Goal: Communication & Community: Answer question/provide support

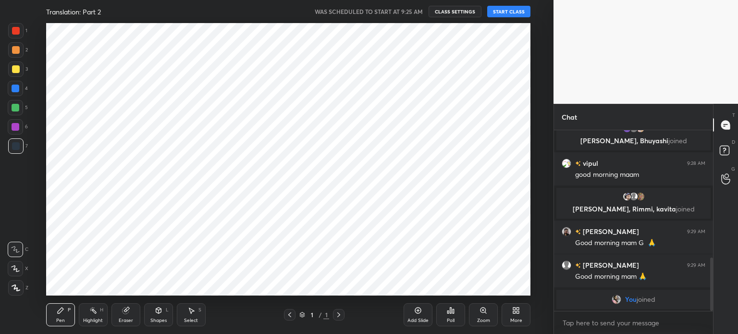
scroll to position [47757, 47515]
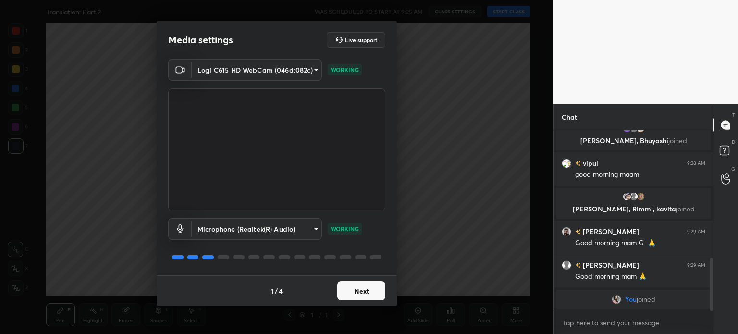
click at [369, 288] on button "Next" at bounding box center [361, 290] width 48 height 19
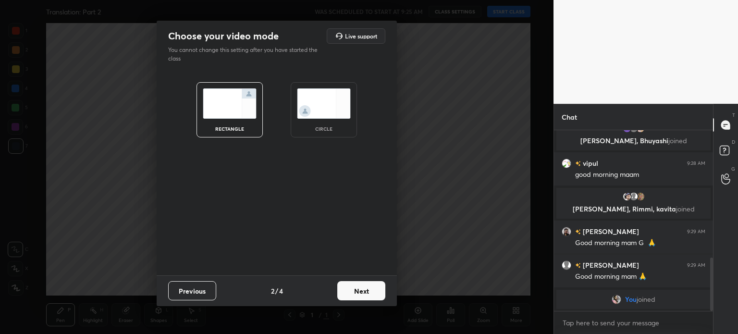
click at [332, 106] on img at bounding box center [324, 103] width 54 height 30
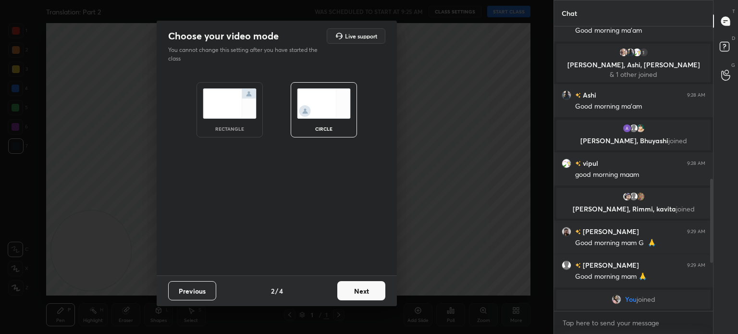
click at [360, 289] on button "Next" at bounding box center [361, 290] width 48 height 19
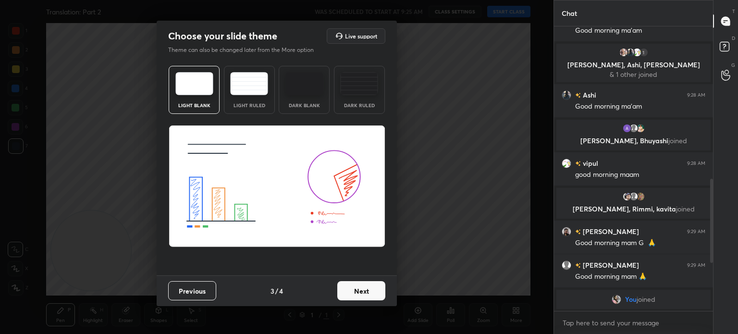
click at [365, 290] on button "Next" at bounding box center [361, 290] width 48 height 19
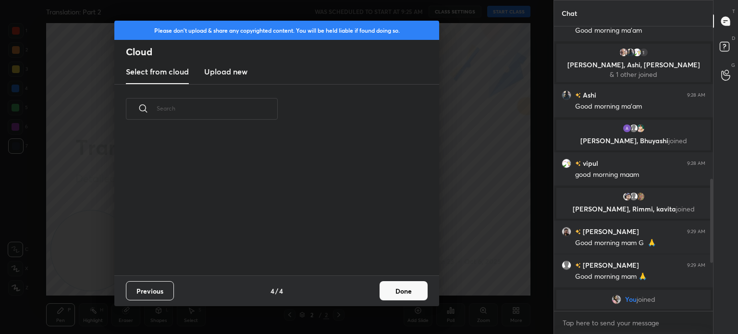
scroll to position [349, 0]
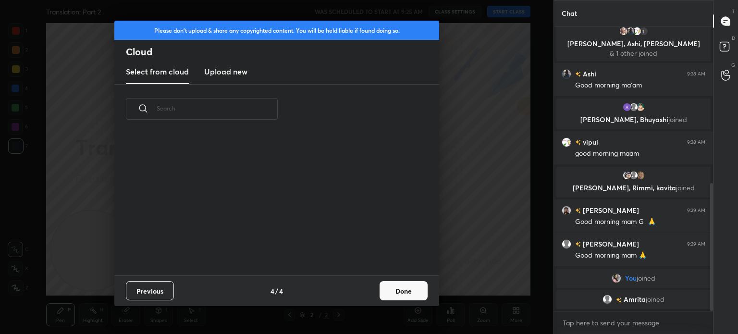
click at [403, 288] on button "Done" at bounding box center [403, 290] width 48 height 19
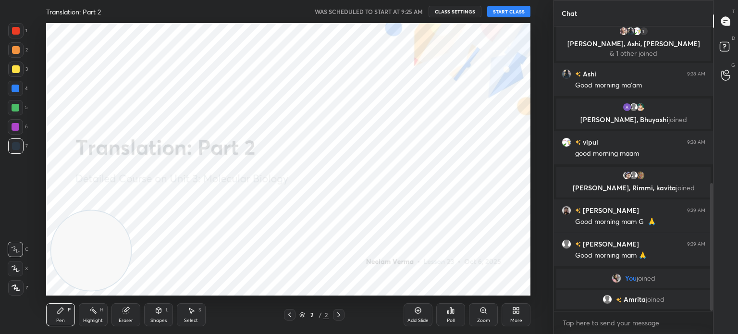
click at [521, 13] on button "START CLASS" at bounding box center [508, 12] width 43 height 12
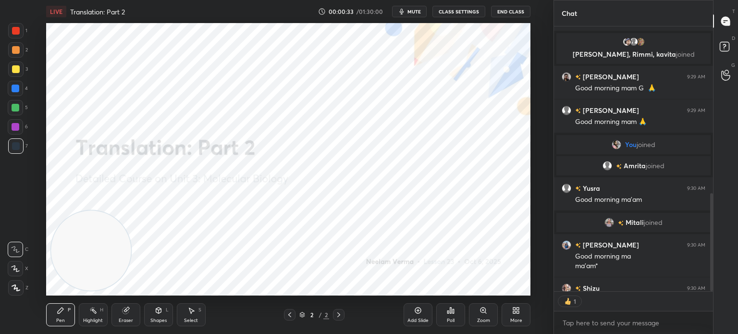
scroll to position [3, 3]
click at [607, 321] on textarea at bounding box center [633, 322] width 144 height 15
type textarea "x"
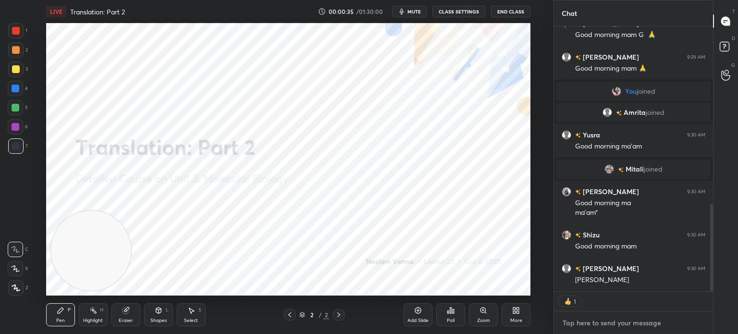
type textarea "f"
type textarea "x"
type textarea "fo"
type textarea "x"
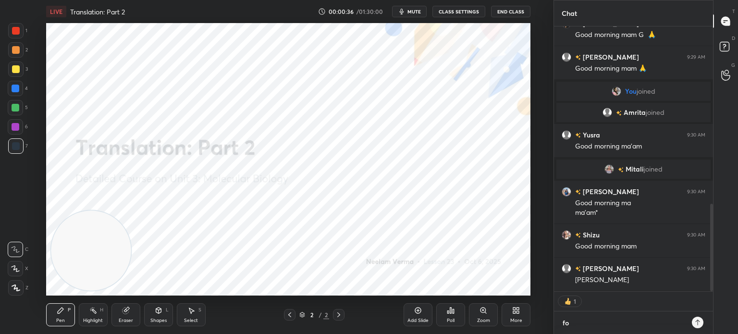
type textarea "fol"
type textarea "x"
type textarea "foll"
type textarea "x"
type textarea "follo"
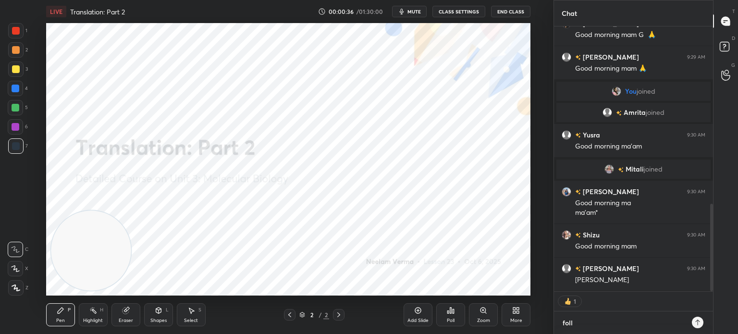
type textarea "x"
type textarea "follow"
type textarea "x"
type textarea "follow-"
type textarea "x"
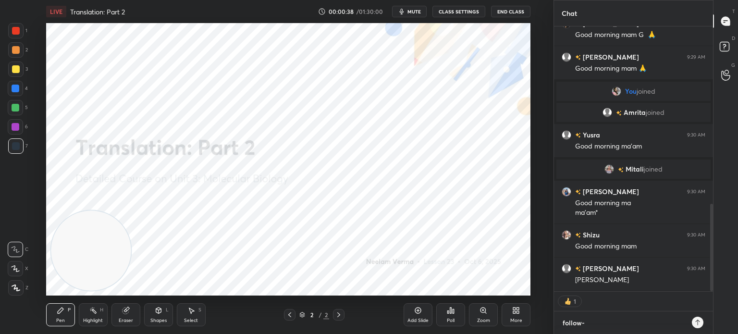
type textarea "follow-"
type textarea "x"
paste textarea "[URL][DOMAIN_NAME]"
type textarea "follow- [URL][DOMAIN_NAME]"
type textarea "x"
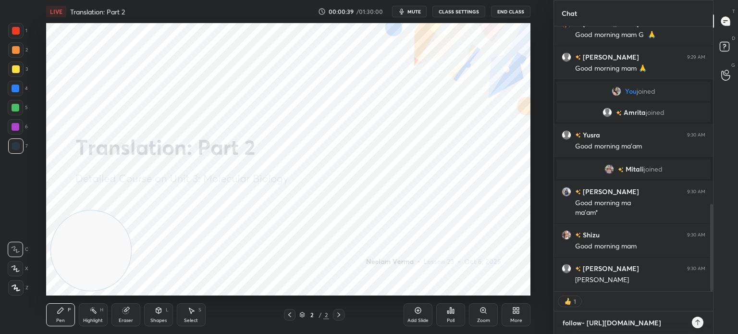
scroll to position [3, 3]
type textarea "follow- [URL][DOMAIN_NAME]"
type textarea "x"
type textarea "follow- [URL][DOMAIN_NAME]"
type textarea "x"
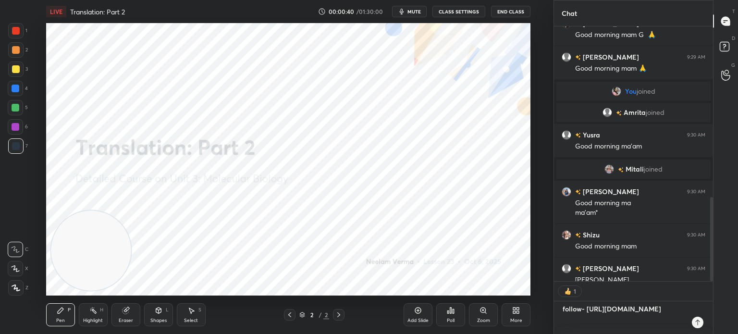
type textarea "follow- [URL][DOMAIN_NAME]"
type textarea "x"
type textarea "follow- [URL][DOMAIN_NAME]"
type textarea "x"
type textarea "follow- [URL][DOMAIN_NAME]"
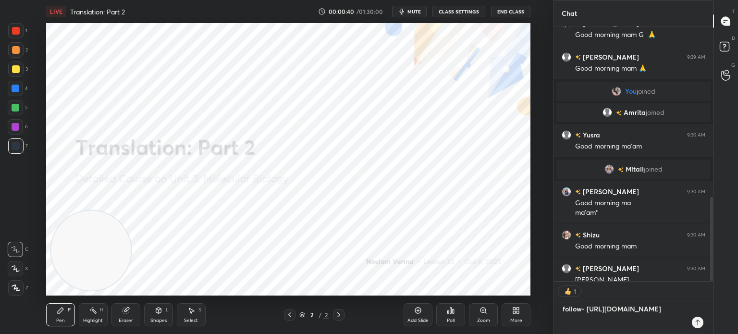
type textarea "x"
type textarea "follow- [URL][DOMAIN_NAME]"
type textarea "x"
type textarea "follow- [URL][DOMAIN_NAME]"
type textarea "x"
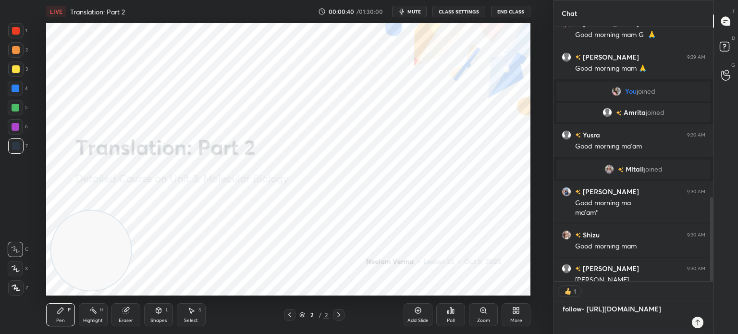
type textarea "follow- [URL][DOMAIN_NAME]"
type textarea "x"
type textarea "follow- [URL][DOMAIN_NAME]"
type textarea "x"
type textarea "follow- [URL][DOMAIN_NAME]"
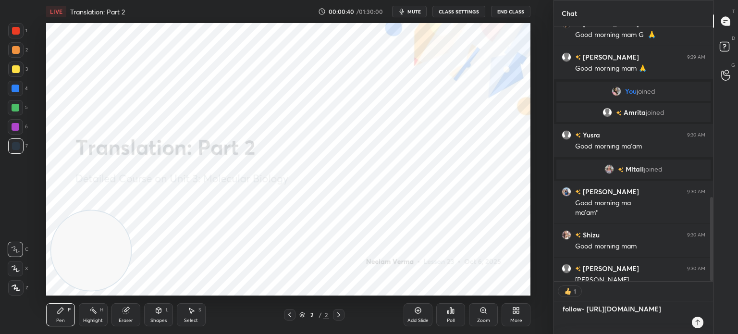
type textarea "x"
type textarea "follow- [URL][DOMAIN_NAME]"
type textarea "x"
type textarea "follow- [URL][DOMAIN_NAME]"
type textarea "x"
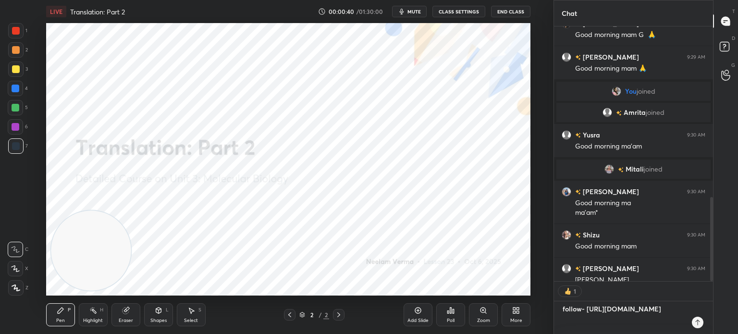
type textarea "follow- [URL][DOMAIN_NAME]"
type textarea "x"
type textarea "follow- [URL][DOMAIN_NAME]"
type textarea "x"
type textarea "follow- [URL][DOMAIN_NAME]"
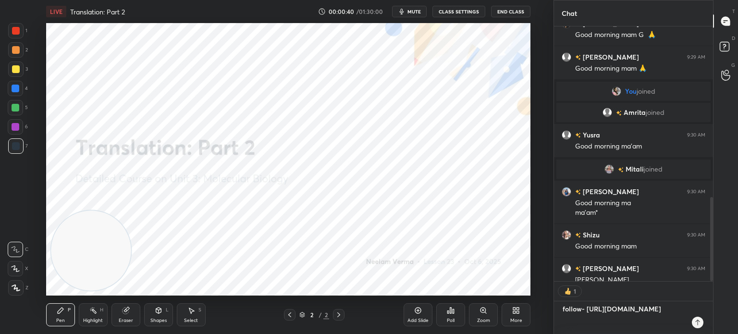
type textarea "x"
type textarea "follow- [URL][DOMAIN_NAME]"
type textarea "x"
type textarea "follow- [URL][DOMAIN_NAME]"
type textarea "x"
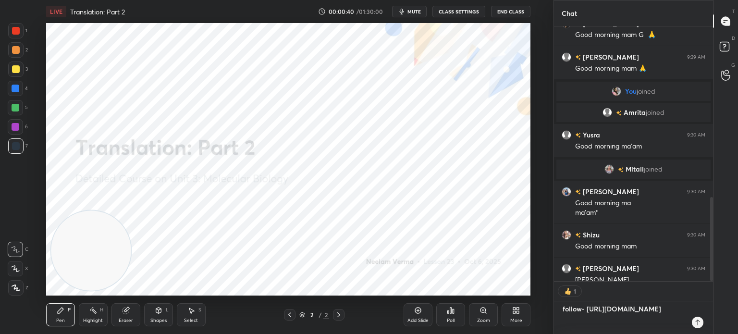
type textarea "follow- [URL][DOMAIN_NAME]"
type textarea "x"
type textarea "follow- [URL][DOMAIN_NAME]"
type textarea "x"
type textarea "follow- [URL][DOMAIN_NAME]"
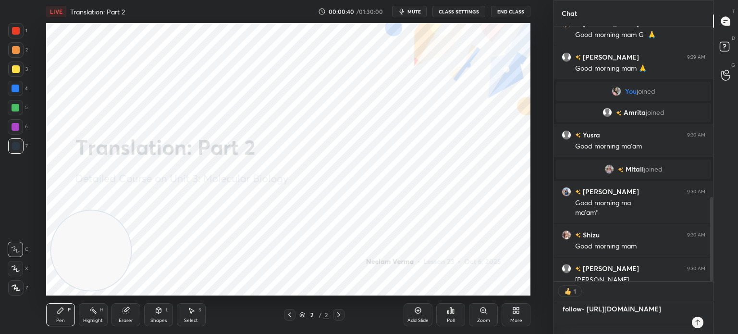
type textarea "x"
type textarea "follow- [URL][DOMAIN_NAME]"
type textarea "x"
type textarea "follow- [URL][DOMAIN_NAME]"
type textarea "x"
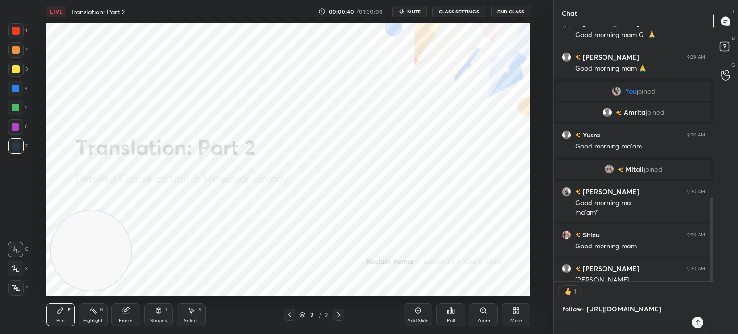
type textarea "follow- [URL][DOMAIN_NAME]"
type textarea "x"
type textarea "follow- [URL][DOMAIN_NAME]"
type textarea "x"
type textarea "follow- [URL][DOMAIN_NAME]"
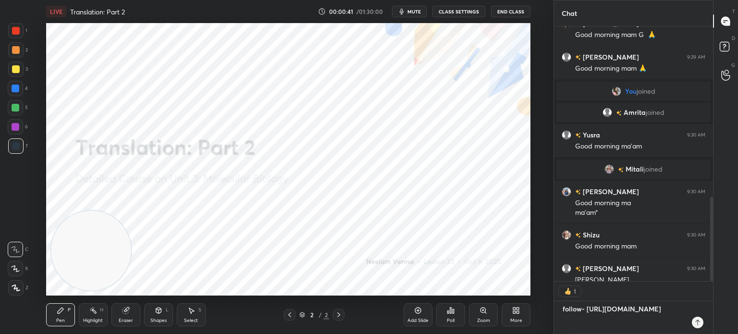
type textarea "x"
type textarea "follow- [URL][DOMAIN_NAME]"
type textarea "x"
type textarea "follow- [URL][DOMAIN_NAME]"
type textarea "x"
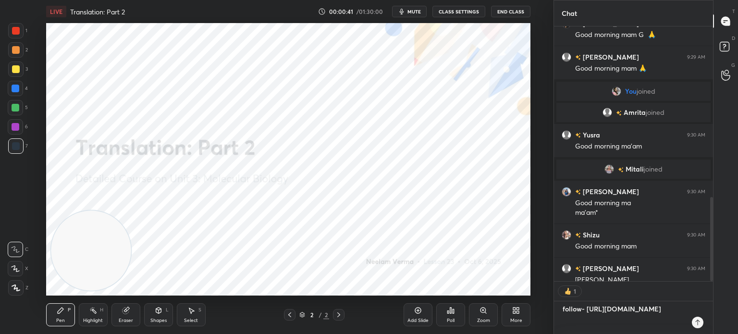
type textarea "follow- [URL][DOMAIN_NAME]"
type textarea "x"
type textarea "follow- [URL][DOMAIN_NAME] u"
type textarea "x"
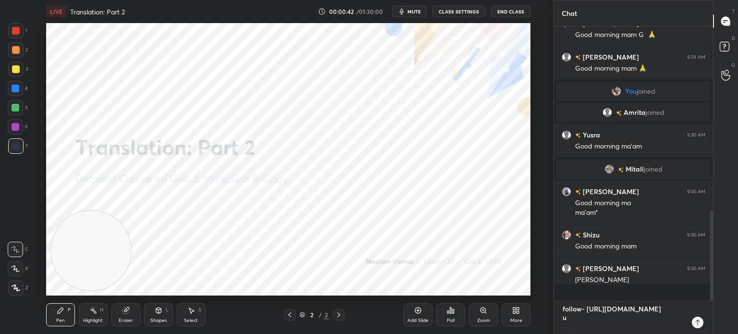
scroll to position [526, 0]
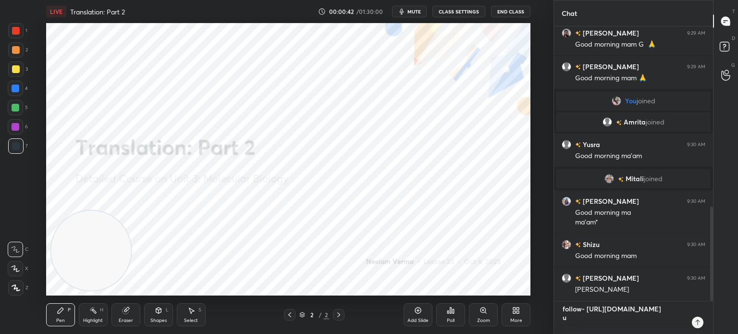
type textarea "follow- [URL][DOMAIN_NAME] un"
type textarea "x"
type textarea "follow- [URL][DOMAIN_NAME] uni"
type textarea "x"
type textarea "follow- [URL][DOMAIN_NAME] unit"
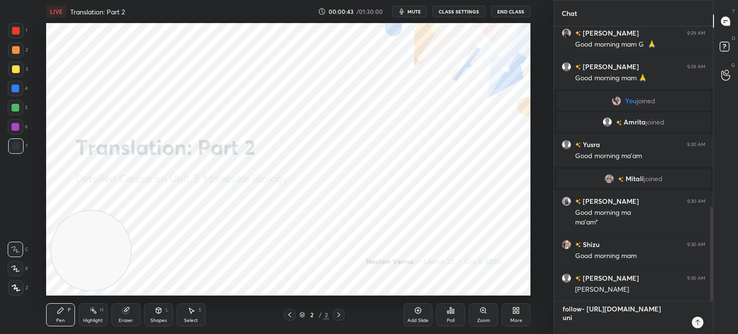
type textarea "x"
type textarea "follow- [URL][DOMAIN_NAME] unit"
type textarea "x"
type textarea "follow- [URL][DOMAIN_NAME] unit 1"
type textarea "x"
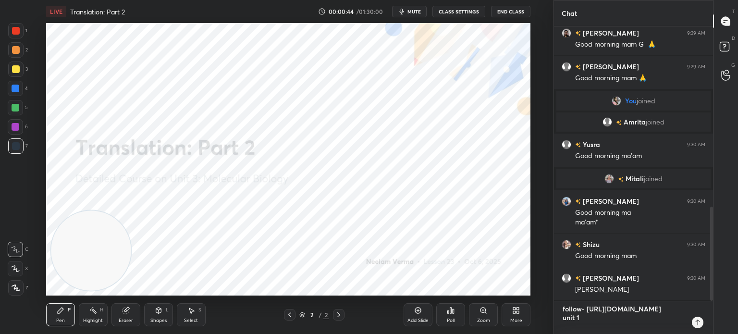
type textarea "follow- [URL][DOMAIN_NAME] unit 12"
type textarea "x"
type textarea "follow- [URL][DOMAIN_NAME] unit 12"
type textarea "x"
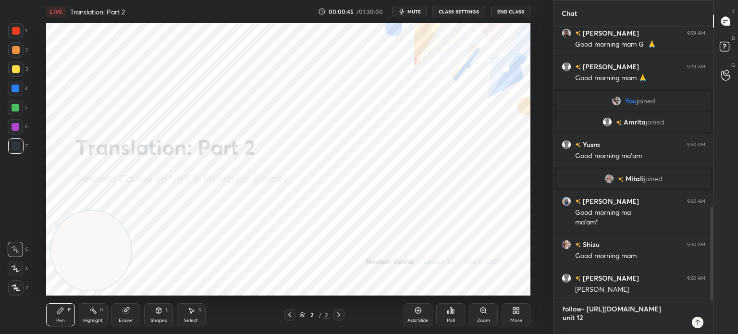
type textarea "follow- [URL][DOMAIN_NAME] unit 12 b"
type textarea "x"
type textarea "follow- [URL][DOMAIN_NAME] unit 12 ba"
type textarea "x"
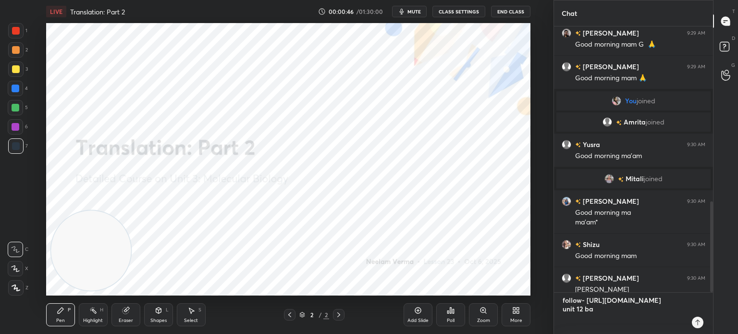
type textarea "follow- [URL][DOMAIN_NAME] unit 12 bat"
type textarea "x"
type textarea "follow- [URL][DOMAIN_NAME] unit 12 ba"
type textarea "x"
type textarea "follow- [URL][DOMAIN_NAME] unit 12 b"
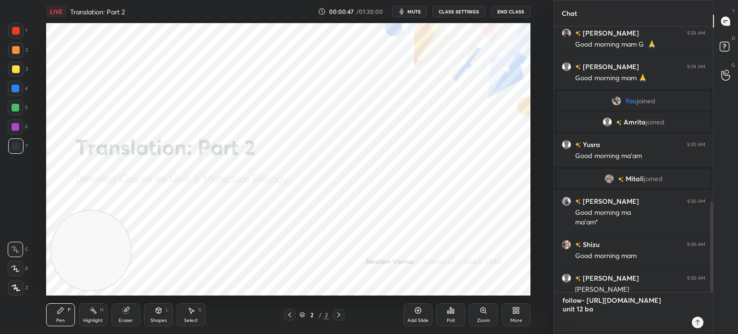
type textarea "x"
type textarea "follow- [URL][DOMAIN_NAME] unit 12"
type textarea "x"
type textarea "follow- [URL][DOMAIN_NAME] unit 12 c"
type textarea "x"
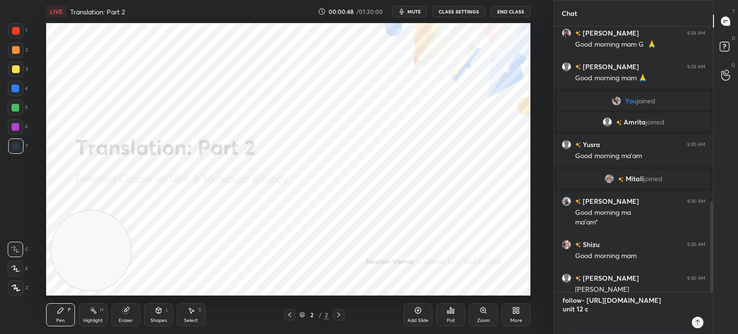
type textarea "follow- [URL][DOMAIN_NAME] unit 12 co"
type textarea "x"
type textarea "follow- [URL][DOMAIN_NAME] unit 12 cou"
type textarea "x"
type textarea "follow- [URL][DOMAIN_NAME] unit 12 cour"
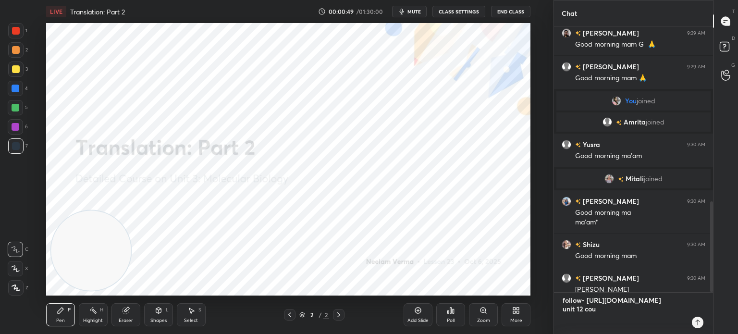
type textarea "x"
type textarea "follow- [URL][DOMAIN_NAME] unit 12 cours"
type textarea "x"
type textarea "follow- [URL][DOMAIN_NAME] unit 12 course"
type textarea "x"
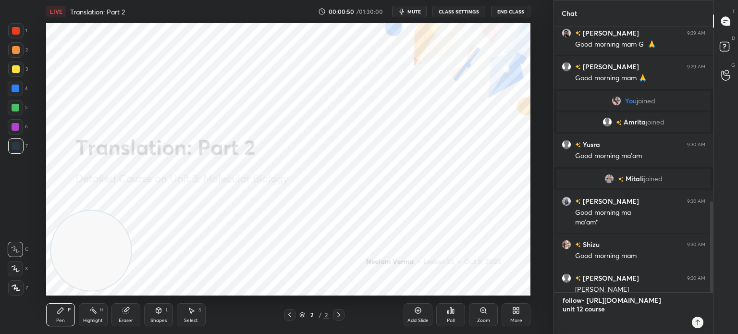
type textarea "follow- [URL][DOMAIN_NAME] unit 12 course-"
type textarea "x"
type textarea "follow- [URL][DOMAIN_NAME] unit 12 course-"
type textarea "x"
click at [663, 320] on textarea "follow- [URL][DOMAIN_NAME] unit 12 course-" at bounding box center [623, 313] width 124 height 41
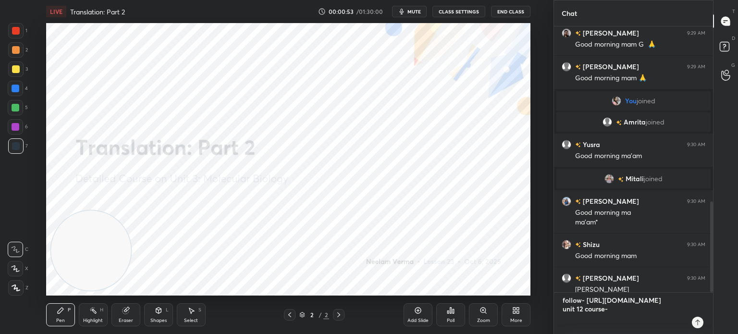
type textarea "follow- [URL][DOMAIN_NAME] unit 12 course-"
type textarea "x"
type textarea "follow- [URL][DOMAIN_NAME] unit 12 course-"
type textarea "x"
type textarea "follow- [URL][DOMAIN_NAME] unit 12 course-"
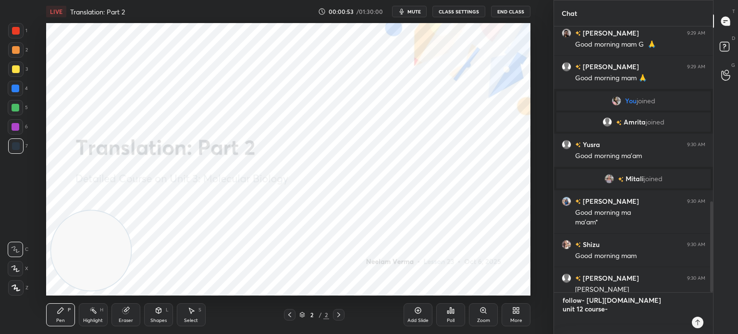
type textarea "x"
type textarea "follow- [URL][DOMAIN_NAME] unit 12 course-"
type textarea "x"
click at [615, 326] on textarea "follow- [URL][DOMAIN_NAME] unit 12 course-" at bounding box center [623, 313] width 124 height 41
type textarea "follow- [URL][DOMAIN_NAME] unit 12 course-"
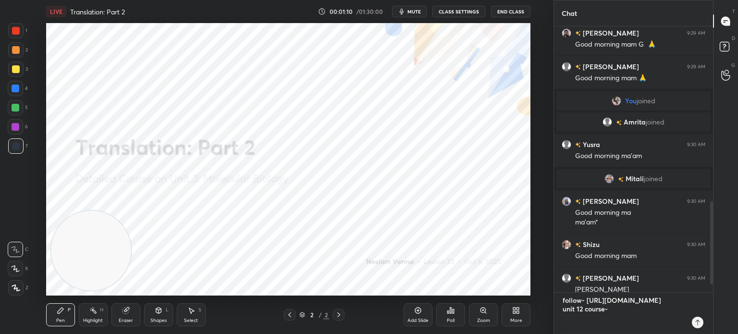
type textarea "x"
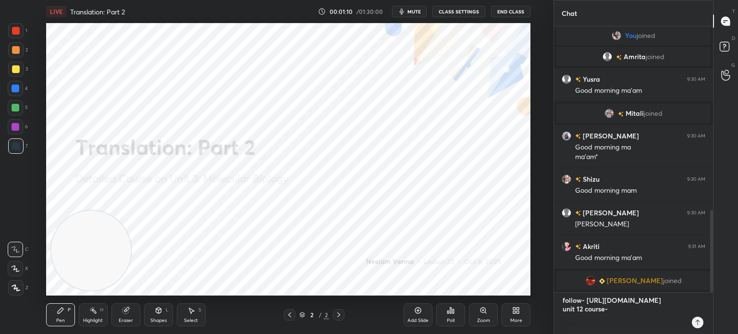
scroll to position [559, 0]
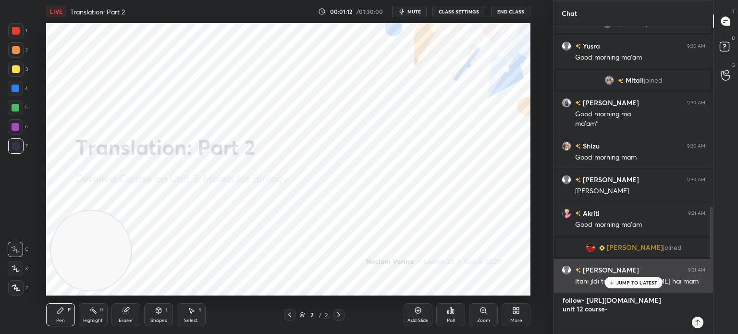
paste textarea "[URL][DOMAIN_NAME]"
type textarea "follow- [URL][DOMAIN_NAME] unit 12 course- [URL][DOMAIN_NAME]"
type textarea "x"
type textarea "follow- [URL][DOMAIN_NAME] unit 12 course- [URL][DOMAIN_NAME]"
type textarea "x"
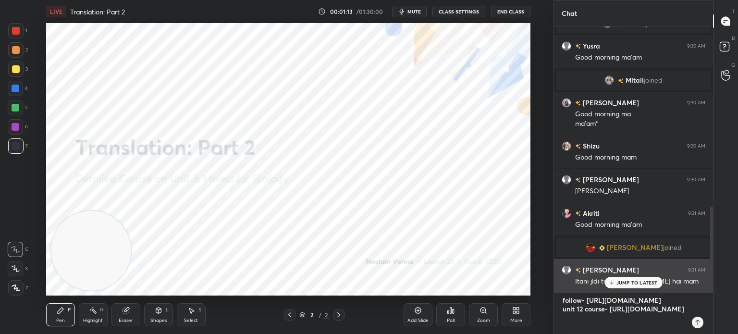
type textarea "follow- [URL][DOMAIN_NAME] unit 12 course- [URL][DOMAIN_NAME]"
type textarea "x"
type textarea "follow- [URL][DOMAIN_NAME] unit 12 course- [URL][DOMAIN_NAME]"
type textarea "x"
type textarea "follow- [URL][DOMAIN_NAME] unit 12 course- [URL][DOMAIN_NAME]"
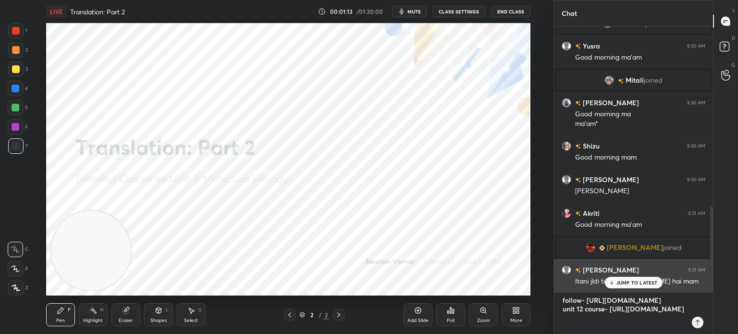
type textarea "x"
type textarea "follow- [URL][DOMAIN_NAME] unit 12 course- [URL][DOMAIN_NAME]"
type textarea "x"
type textarea "follow- [URL][DOMAIN_NAME] unit 12 course- [URL][DOMAIN_NAME]"
type textarea "x"
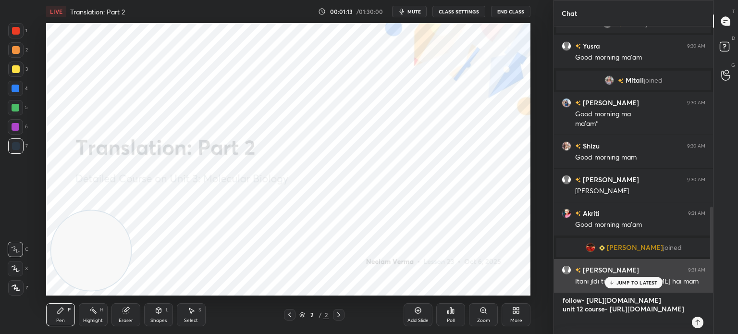
type textarea "follow- [URL][DOMAIN_NAME] unit 12 course- [URL][DOMAIN_NAME]"
type textarea "x"
type textarea "follow- [URL][DOMAIN_NAME] unit 12 course- [URL][DOMAIN_NAME]"
type textarea "x"
type textarea "follow- [URL][DOMAIN_NAME] unit 12 course- [URL][DOMAIN_NAME]"
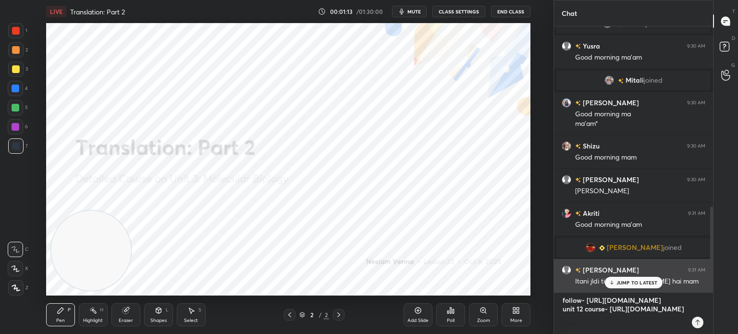
type textarea "x"
type textarea "follow- [URL][DOMAIN_NAME] unit 12 course- [URL][DOMAIN_NAME]"
type textarea "x"
type textarea "follow- [URL][DOMAIN_NAME] unit 12 course- [URL][DOMAIN_NAME]"
type textarea "x"
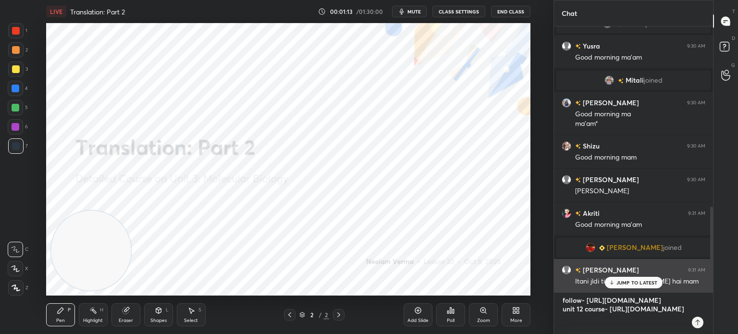
type textarea "follow- [URL][DOMAIN_NAME] unit 12 course- [URL][DOMAIN_NAME]"
type textarea "x"
type textarea "follow- [URL][DOMAIN_NAME] unit 12 course- [URL][DOMAIN_NAME]"
type textarea "x"
type textarea "follow- [URL][DOMAIN_NAME] unit 12 course- [URL][DOMAIN_NAME]"
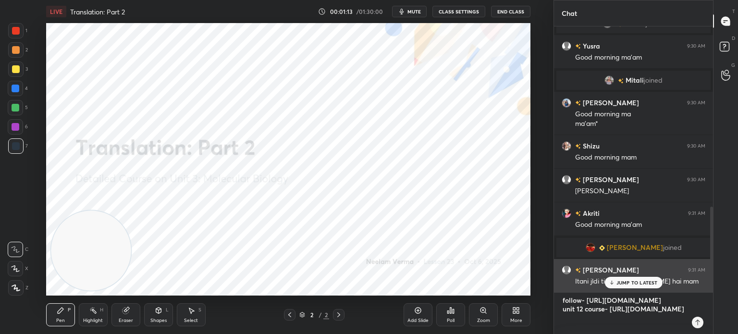
type textarea "x"
type textarea "follow- [URL][DOMAIN_NAME] unit 12 course- [URL][DOMAIN_NAME]"
type textarea "x"
type textarea "follow- [URL][DOMAIN_NAME] unit 12 course- [URL][DOMAIN_NAME]"
type textarea "x"
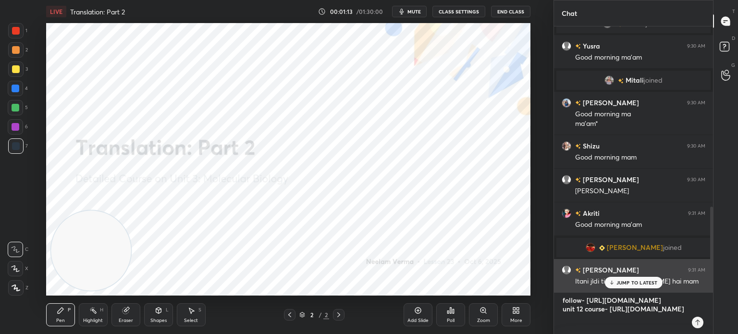
type textarea "follow- [URL][DOMAIN_NAME] unit 12 course- [URL][DOMAIN_NAME]"
type textarea "x"
type textarea "follow- [URL][DOMAIN_NAME] unit 12 course- [URL][DOMAIN_NAME]"
type textarea "x"
type textarea "follow- [URL][DOMAIN_NAME] unit 12 course- [URL][DOMAIN_NAME]"
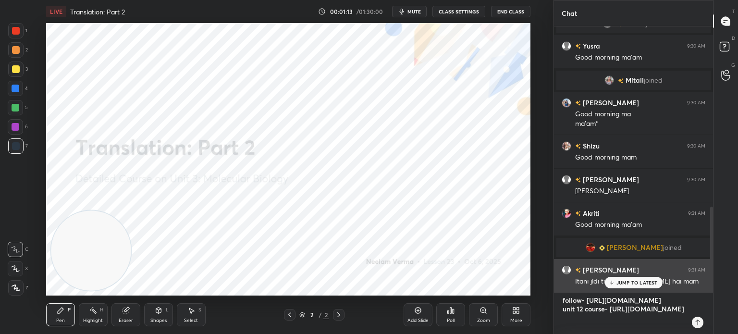
type textarea "x"
type textarea "follow- [URL][DOMAIN_NAME] unit 12 course- [URL][DOMAIN_NAME]"
type textarea "x"
type textarea "follow- [URL][DOMAIN_NAME] unit 12 course- [URL][DOMAIN_NAME]"
type textarea "x"
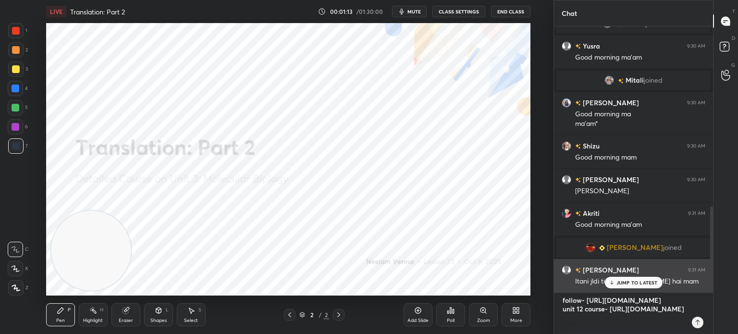
type textarea "follow- [URL][DOMAIN_NAME] unit 12 course- [URL][DOMAIN_NAME]"
type textarea "x"
type textarea "follow- [URL][DOMAIN_NAME] unit 12 course- [URL][DOMAIN_NAME]"
type textarea "x"
type textarea "follow- [URL][DOMAIN_NAME] unit 12 course- [URL][DOMAIN_NAME]"
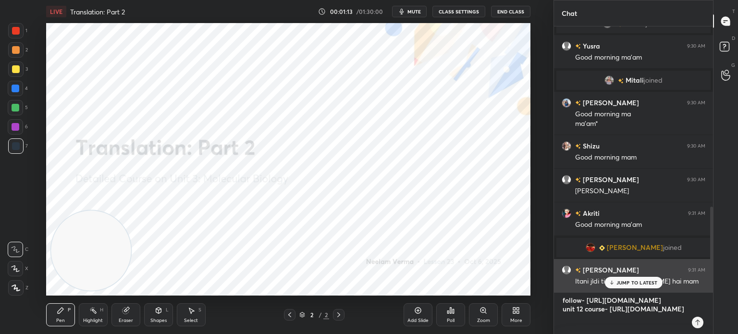
type textarea "x"
type textarea "follow- [URL][DOMAIN_NAME] unit 12 course- [URL][DOMAIN_NAME]"
type textarea "x"
type textarea "follow- [URL][DOMAIN_NAME] unit 12 course- [URL][DOMAIN_NAME]"
type textarea "x"
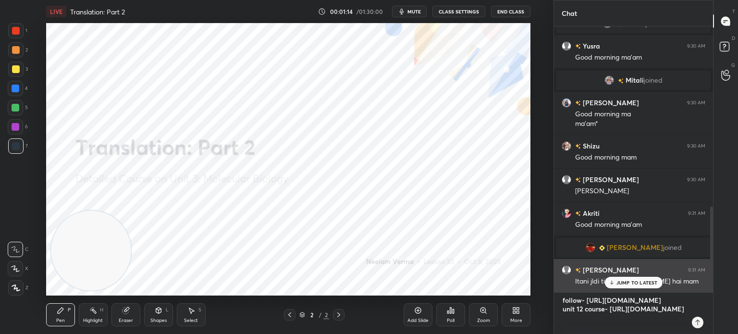
type textarea "follow- [URL][DOMAIN_NAME] unit 12 course- [URL][DOMAIN_NAME]"
type textarea "x"
type textarea "follow- [URL][DOMAIN_NAME] unit 12 course- [URL][DOMAIN_NAME] t"
type textarea "x"
type textarea "follow- [URL][DOMAIN_NAME] unit 12 course- [URL][DOMAIN_NAME] te"
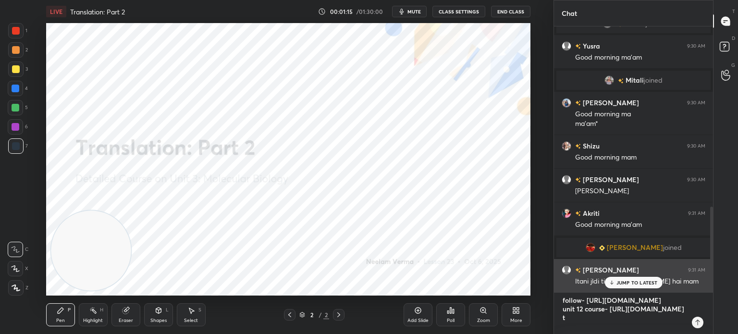
type textarea "x"
type textarea "follow- [URL][DOMAIN_NAME] unit 12 course- [URL][DOMAIN_NAME] tel"
type textarea "x"
type textarea "follow- [URL][DOMAIN_NAME] unit 12 course- [URL][DOMAIN_NAME] tele"
type textarea "x"
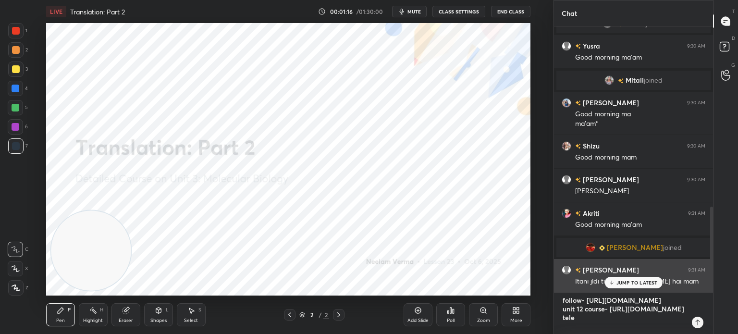
scroll to position [31, 0]
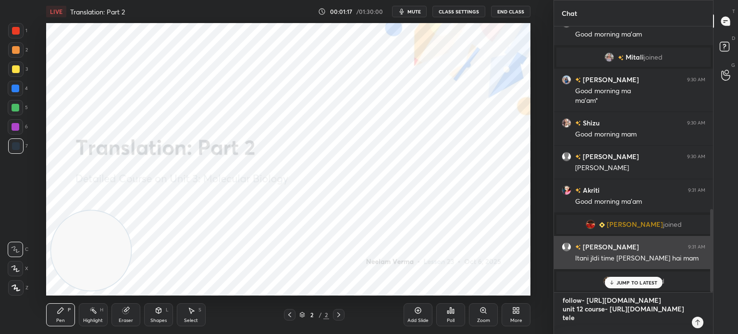
type textarea "follow- [URL][DOMAIN_NAME] unit 12 course- [URL][DOMAIN_NAME] teleg"
type textarea "x"
type textarea "follow- [URL][DOMAIN_NAME] unit 12 course- [URL][DOMAIN_NAME] telegr"
type textarea "x"
type textarea "follow- [URL][DOMAIN_NAME] unit 12 course- [URL][DOMAIN_NAME] telegra"
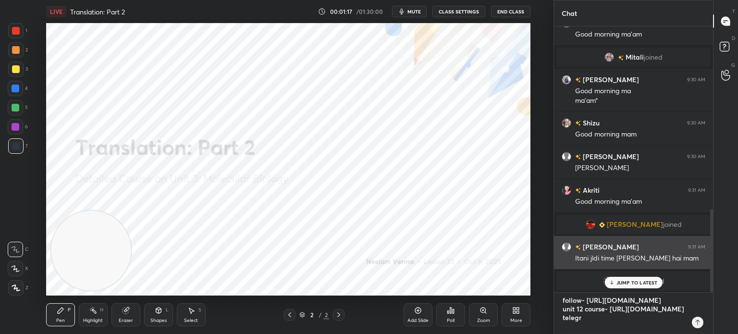
type textarea "x"
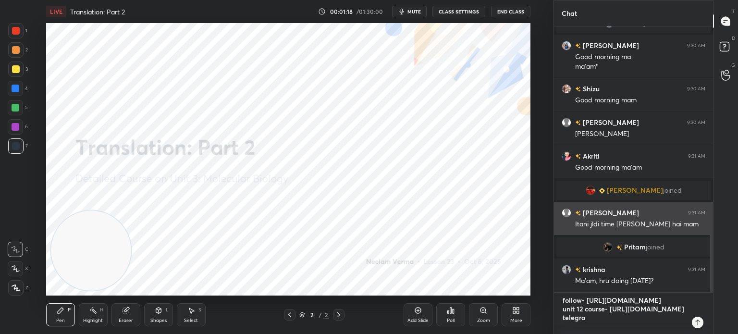
type textarea "follow- [URL][DOMAIN_NAME] unit 12 course- [URL][DOMAIN_NAME] telegram"
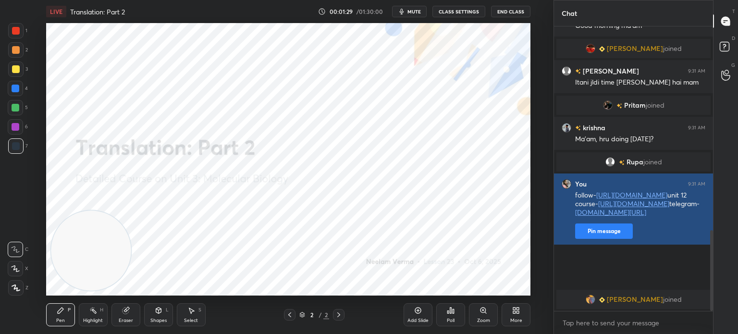
click at [601, 239] on button "Pin message" at bounding box center [604, 230] width 58 height 15
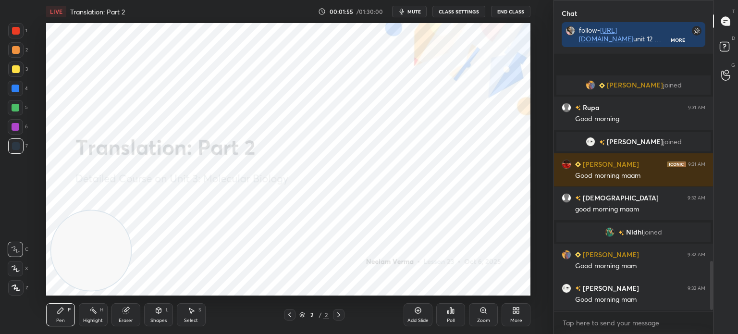
scroll to position [1087, 0]
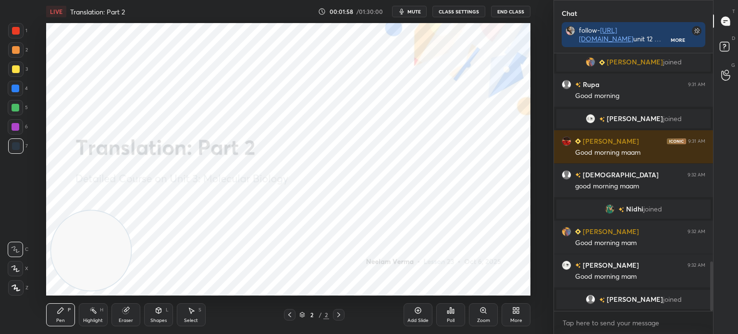
click at [160, 319] on div "Shapes" at bounding box center [158, 320] width 16 height 5
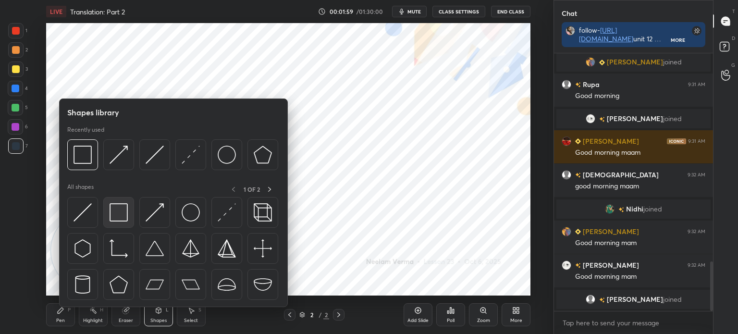
click at [127, 213] on img at bounding box center [119, 212] width 18 height 18
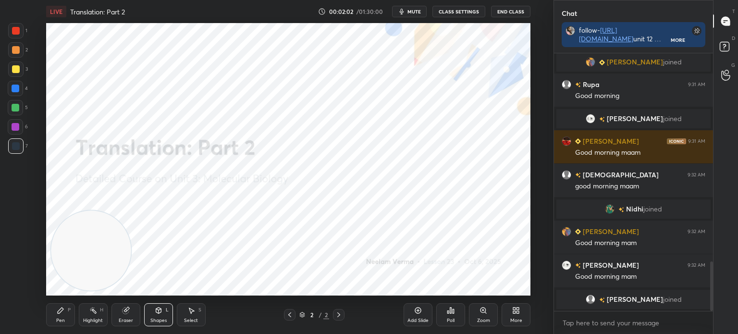
click at [54, 317] on div "Pen P" at bounding box center [60, 314] width 29 height 23
click at [14, 286] on icon at bounding box center [16, 287] width 9 height 7
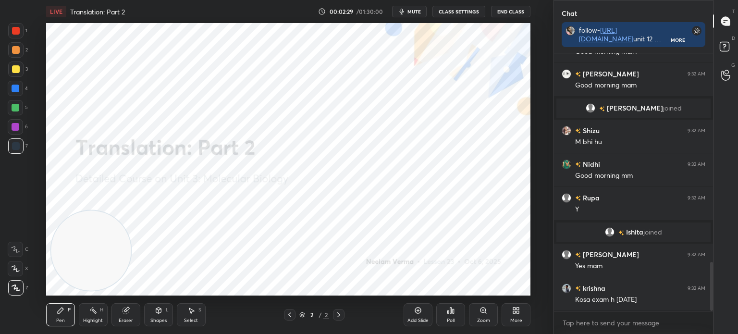
scroll to position [1115, 0]
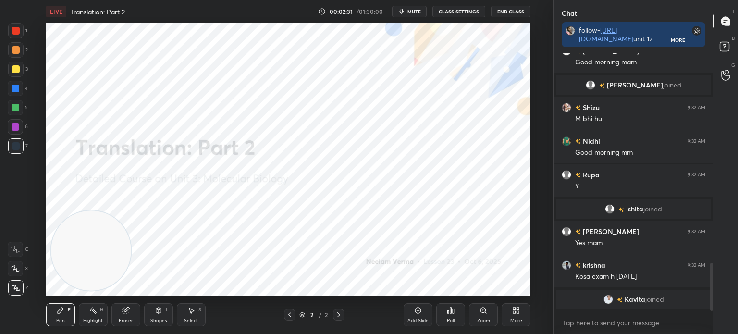
click at [194, 320] on div "Select" at bounding box center [191, 320] width 14 height 5
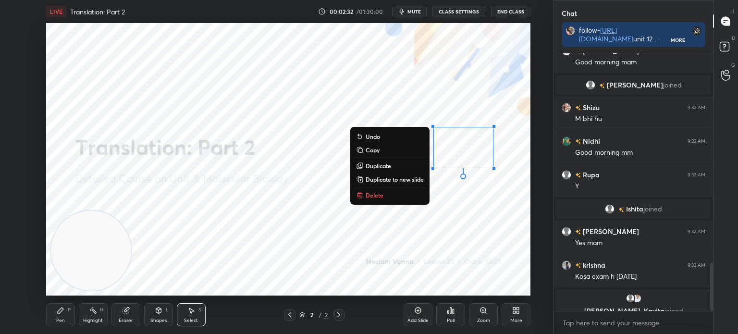
scroll to position [1127, 0]
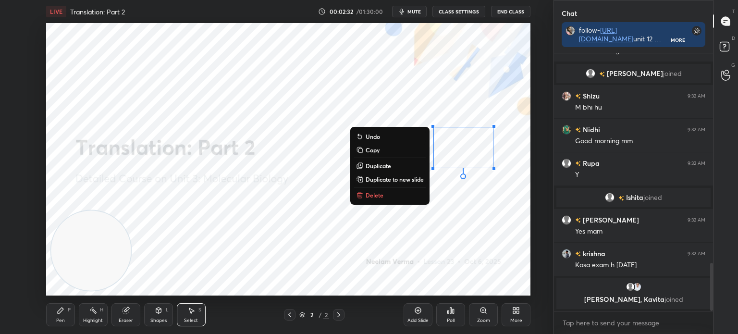
click at [406, 195] on button "Delete" at bounding box center [390, 195] width 72 height 12
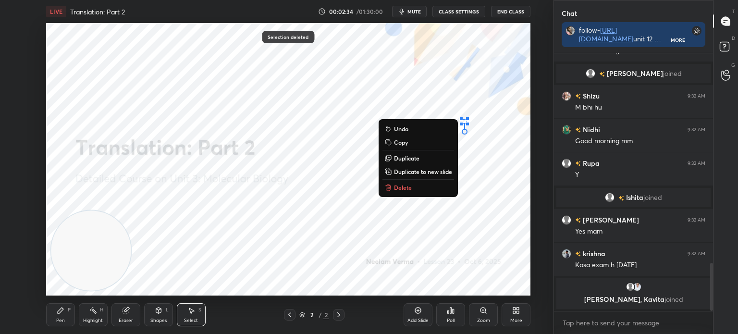
click at [430, 188] on button "Delete" at bounding box center [418, 188] width 72 height 12
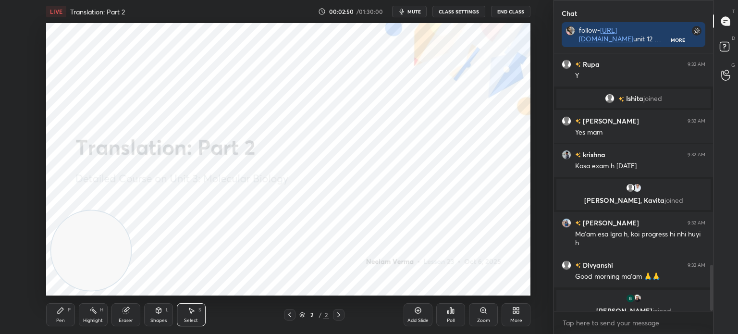
scroll to position [1182, 0]
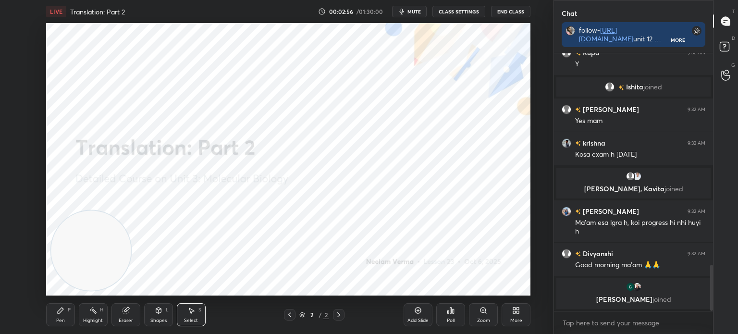
click at [293, 311] on icon at bounding box center [290, 315] width 8 height 8
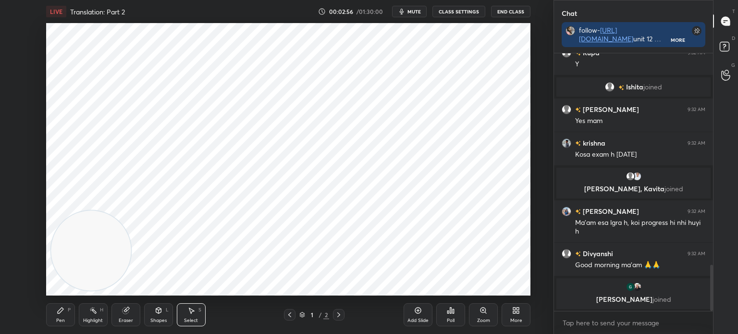
click at [306, 265] on div "0 ° Undo Copy Duplicate Duplicate to new slide Delete" at bounding box center [288, 159] width 484 height 272
click at [65, 317] on div "Pen P" at bounding box center [60, 314] width 29 height 23
click at [16, 27] on div at bounding box center [16, 31] width 8 height 8
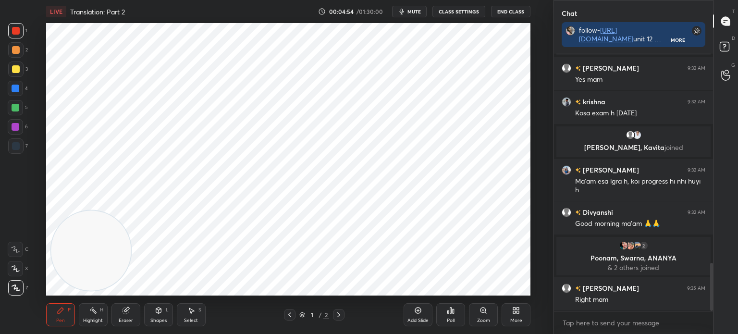
scroll to position [1125, 0]
click at [191, 316] on div "Select S" at bounding box center [191, 314] width 29 height 23
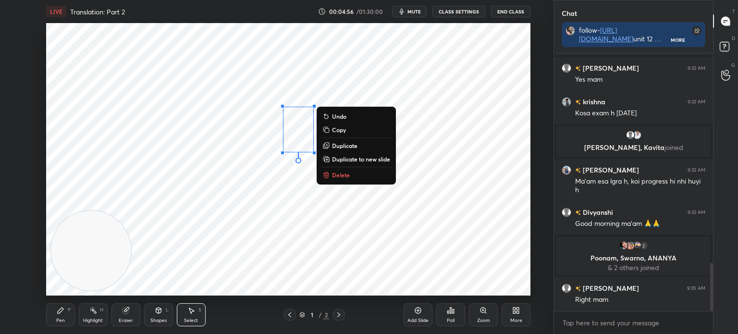
click at [353, 173] on button "Delete" at bounding box center [356, 175] width 72 height 12
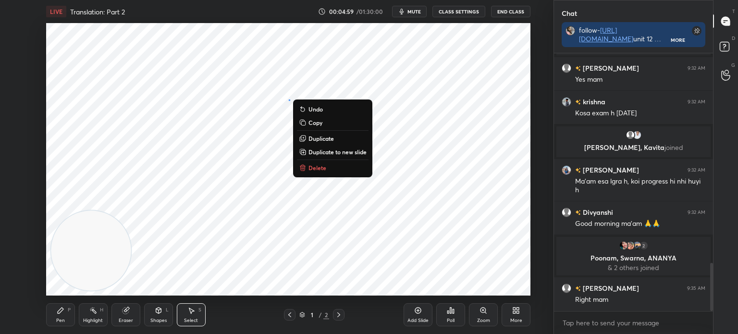
click at [334, 170] on button "Delete" at bounding box center [333, 168] width 72 height 12
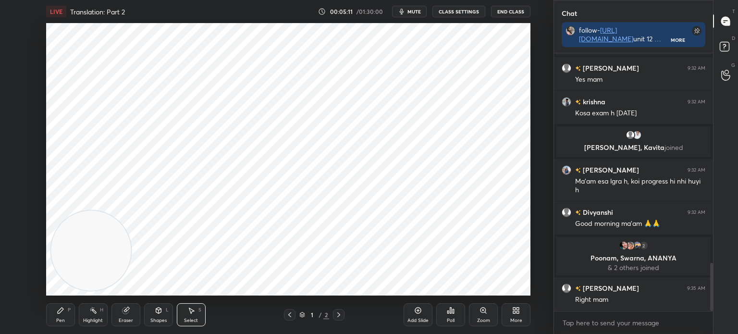
click at [61, 306] on div "Pen P" at bounding box center [60, 314] width 29 height 23
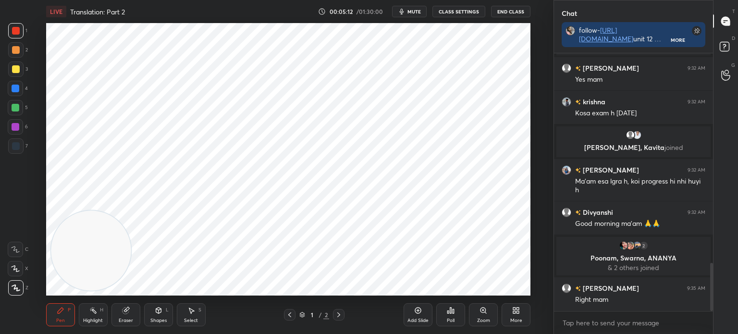
click at [24, 146] on div "7" at bounding box center [18, 145] width 20 height 15
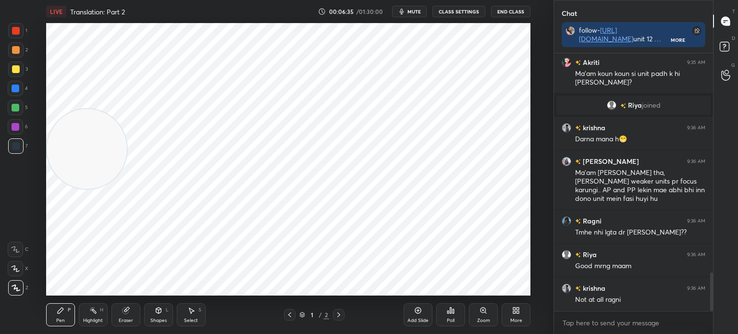
scroll to position [1493, 0]
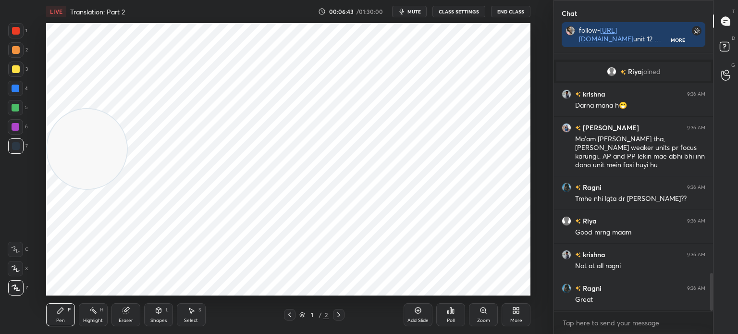
click at [344, 317] on div at bounding box center [339, 315] width 12 height 12
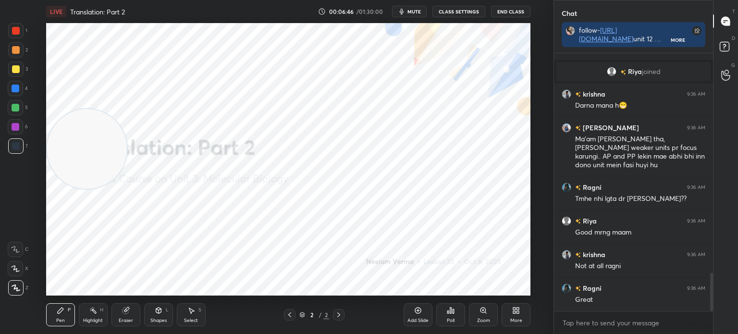
click at [419, 314] on icon at bounding box center [418, 310] width 8 height 8
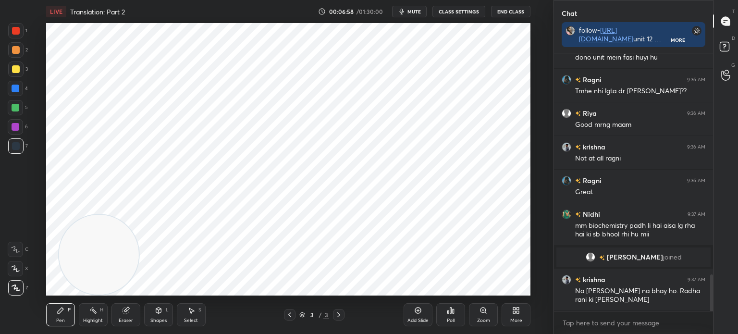
scroll to position [1554, 0]
click at [165, 319] on div "Shapes" at bounding box center [158, 320] width 16 height 5
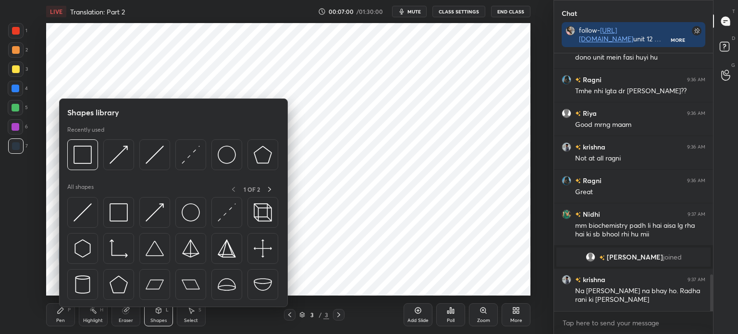
click at [127, 210] on img at bounding box center [119, 212] width 18 height 18
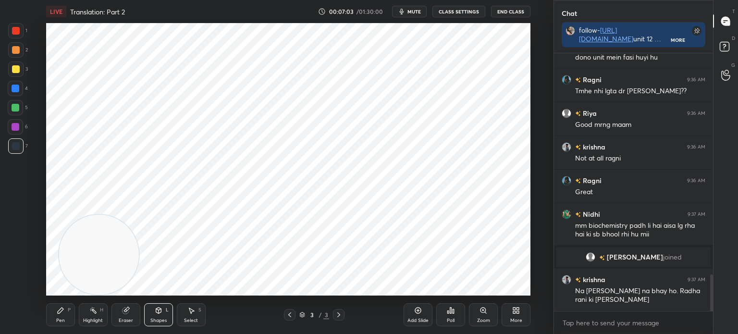
click at [15, 30] on div at bounding box center [16, 31] width 8 height 8
click at [67, 307] on div "Pen P" at bounding box center [60, 314] width 29 height 23
click at [520, 317] on div "More" at bounding box center [515, 314] width 29 height 23
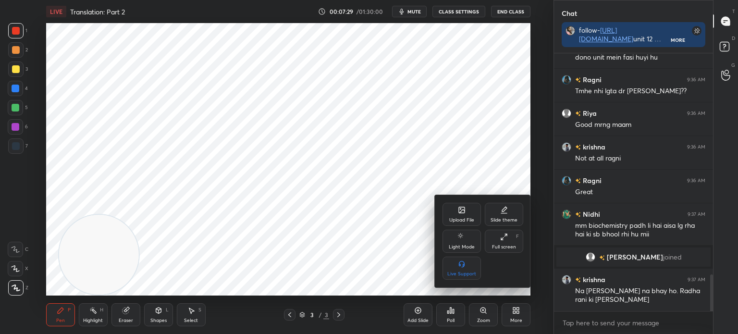
click at [467, 221] on div "Upload File" at bounding box center [461, 220] width 25 height 5
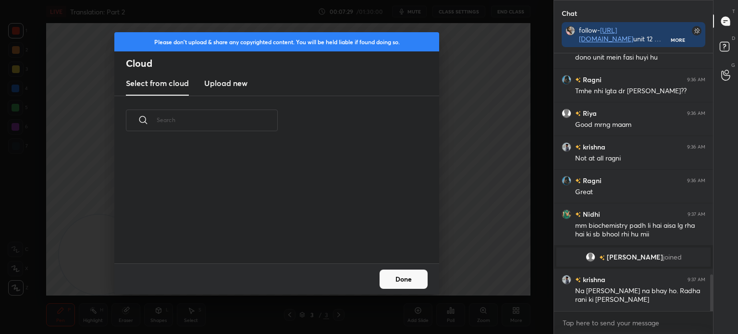
scroll to position [2, 5]
click at [232, 84] on h3 "Upload new" at bounding box center [225, 83] width 43 height 12
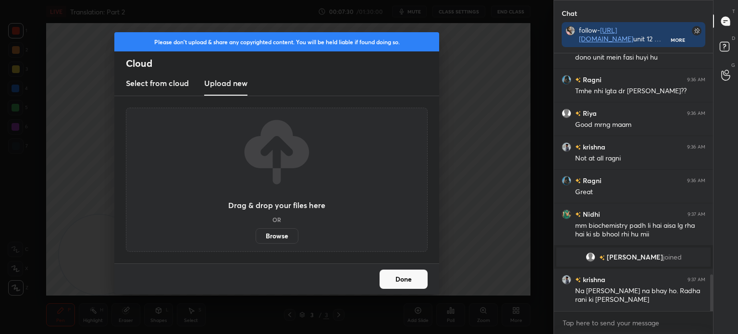
click at [276, 242] on label "Browse" at bounding box center [277, 235] width 43 height 15
click at [256, 242] on input "Browse" at bounding box center [256, 235] width 0 height 15
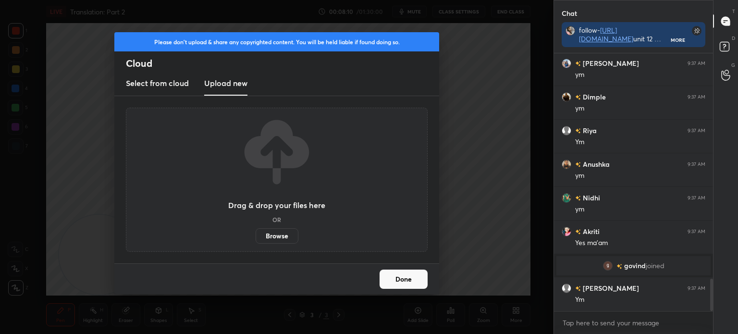
scroll to position [1793, 0]
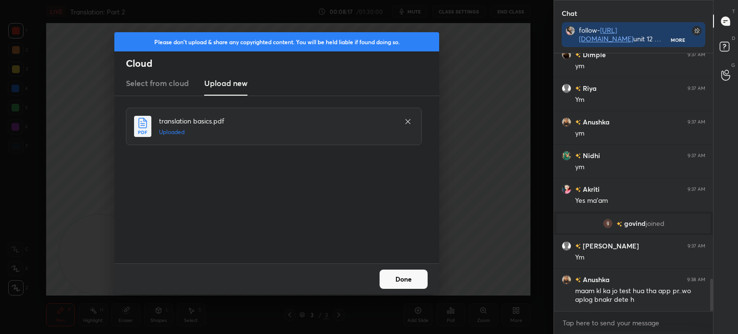
click at [405, 275] on button "Done" at bounding box center [403, 278] width 48 height 19
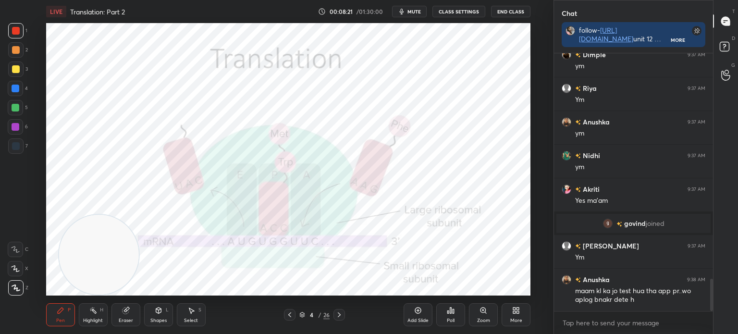
click at [157, 318] on div "Shapes" at bounding box center [158, 320] width 16 height 5
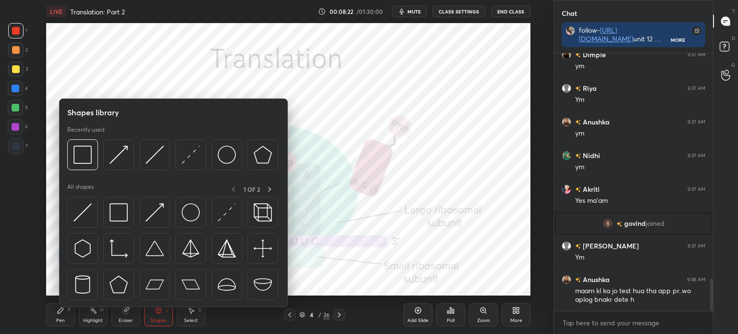
click at [120, 216] on img at bounding box center [119, 212] width 18 height 18
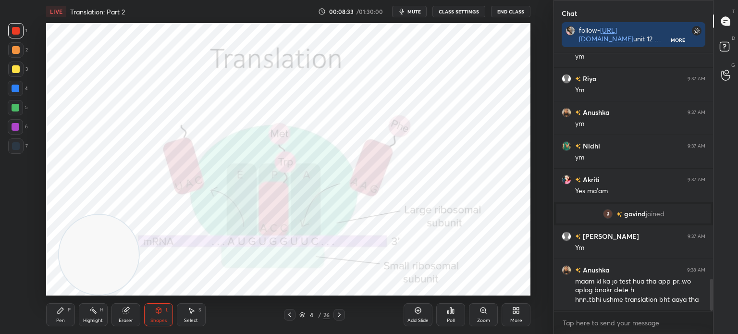
scroll to position [1837, 0]
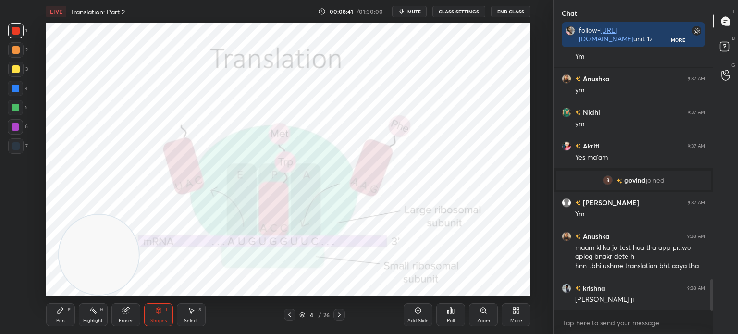
click at [65, 310] on div "Pen P" at bounding box center [60, 314] width 29 height 23
click at [15, 126] on div at bounding box center [16, 127] width 8 height 8
click at [20, 150] on div at bounding box center [15, 145] width 15 height 15
click at [15, 128] on div at bounding box center [16, 127] width 8 height 8
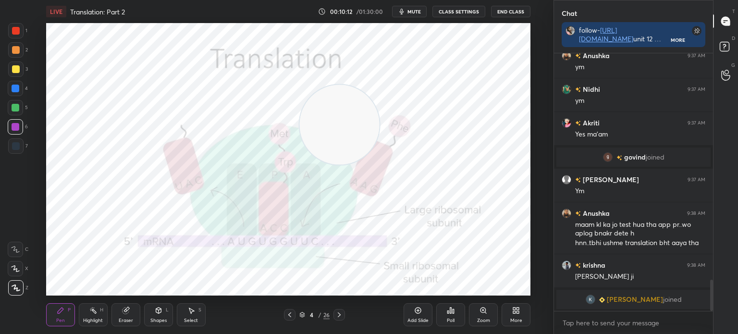
click at [411, 312] on div "Add Slide" at bounding box center [417, 314] width 29 height 23
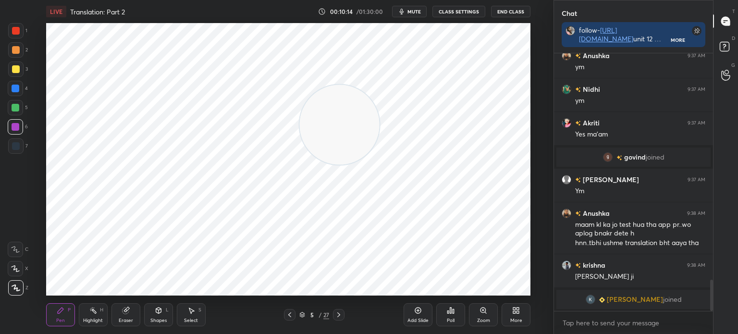
click at [12, 152] on div at bounding box center [15, 145] width 15 height 15
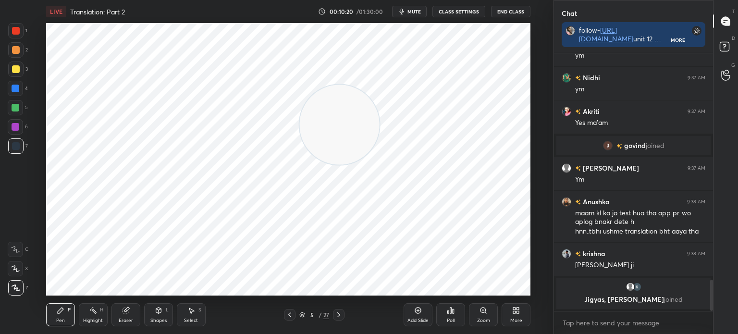
click at [15, 125] on div at bounding box center [16, 127] width 8 height 8
click at [20, 92] on div at bounding box center [15, 88] width 15 height 15
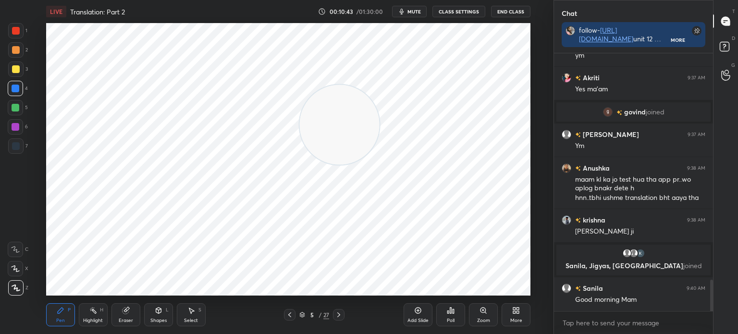
scroll to position [1868, 0]
click at [23, 151] on div "7" at bounding box center [18, 145] width 20 height 15
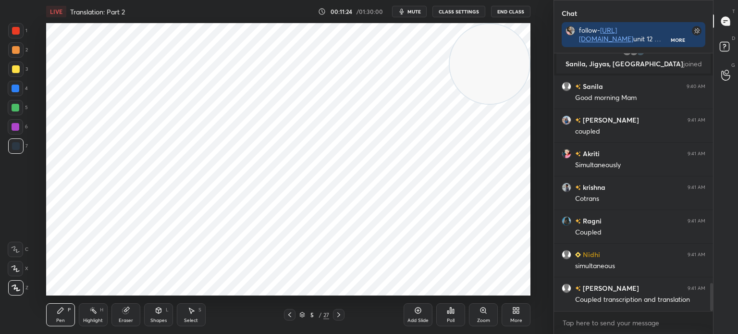
scroll to position [2104, 0]
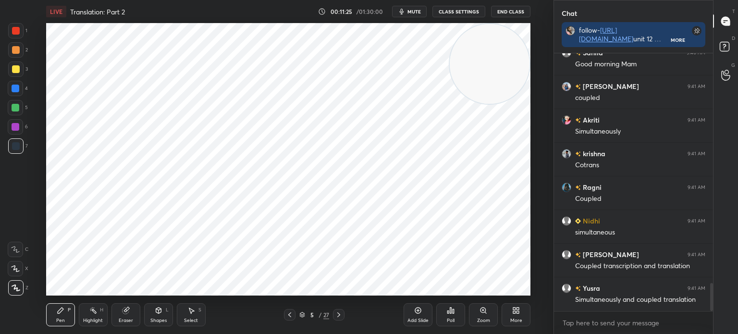
click at [205, 323] on div "Select S" at bounding box center [191, 314] width 29 height 23
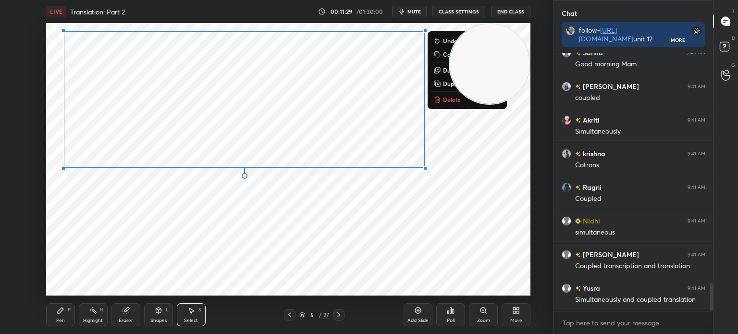
click at [101, 237] on div "0 ° Undo Copy Duplicate Duplicate to new slide Delete" at bounding box center [288, 159] width 484 height 272
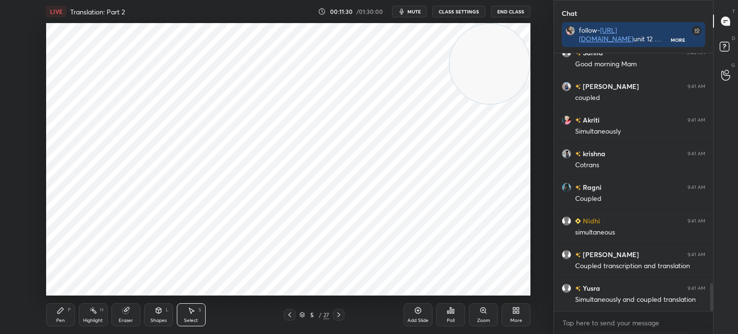
click at [73, 316] on div "Pen P" at bounding box center [60, 314] width 29 height 23
click at [22, 32] on div at bounding box center [15, 30] width 15 height 15
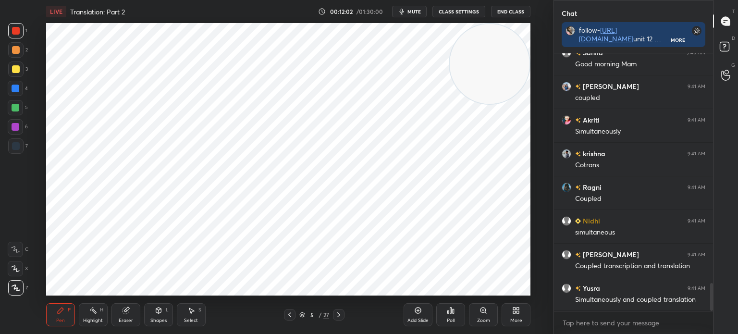
click at [17, 130] on div at bounding box center [16, 127] width 8 height 8
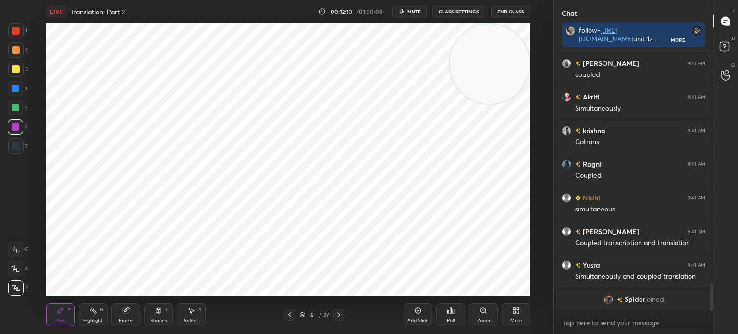
click at [16, 88] on div at bounding box center [16, 89] width 8 height 8
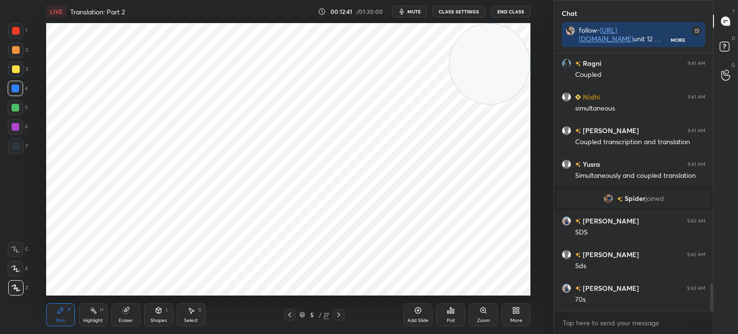
scroll to position [2132, 0]
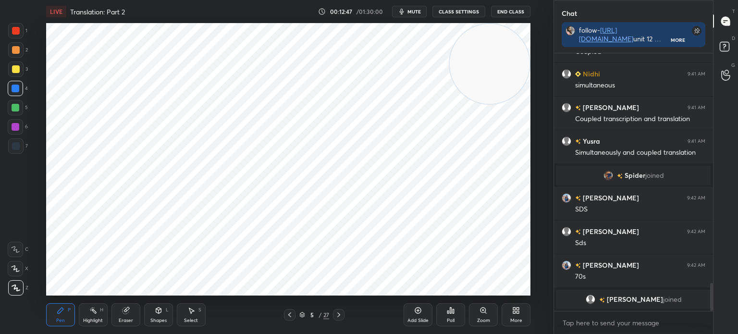
click at [17, 149] on div at bounding box center [16, 146] width 8 height 8
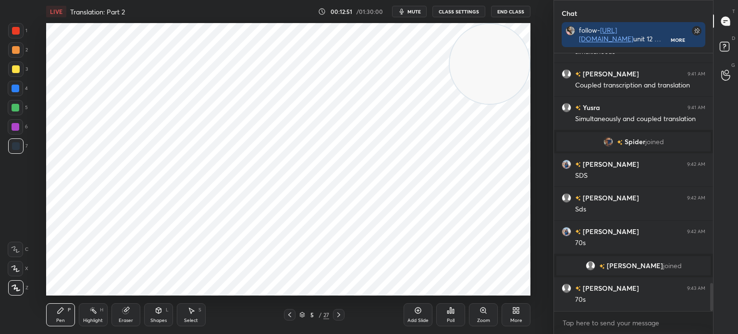
click at [18, 88] on div at bounding box center [16, 89] width 8 height 8
click at [19, 28] on div at bounding box center [16, 31] width 8 height 8
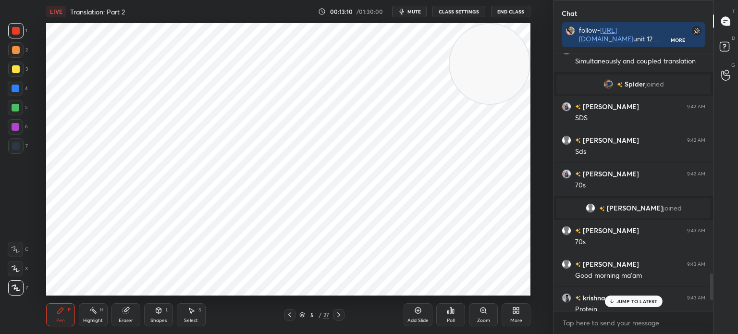
scroll to position [2217, 0]
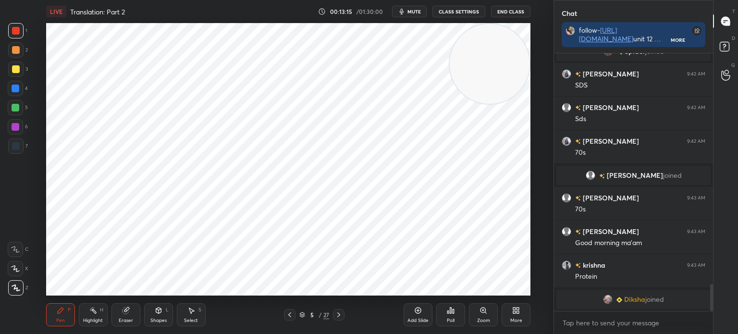
click at [24, 127] on div "6" at bounding box center [18, 126] width 20 height 15
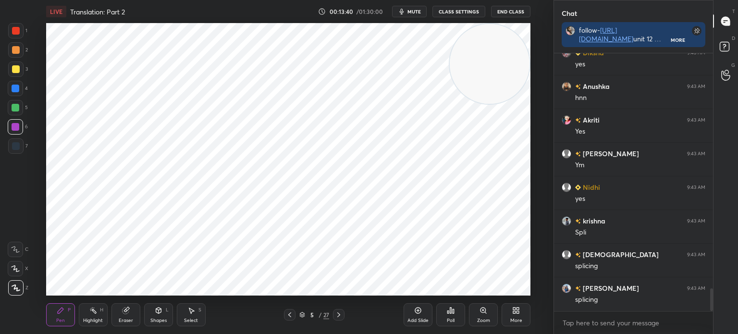
scroll to position [2678, 0]
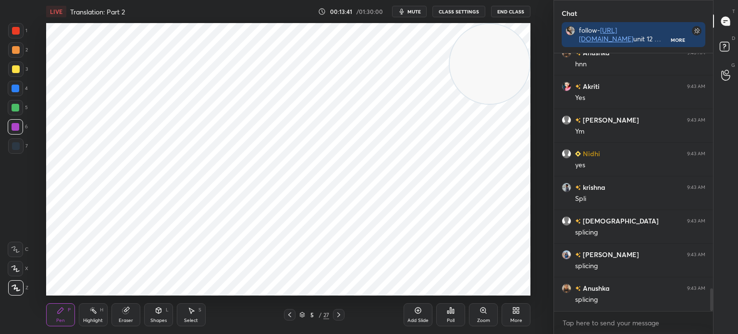
click at [25, 150] on div "7" at bounding box center [18, 145] width 20 height 15
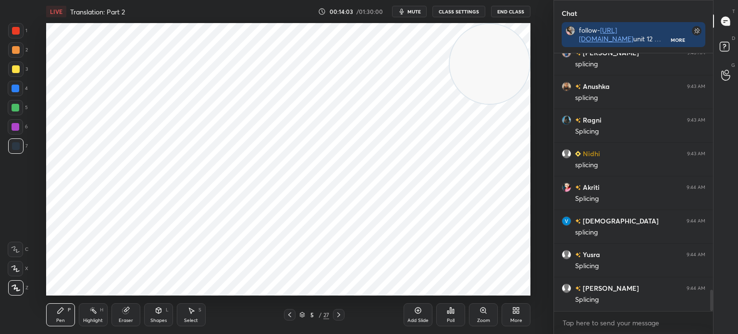
scroll to position [2913, 0]
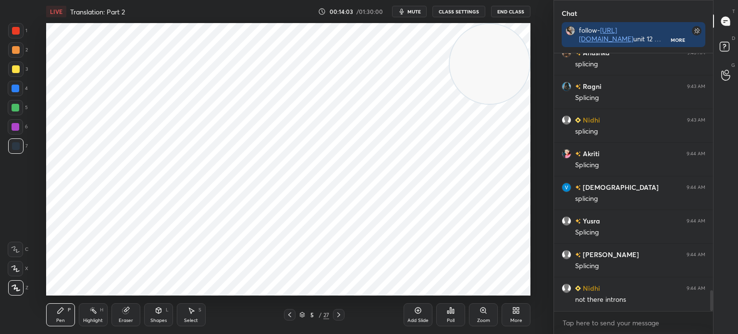
click at [433, 311] on div "Add Slide Poll Zoom More" at bounding box center [466, 315] width 127 height 54
click at [453, 293] on div "Poll" at bounding box center [450, 315] width 29 height 54
click at [415, 319] on div "Add Slide" at bounding box center [417, 320] width 21 height 5
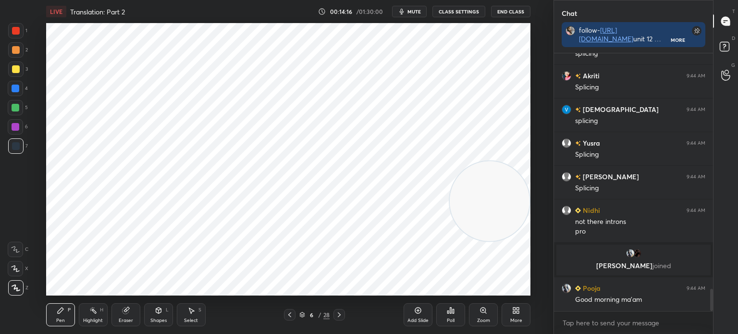
scroll to position [2745, 0]
click at [20, 29] on div at bounding box center [15, 30] width 15 height 15
click at [17, 150] on div at bounding box center [15, 145] width 15 height 15
click at [19, 128] on div at bounding box center [16, 127] width 8 height 8
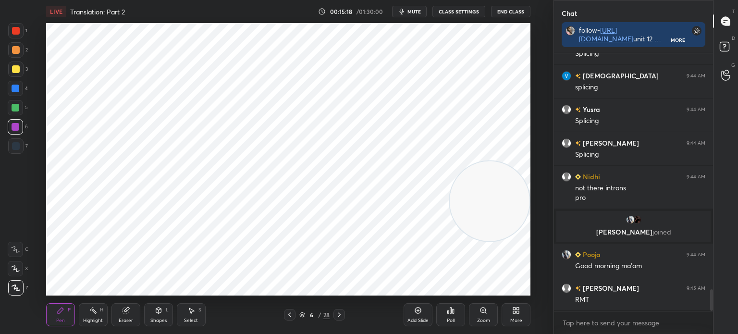
scroll to position [2813, 0]
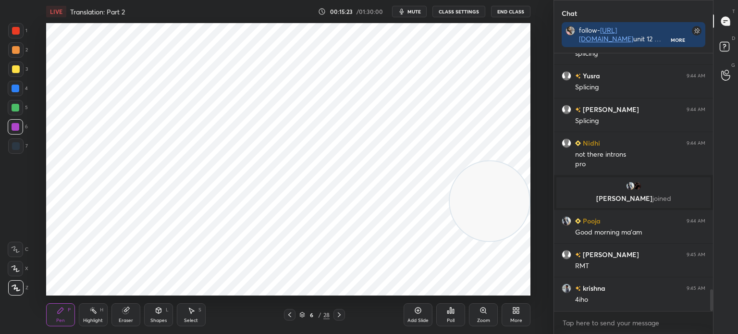
click at [21, 149] on div at bounding box center [15, 145] width 15 height 15
click at [19, 265] on div at bounding box center [15, 268] width 15 height 15
click at [20, 122] on div at bounding box center [15, 126] width 15 height 15
click at [16, 88] on div at bounding box center [16, 89] width 8 height 8
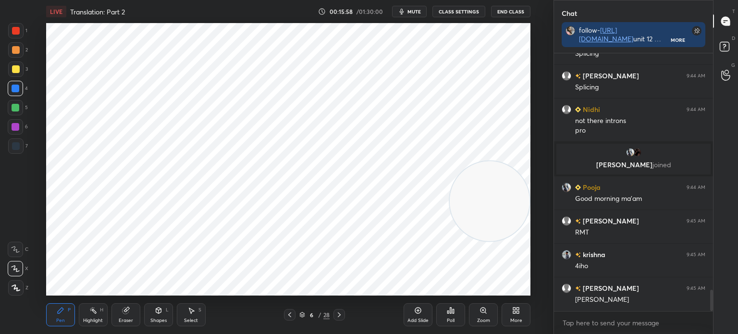
click at [17, 128] on div at bounding box center [16, 127] width 8 height 8
click at [19, 285] on icon at bounding box center [16, 287] width 9 height 7
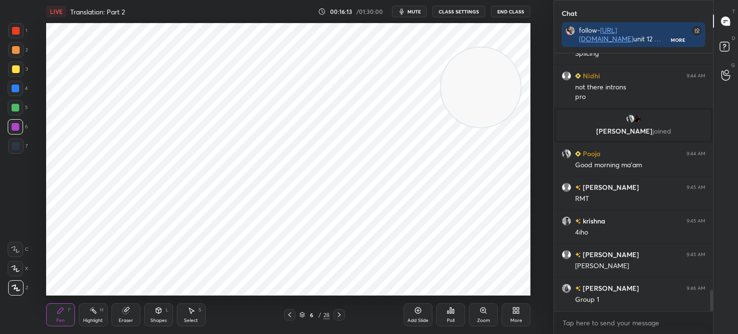
click at [198, 321] on div "Select S" at bounding box center [191, 314] width 29 height 23
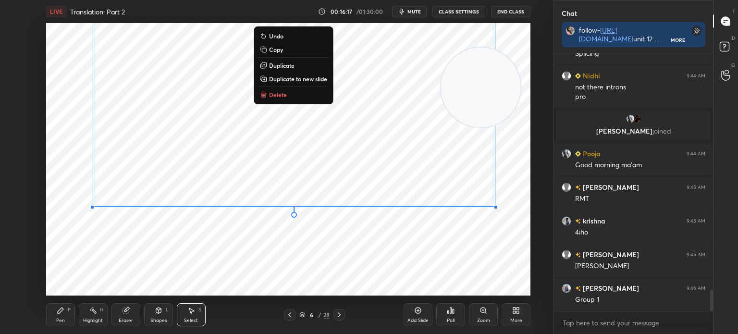
click at [131, 276] on div "0 ° Undo Copy Duplicate Duplicate to new slide Delete" at bounding box center [288, 159] width 484 height 272
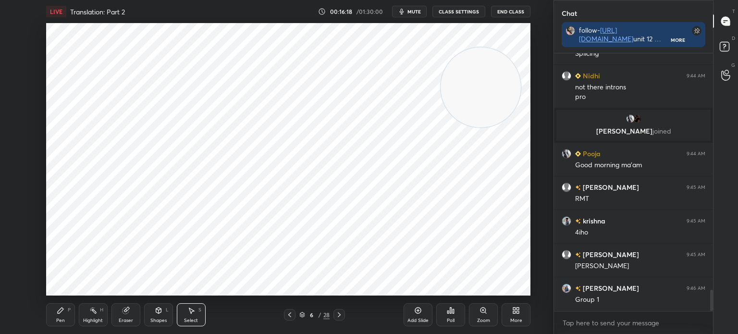
click at [61, 312] on icon at bounding box center [61, 310] width 8 height 8
click at [20, 150] on div at bounding box center [15, 145] width 15 height 15
click at [22, 24] on div "1" at bounding box center [17, 30] width 19 height 15
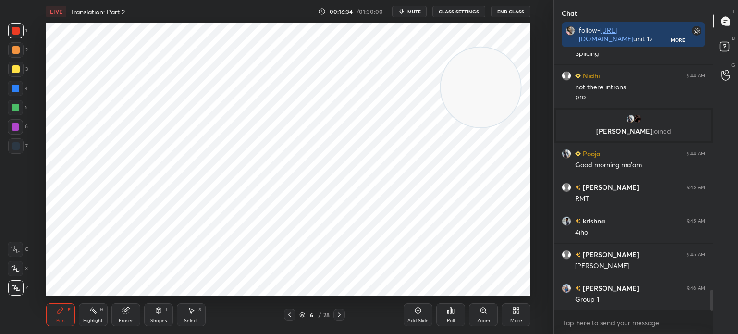
click at [15, 128] on div at bounding box center [16, 127] width 8 height 8
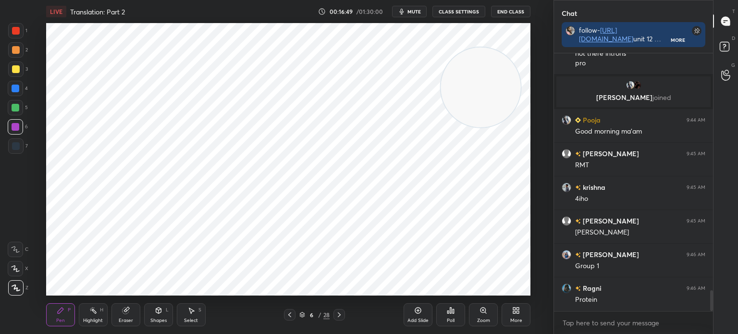
click at [17, 152] on div at bounding box center [15, 145] width 15 height 15
click at [463, 290] on div "Poll" at bounding box center [450, 315] width 29 height 54
click at [15, 31] on div at bounding box center [16, 31] width 8 height 8
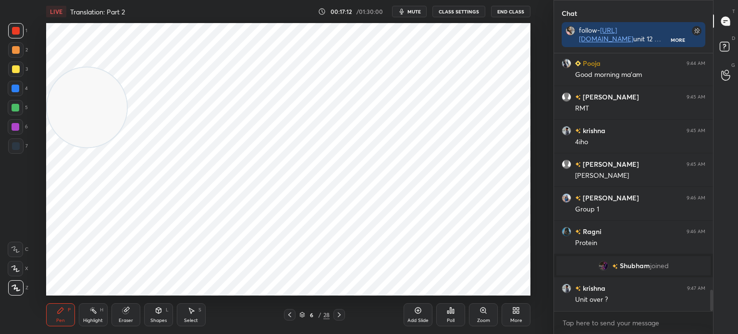
scroll to position [2913, 0]
click at [340, 313] on icon at bounding box center [339, 315] width 8 height 8
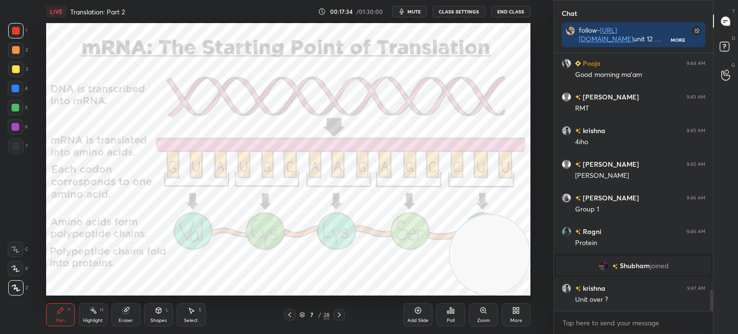
click at [14, 144] on div at bounding box center [16, 146] width 8 height 8
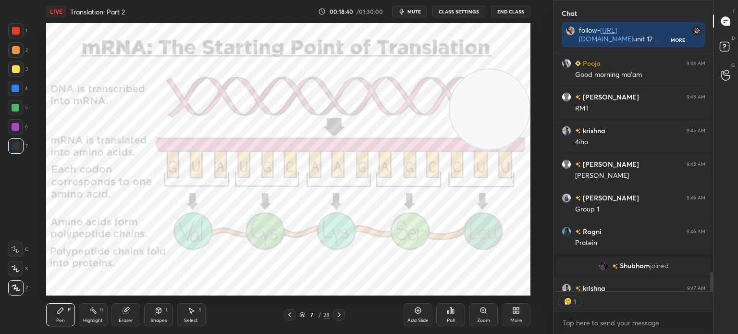
scroll to position [2932, 0]
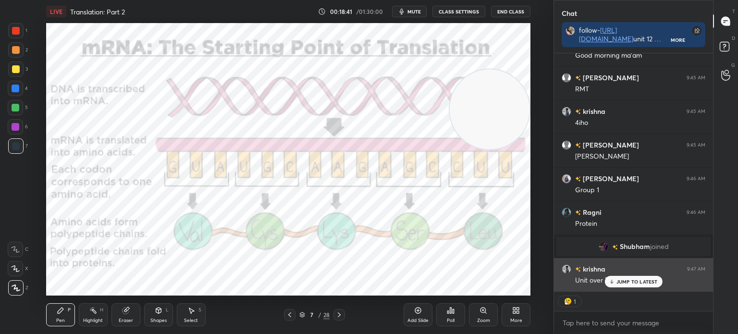
click at [617, 281] on p "JUMP TO LATEST" at bounding box center [636, 282] width 41 height 6
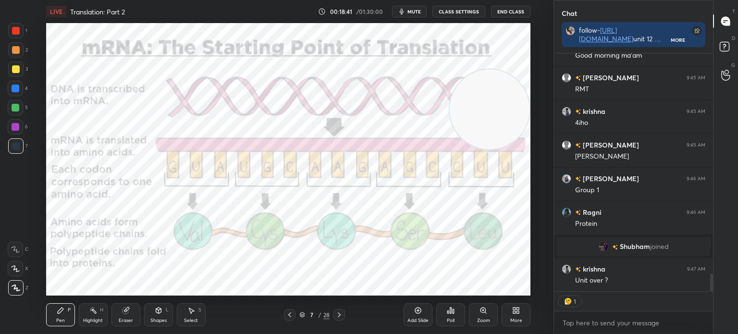
scroll to position [2974, 0]
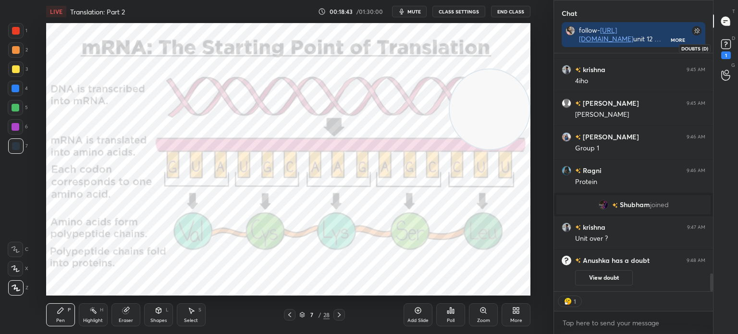
click at [729, 44] on rect at bounding box center [725, 44] width 9 height 9
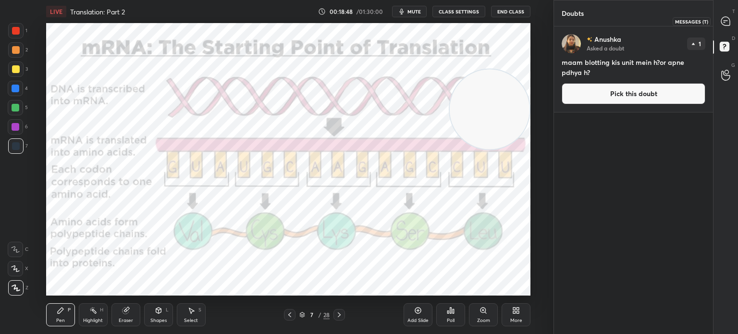
click at [726, 22] on icon at bounding box center [725, 21] width 9 height 9
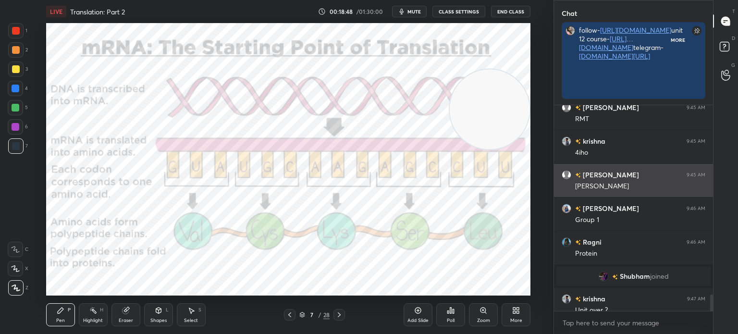
scroll to position [226, 156]
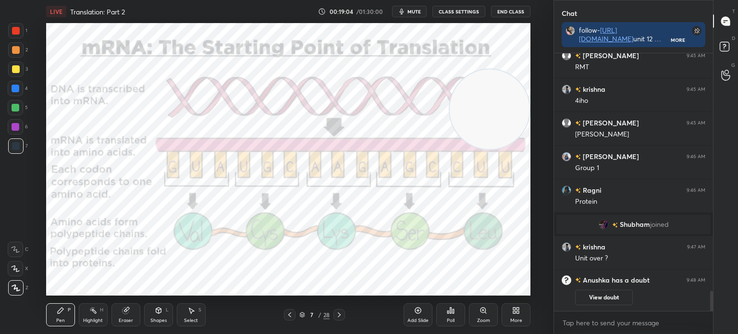
click at [337, 317] on icon at bounding box center [339, 315] width 8 height 8
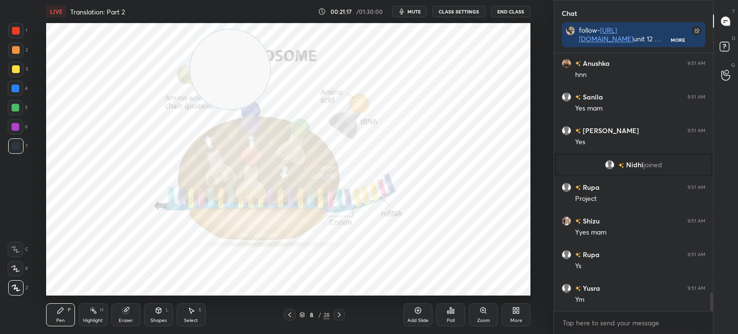
scroll to position [3369, 0]
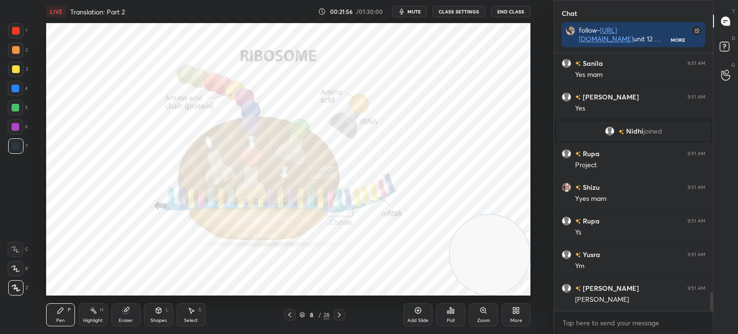
click at [17, 32] on div at bounding box center [16, 31] width 8 height 8
click at [12, 142] on div at bounding box center [15, 145] width 15 height 15
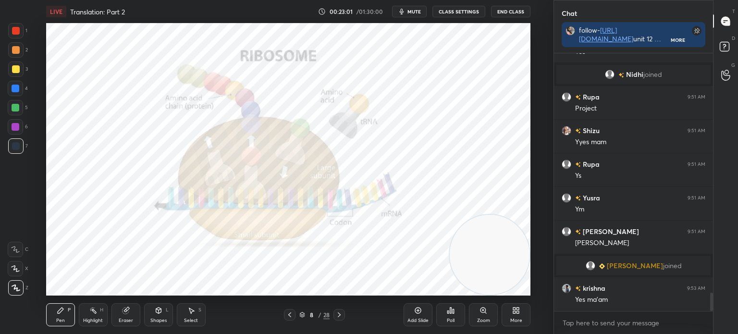
scroll to position [3411, 0]
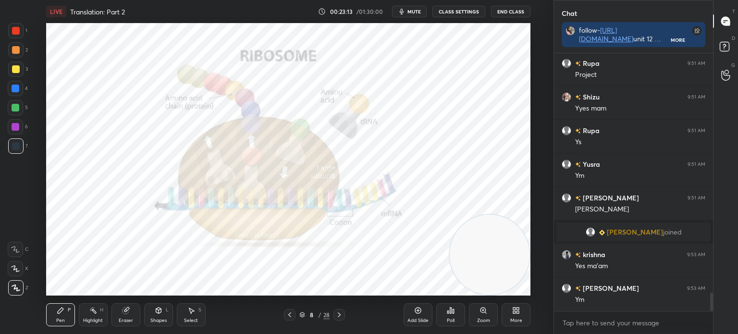
click at [340, 316] on icon at bounding box center [339, 315] width 8 height 8
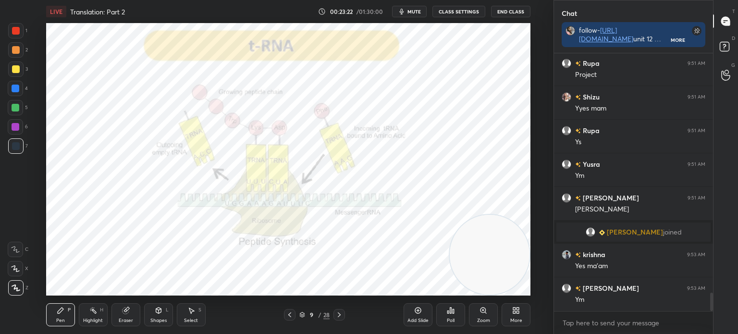
click at [88, 313] on div "Highlight H" at bounding box center [93, 314] width 29 height 23
click at [20, 51] on div at bounding box center [15, 49] width 15 height 15
click at [19, 291] on div at bounding box center [15, 287] width 15 height 15
click at [65, 306] on div "Pen P" at bounding box center [60, 314] width 29 height 23
click at [21, 141] on div at bounding box center [15, 145] width 15 height 15
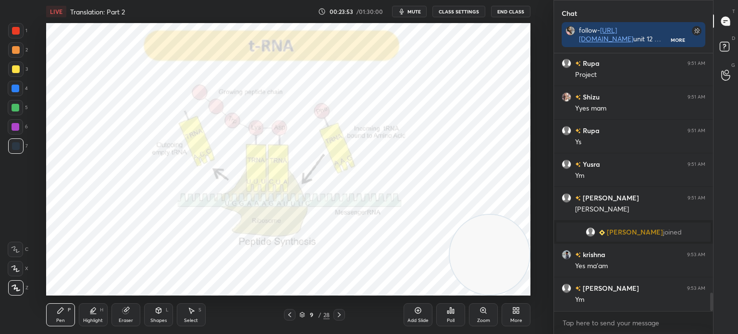
click at [65, 315] on div "Pen P" at bounding box center [60, 314] width 29 height 23
click at [21, 47] on div at bounding box center [15, 49] width 15 height 15
click at [21, 147] on div at bounding box center [15, 145] width 15 height 15
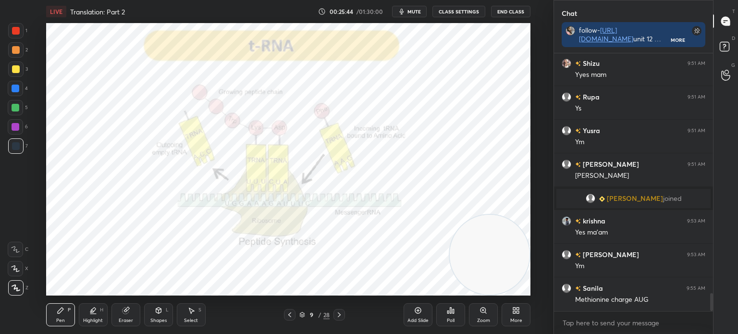
scroll to position [3468, 0]
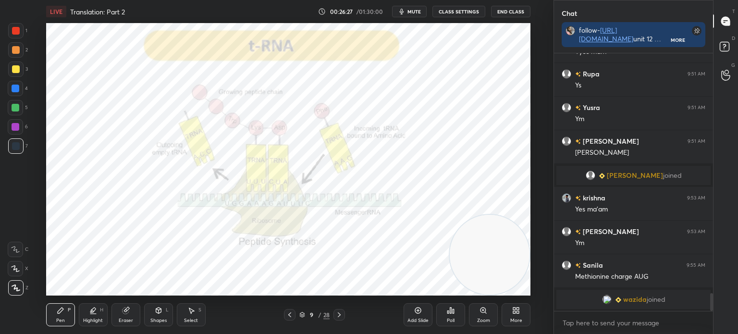
click at [341, 317] on icon at bounding box center [339, 315] width 8 height 8
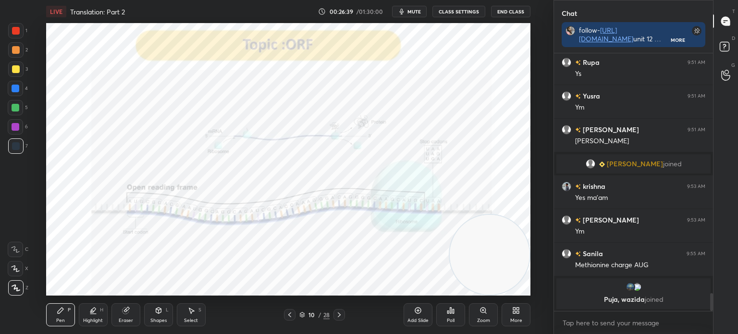
scroll to position [3478, 0]
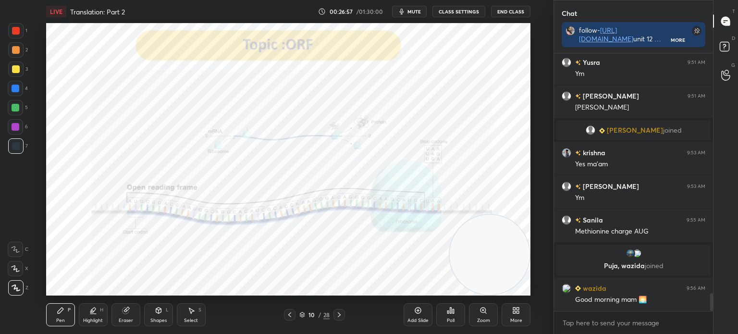
click at [104, 318] on div "Highlight H" at bounding box center [93, 314] width 29 height 23
click at [14, 27] on div at bounding box center [16, 31] width 8 height 8
click at [58, 311] on icon at bounding box center [61, 310] width 8 height 8
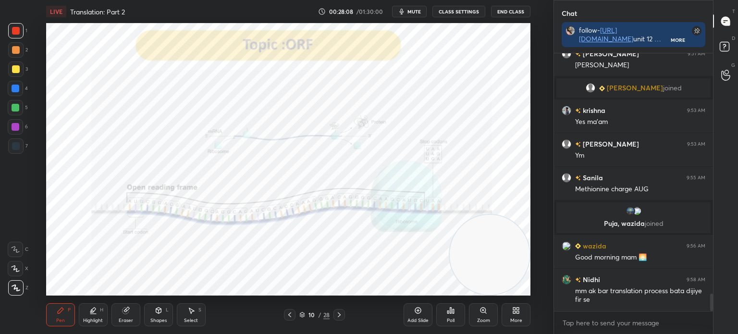
click at [12, 140] on div at bounding box center [15, 145] width 15 height 15
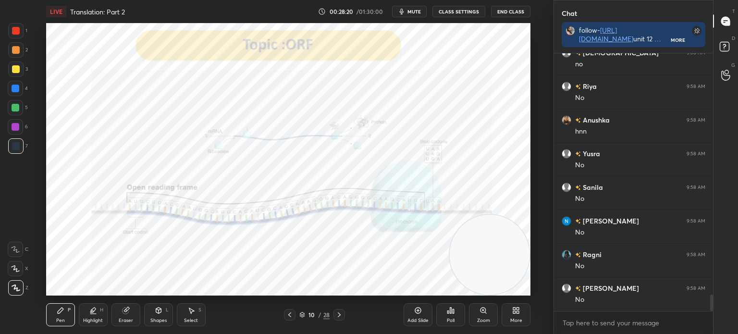
scroll to position [3857, 0]
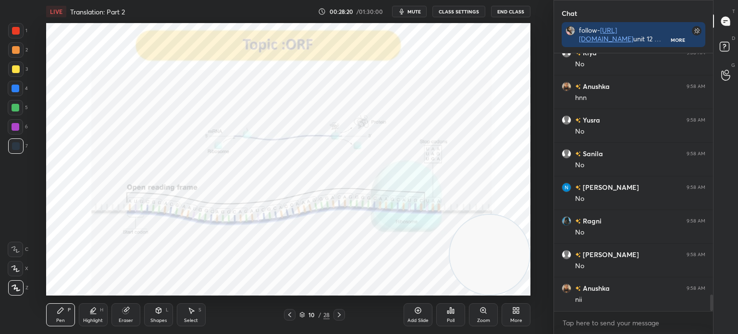
click at [395, 315] on div "10 / 28" at bounding box center [314, 315] width 179 height 12
click at [409, 313] on div "Add Slide" at bounding box center [417, 314] width 29 height 23
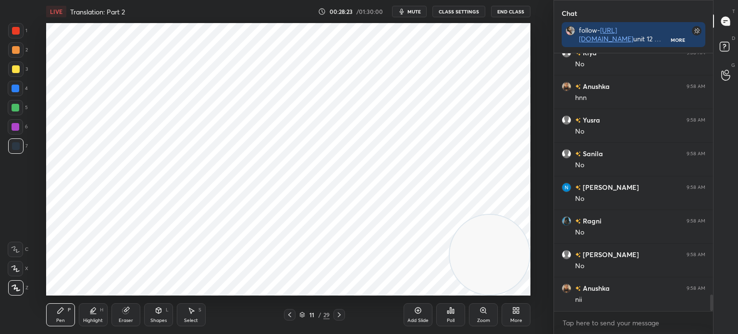
click at [163, 315] on div "Shapes L" at bounding box center [158, 314] width 29 height 23
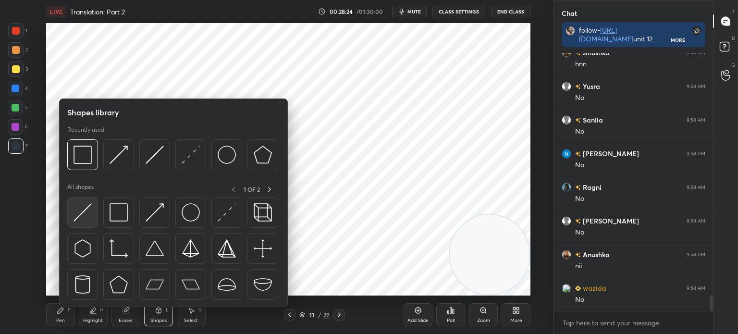
click at [85, 217] on img at bounding box center [82, 212] width 18 height 18
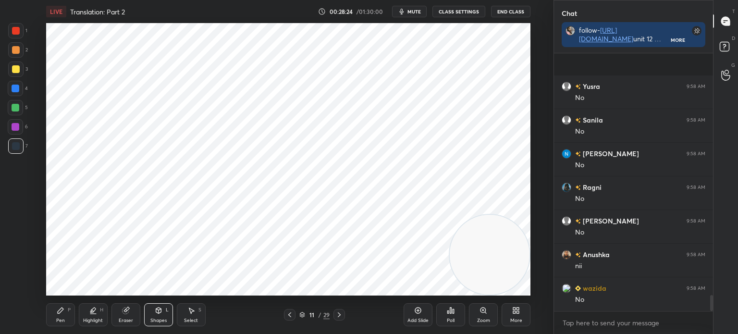
scroll to position [3958, 0]
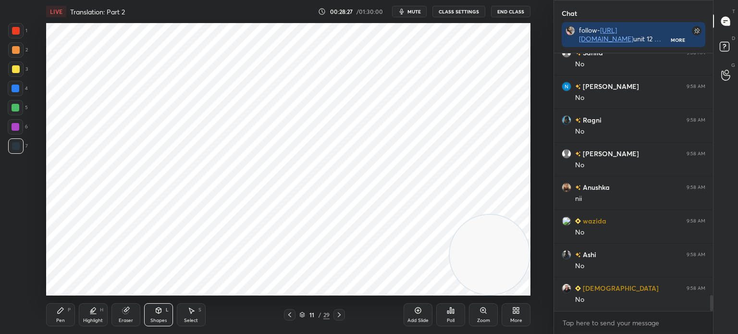
click at [61, 324] on div "Pen P" at bounding box center [60, 314] width 29 height 23
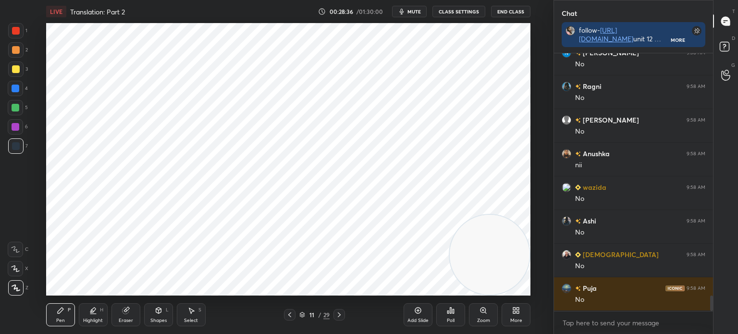
click at [18, 125] on div at bounding box center [16, 127] width 8 height 8
click at [19, 148] on div at bounding box center [15, 145] width 15 height 15
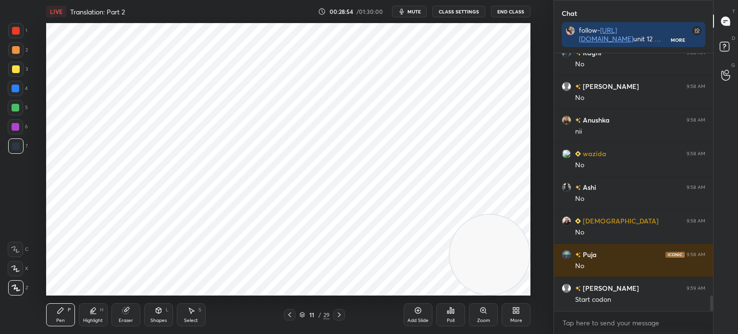
scroll to position [4034, 0]
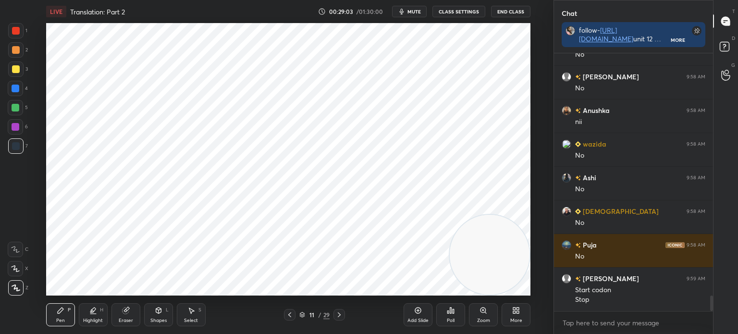
click at [18, 91] on div at bounding box center [16, 89] width 8 height 8
click at [17, 36] on div at bounding box center [15, 30] width 15 height 15
click at [22, 107] on div at bounding box center [15, 107] width 15 height 15
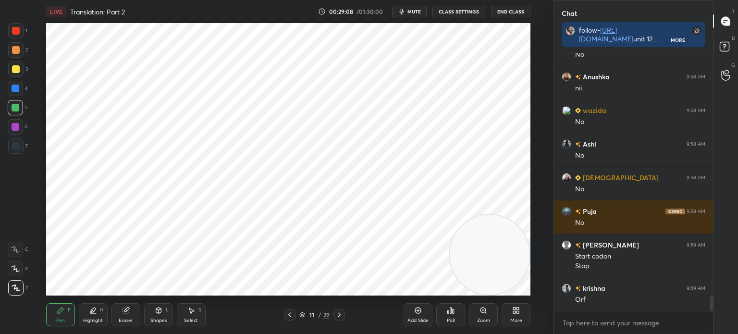
scroll to position [4102, 0]
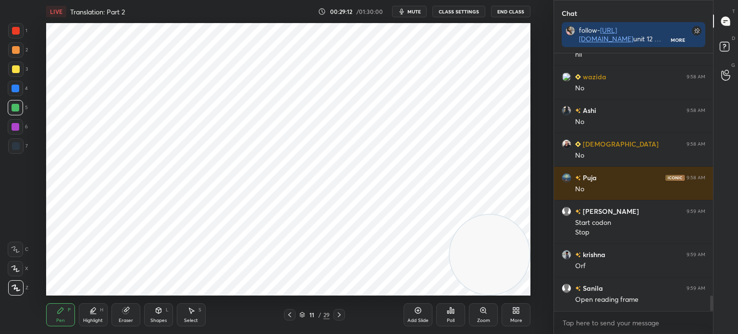
click at [20, 86] on div at bounding box center [15, 88] width 15 height 15
click at [18, 53] on div at bounding box center [16, 50] width 8 height 8
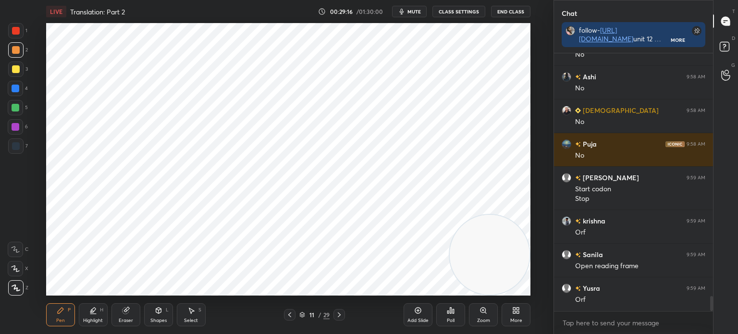
click at [21, 124] on div at bounding box center [15, 126] width 15 height 15
click at [20, 147] on div at bounding box center [15, 145] width 15 height 15
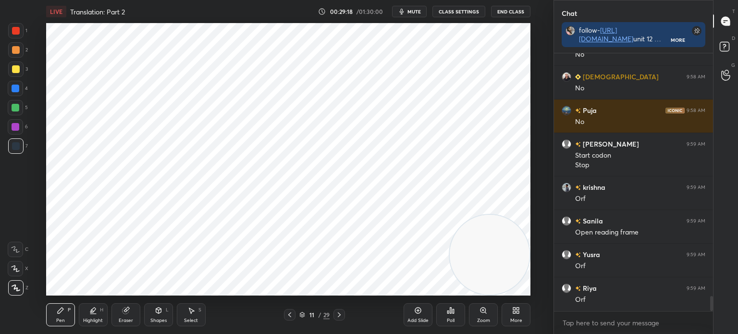
scroll to position [4236, 0]
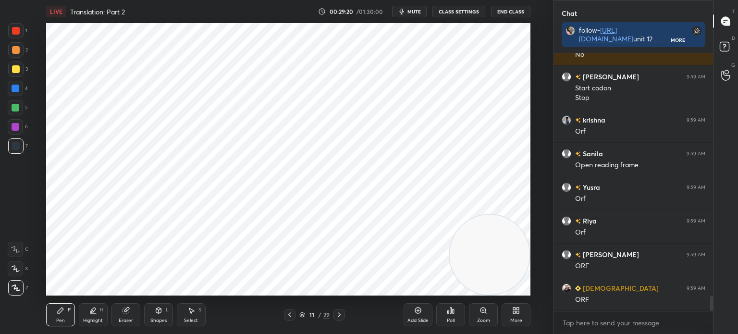
click at [15, 49] on div at bounding box center [16, 50] width 8 height 8
click at [21, 26] on div at bounding box center [15, 30] width 15 height 15
click at [15, 151] on div at bounding box center [15, 145] width 15 height 15
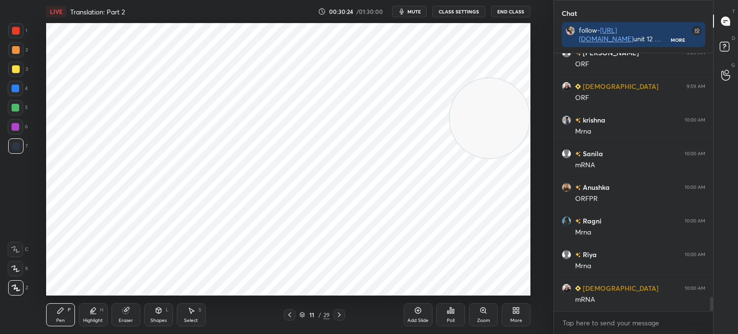
scroll to position [4472, 0]
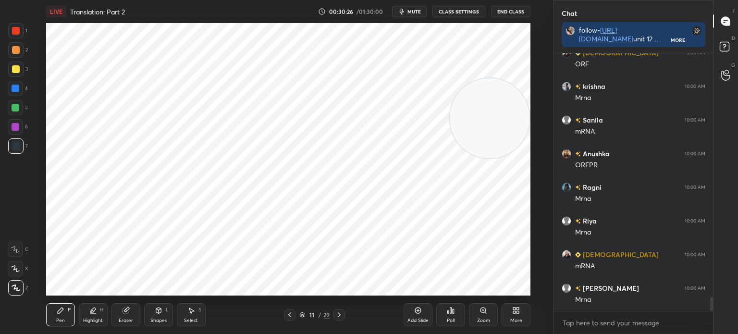
click at [14, 126] on div at bounding box center [16, 127] width 8 height 8
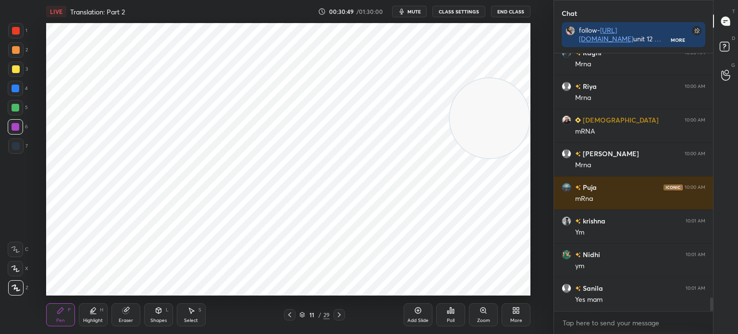
scroll to position [4640, 0]
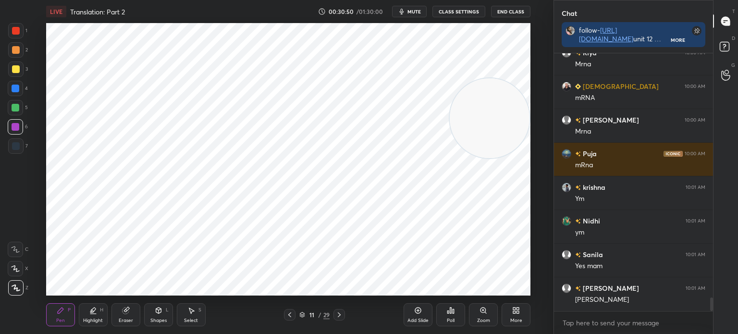
click at [412, 310] on div "Add Slide" at bounding box center [417, 314] width 29 height 23
click at [15, 30] on div at bounding box center [16, 31] width 8 height 8
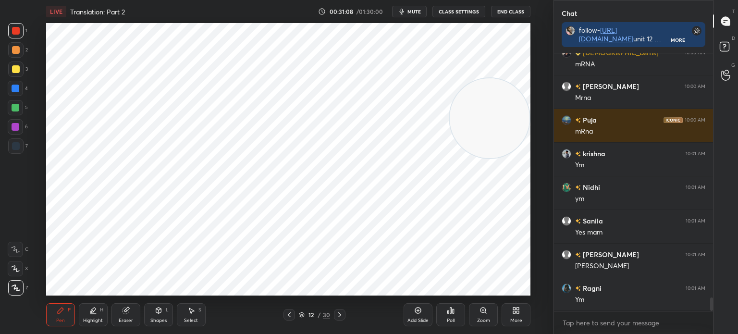
click at [20, 148] on div at bounding box center [15, 145] width 15 height 15
click at [18, 32] on div at bounding box center [16, 31] width 8 height 8
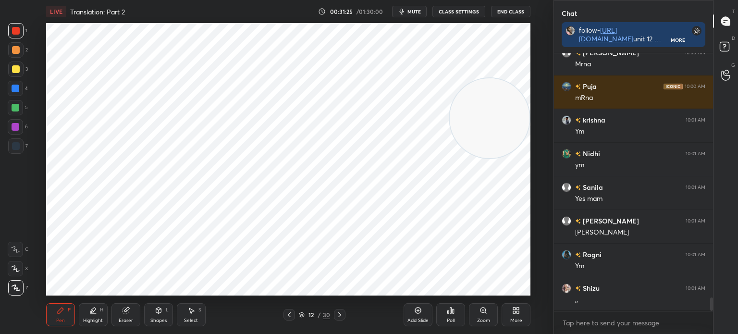
click at [17, 149] on div at bounding box center [16, 146] width 8 height 8
click at [134, 314] on div "Eraser" at bounding box center [125, 314] width 29 height 23
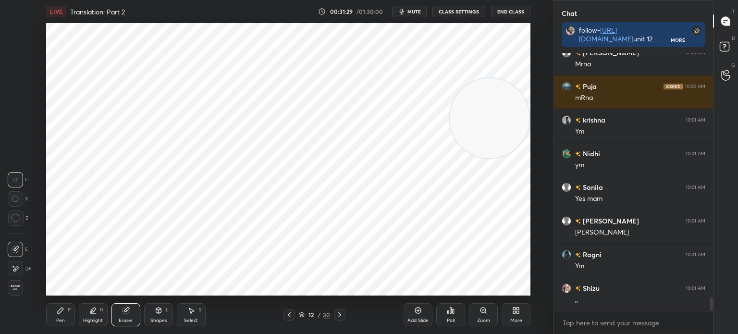
click at [61, 299] on div "Pen P Highlight H Eraser Shapes L Select S 12 / 30 Add Slide Poll Zoom More" at bounding box center [288, 314] width 484 height 38
click at [61, 318] on div "Pen" at bounding box center [60, 320] width 9 height 5
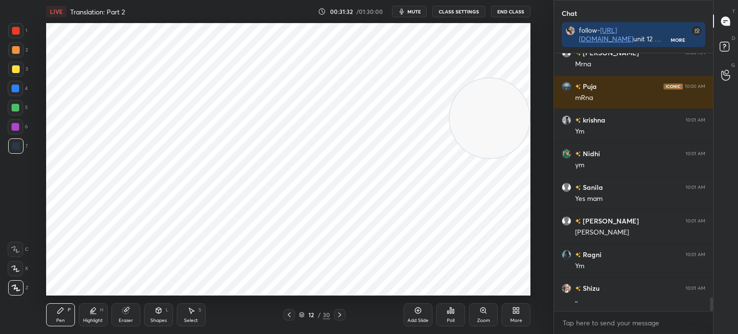
click at [191, 317] on div "Select S" at bounding box center [191, 314] width 29 height 23
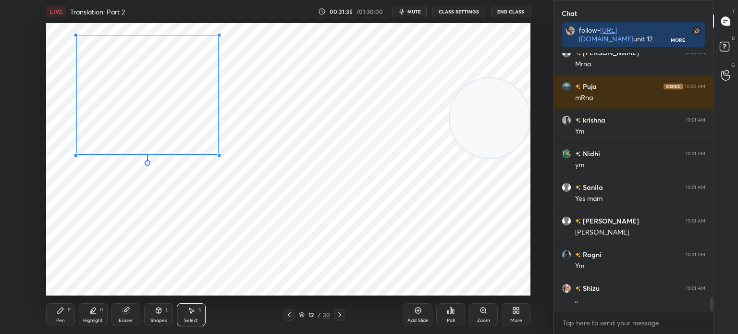
scroll to position [4741, 0]
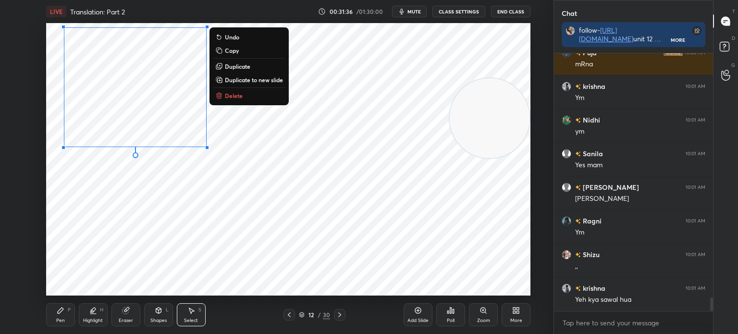
click at [73, 219] on div "0 ° Undo Copy Duplicate Duplicate to new slide Delete" at bounding box center [288, 159] width 484 height 272
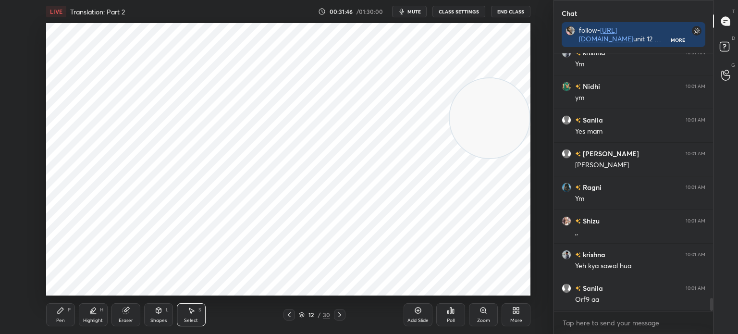
scroll to position [4808, 0]
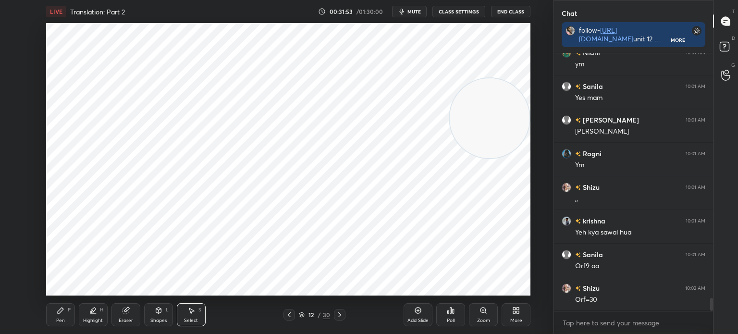
click at [63, 309] on icon at bounding box center [61, 310] width 6 height 6
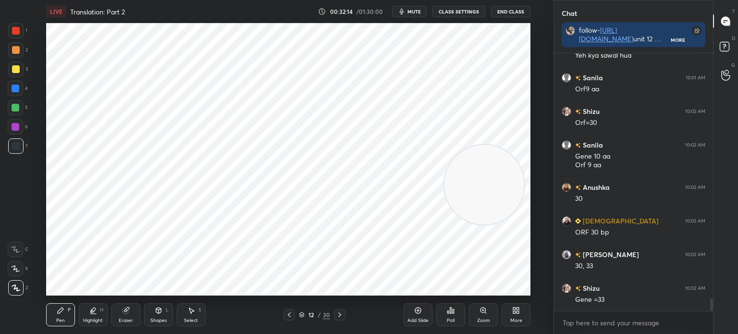
scroll to position [5018, 0]
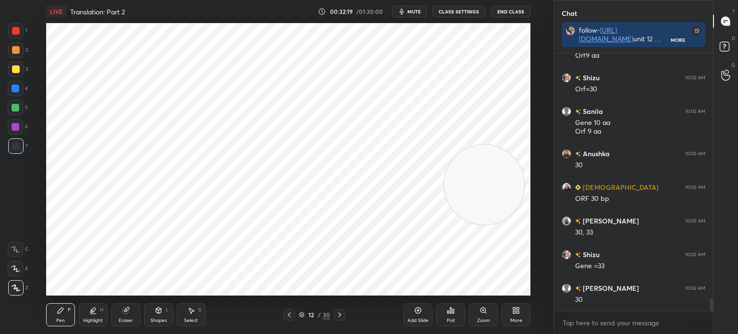
click at [122, 308] on icon at bounding box center [126, 310] width 8 height 8
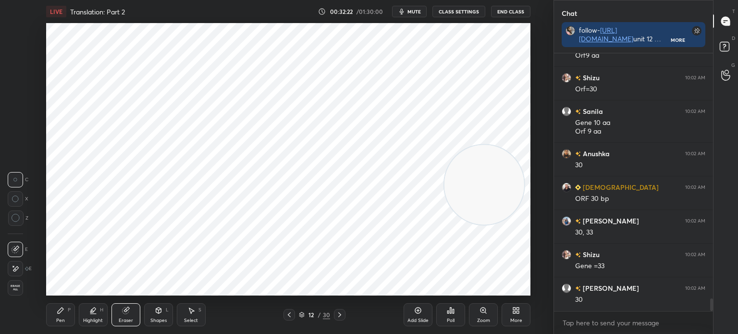
click at [62, 313] on icon at bounding box center [61, 310] width 8 height 8
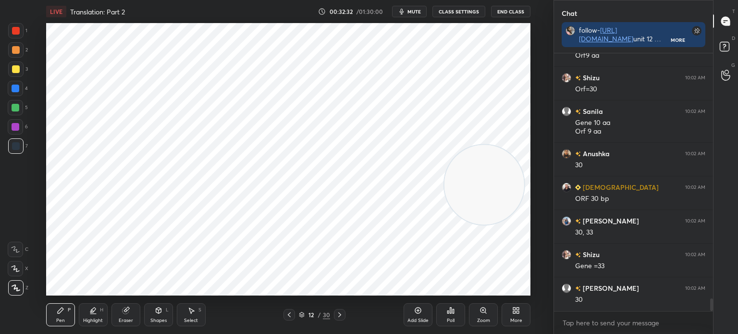
scroll to position [5052, 0]
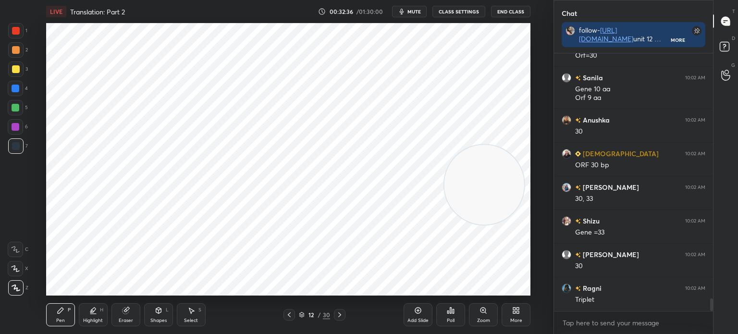
click at [125, 309] on icon at bounding box center [125, 310] width 6 height 6
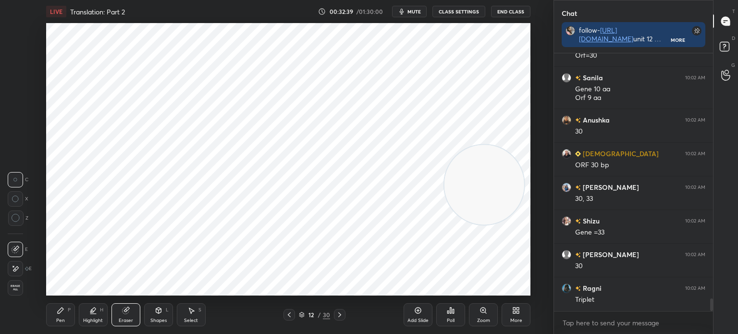
click at [61, 306] on icon at bounding box center [61, 310] width 8 height 8
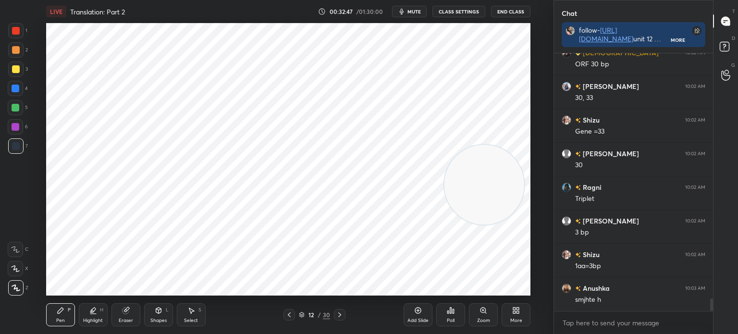
scroll to position [5186, 0]
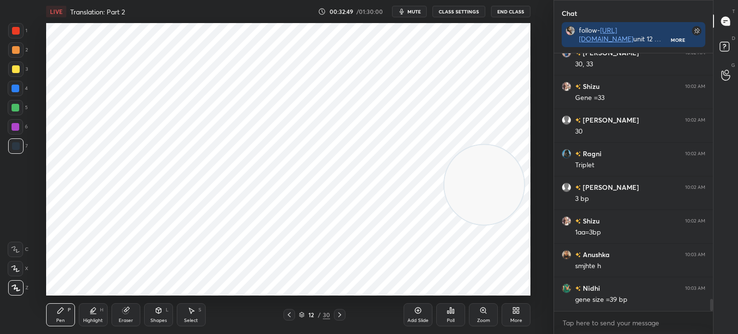
click at [134, 313] on div "Eraser" at bounding box center [125, 314] width 29 height 23
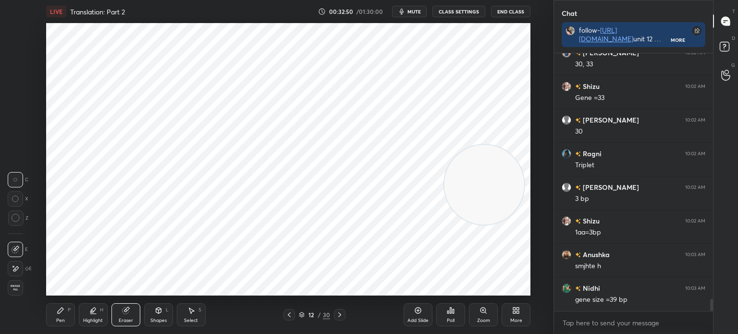
click at [65, 314] on div "Pen P" at bounding box center [60, 314] width 29 height 23
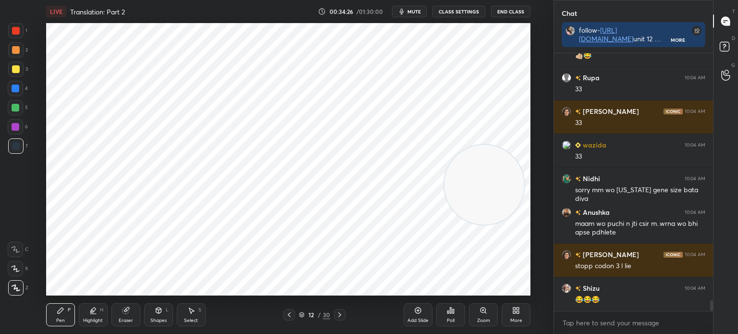
scroll to position [5910, 0]
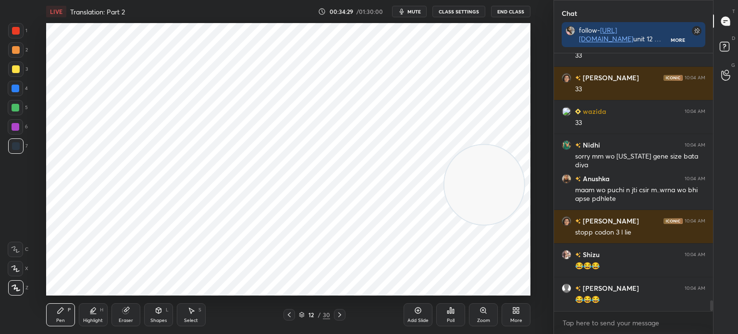
click at [293, 315] on div at bounding box center [289, 315] width 12 height 12
click at [291, 314] on icon at bounding box center [289, 315] width 8 height 8
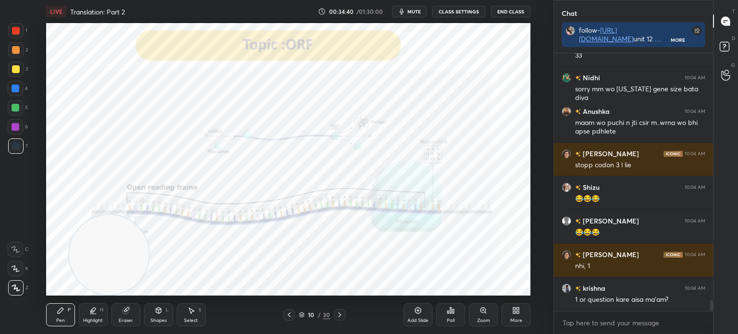
scroll to position [3, 3]
click at [10, 30] on div at bounding box center [15, 30] width 15 height 15
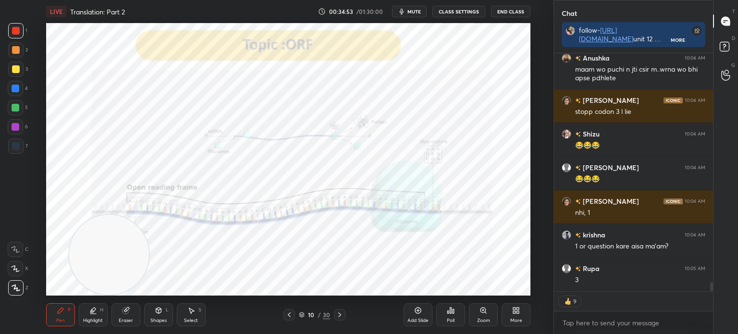
click at [338, 314] on icon at bounding box center [340, 315] width 8 height 8
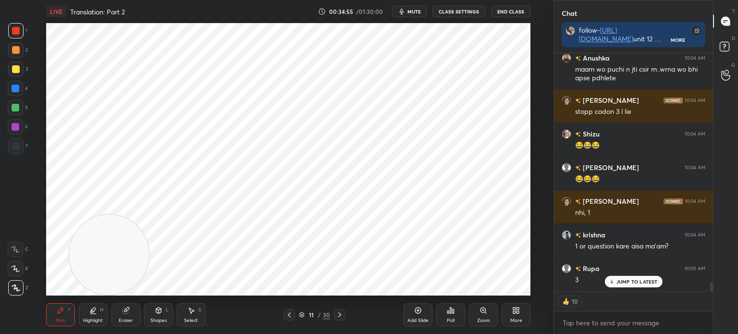
scroll to position [6063, 0]
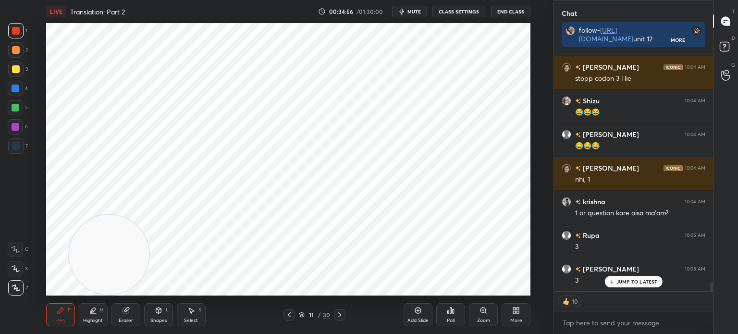
click at [339, 315] on icon at bounding box center [340, 315] width 8 height 8
click at [341, 314] on icon at bounding box center [340, 315] width 8 height 8
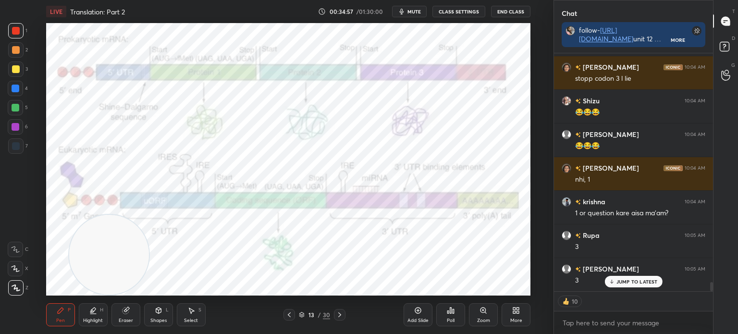
click at [293, 313] on div at bounding box center [289, 315] width 12 height 12
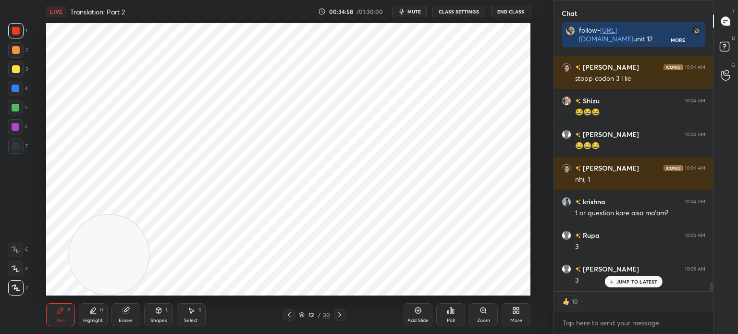
click at [405, 308] on div "Add Slide" at bounding box center [417, 314] width 29 height 23
click at [19, 140] on div at bounding box center [15, 145] width 15 height 15
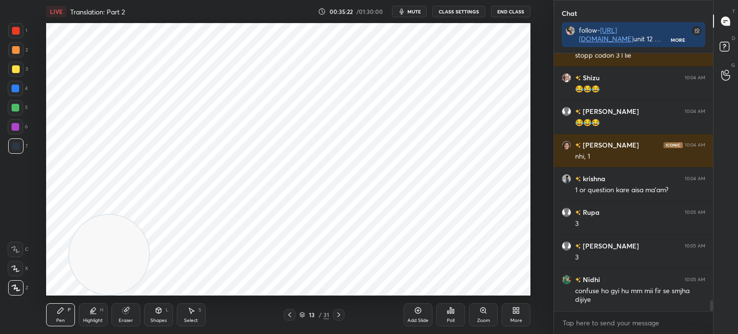
scroll to position [6120, 0]
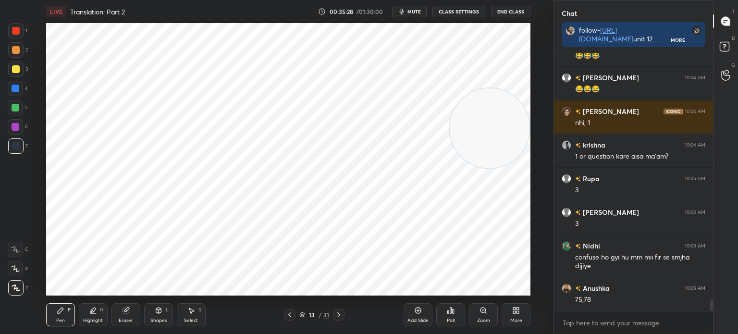
click at [15, 34] on div at bounding box center [16, 31] width 8 height 8
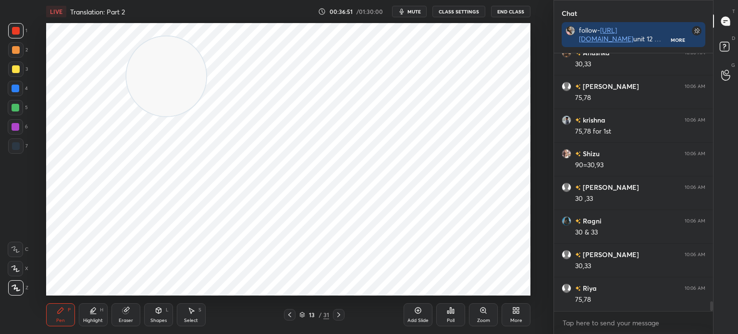
scroll to position [6624, 0]
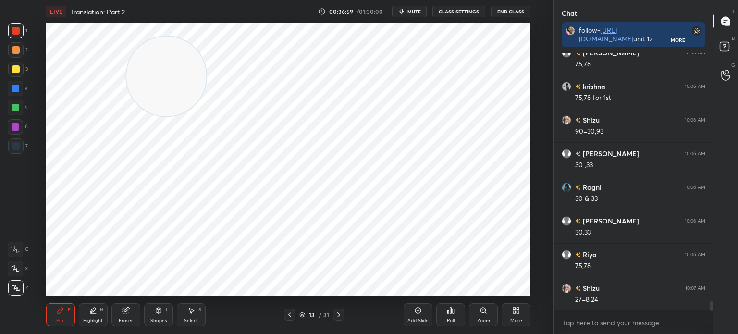
click at [136, 309] on div "Eraser" at bounding box center [125, 314] width 29 height 23
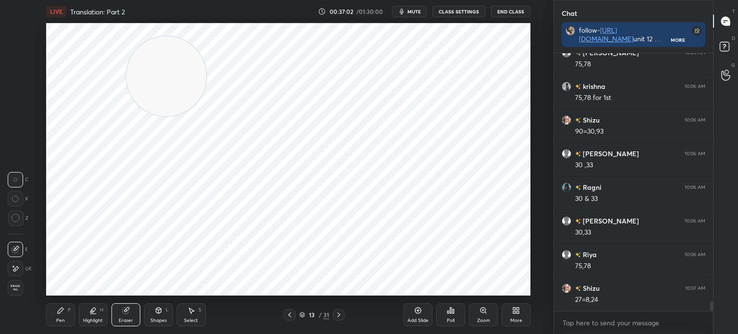
click at [63, 317] on div "Pen P" at bounding box center [60, 314] width 29 height 23
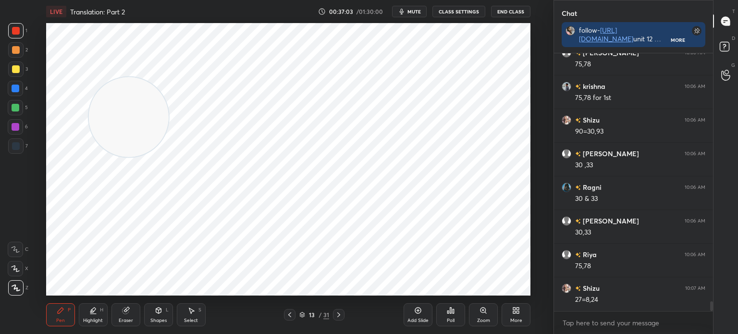
scroll to position [6667, 0]
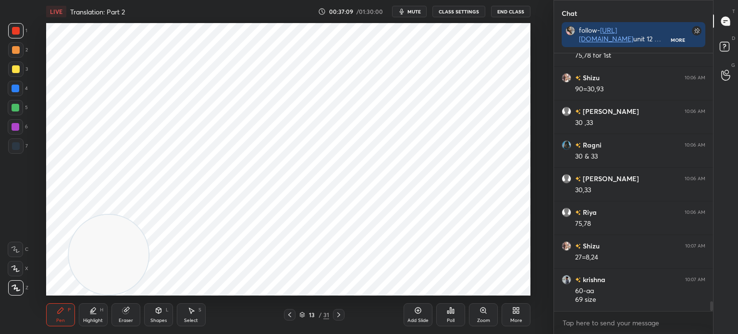
click at [20, 142] on div at bounding box center [15, 145] width 15 height 15
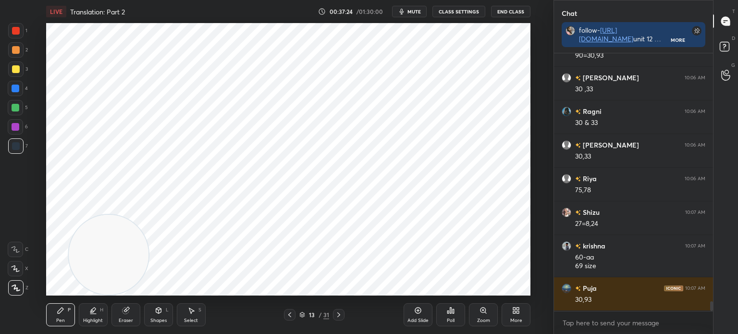
click at [13, 29] on div at bounding box center [16, 31] width 8 height 8
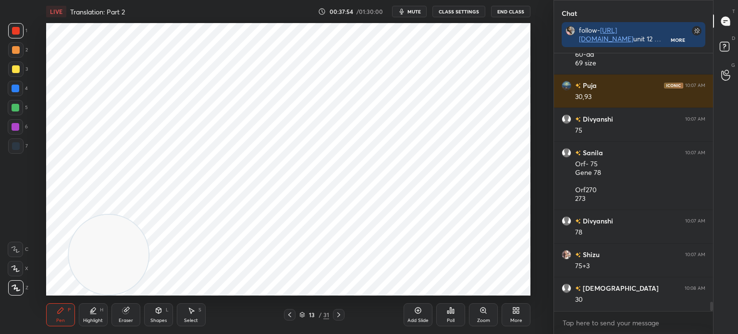
scroll to position [6936, 0]
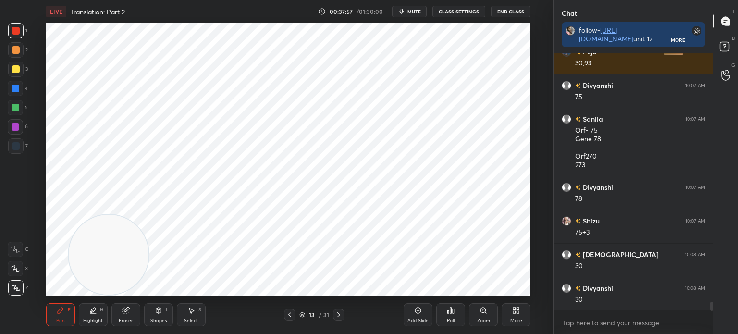
click at [23, 144] on div "7" at bounding box center [18, 145] width 20 height 15
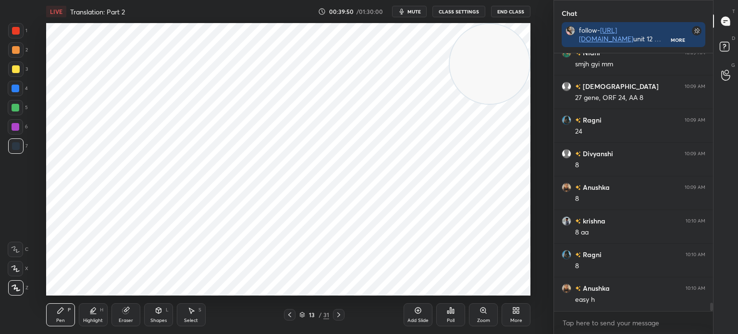
scroll to position [7853, 0]
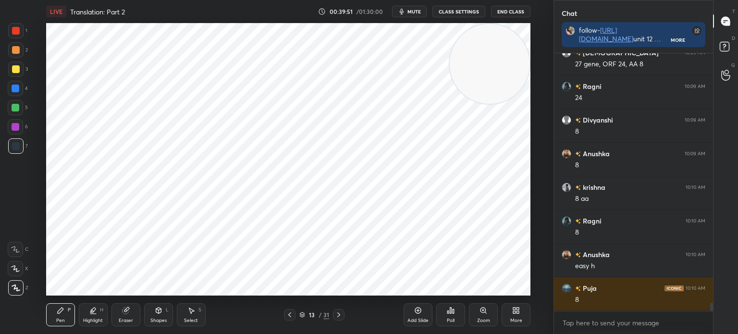
click at [413, 310] on div "Add Slide" at bounding box center [417, 314] width 29 height 23
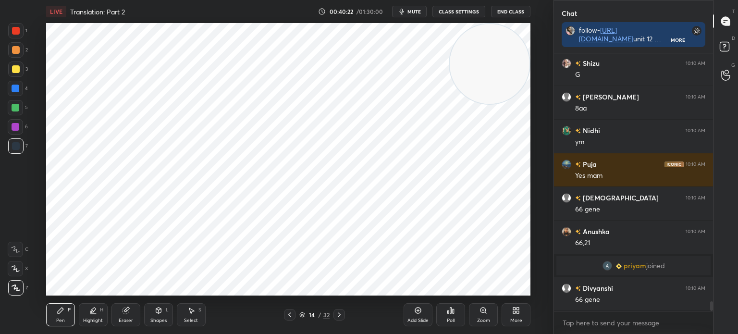
scroll to position [6835, 0]
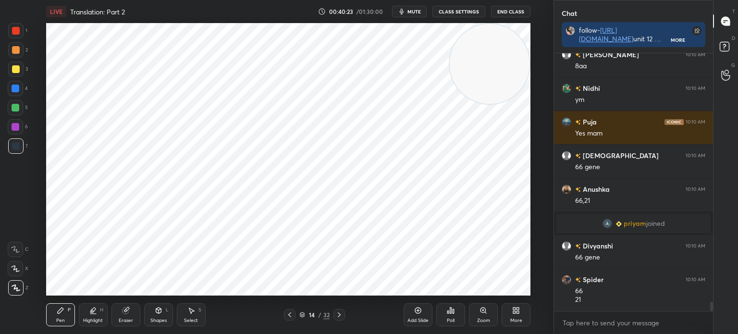
click at [22, 34] on div at bounding box center [15, 30] width 15 height 15
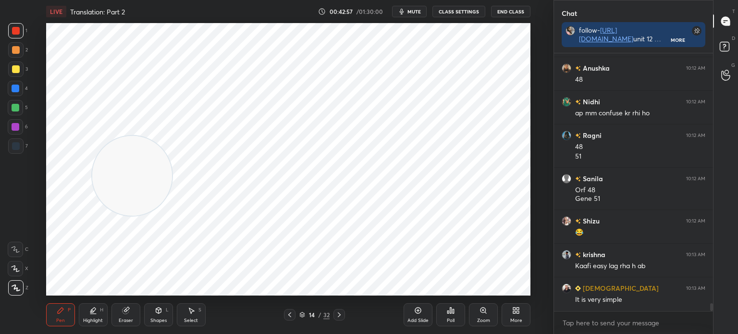
scroll to position [8349, 0]
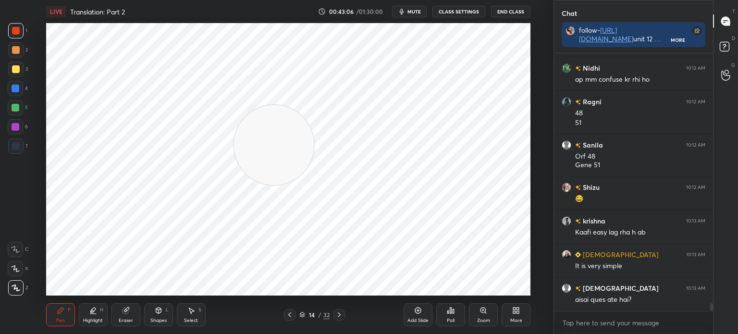
click at [341, 315] on icon at bounding box center [339, 315] width 8 height 8
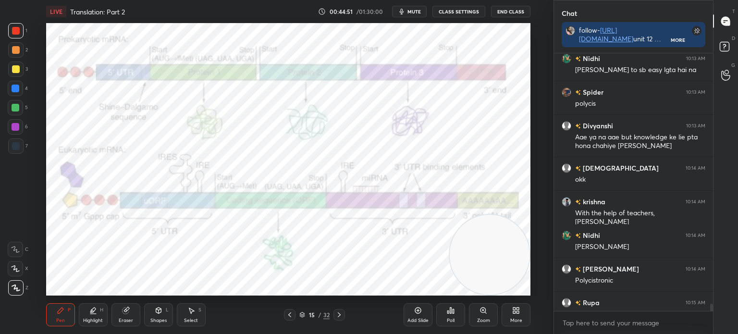
scroll to position [255, 156]
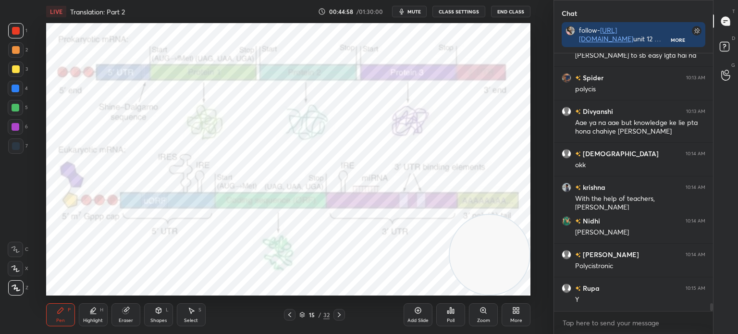
click at [19, 144] on div at bounding box center [16, 146] width 8 height 8
click at [26, 34] on div "1" at bounding box center [17, 30] width 19 height 15
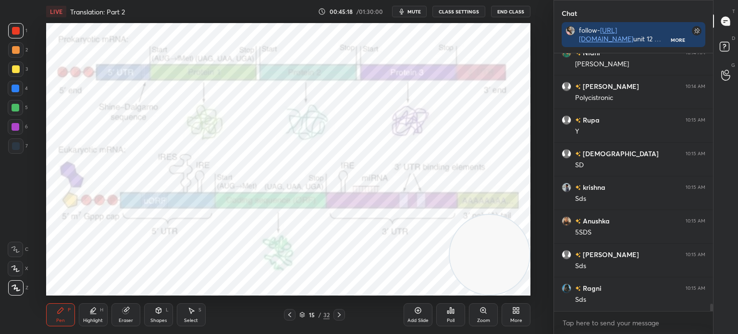
scroll to position [8829, 0]
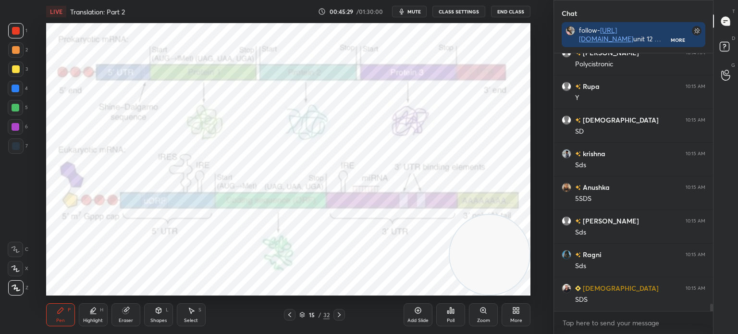
click at [24, 146] on div "7" at bounding box center [18, 145] width 20 height 15
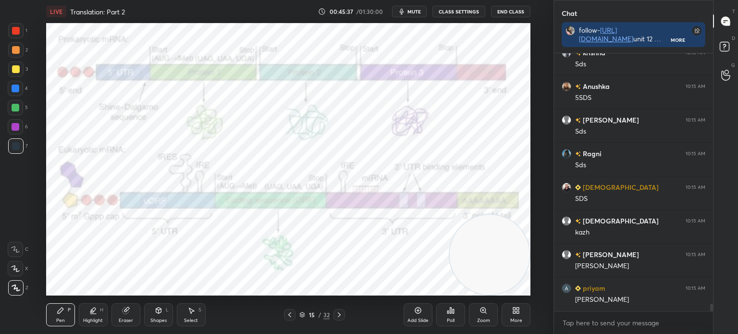
scroll to position [8963, 0]
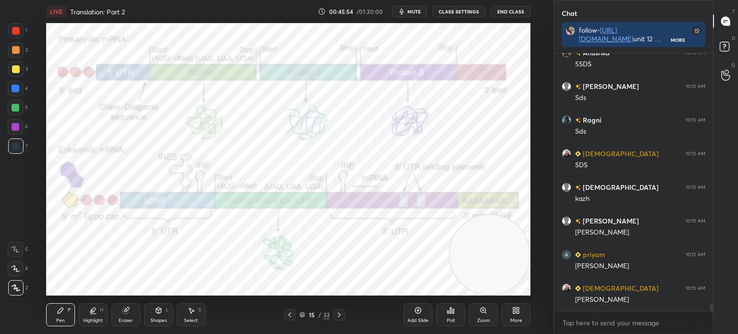
click at [159, 316] on div "Shapes L" at bounding box center [158, 314] width 29 height 23
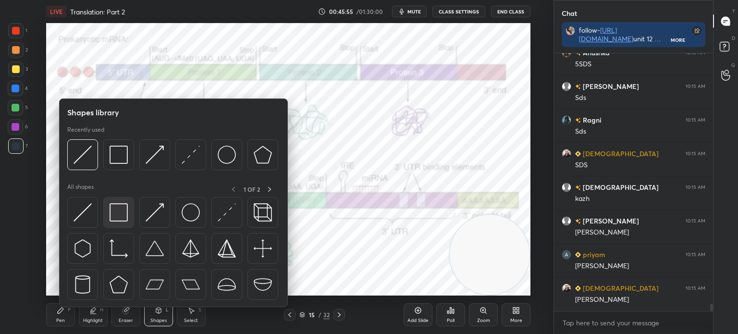
click at [125, 211] on img at bounding box center [119, 212] width 18 height 18
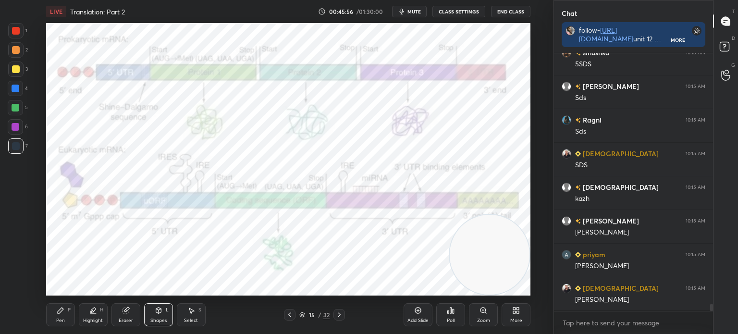
click at [15, 28] on div at bounding box center [16, 31] width 8 height 8
click at [19, 68] on div at bounding box center [15, 68] width 15 height 15
click at [19, 87] on div at bounding box center [15, 88] width 15 height 15
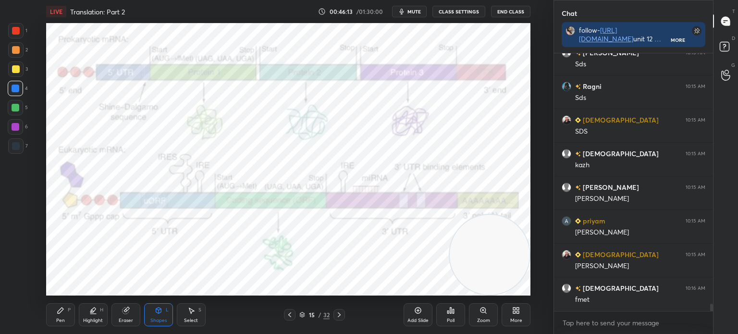
click at [55, 311] on div "Pen P" at bounding box center [60, 314] width 29 height 23
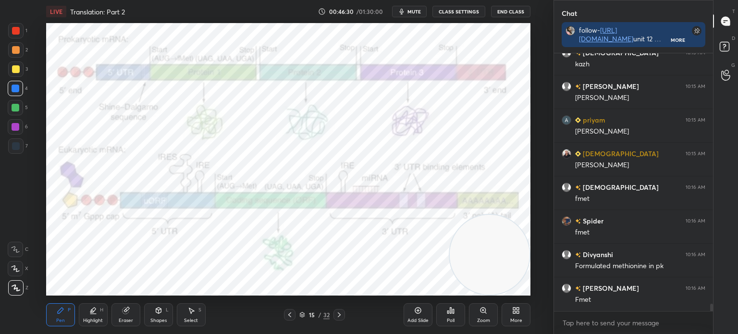
scroll to position [9131, 0]
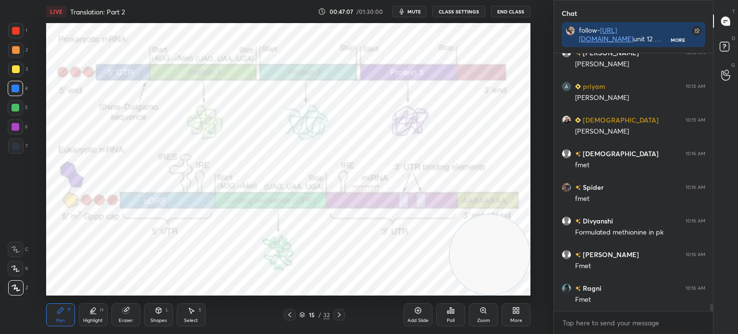
click at [339, 315] on icon at bounding box center [339, 315] width 8 height 8
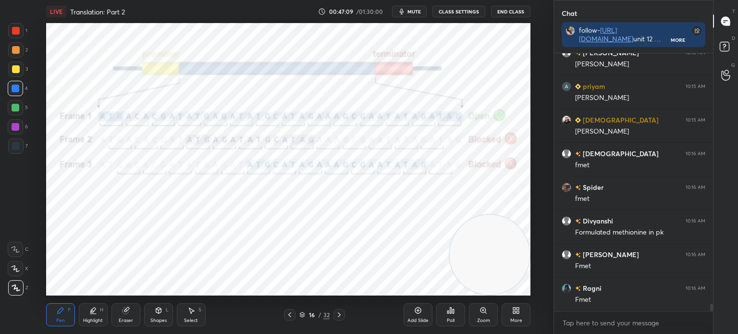
click at [338, 317] on icon at bounding box center [339, 314] width 3 height 5
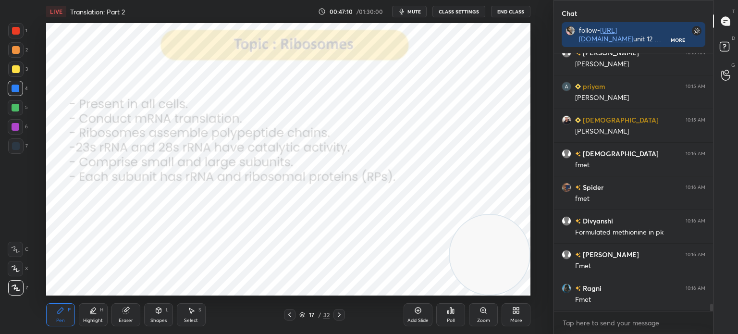
click at [287, 318] on div at bounding box center [290, 315] width 12 height 12
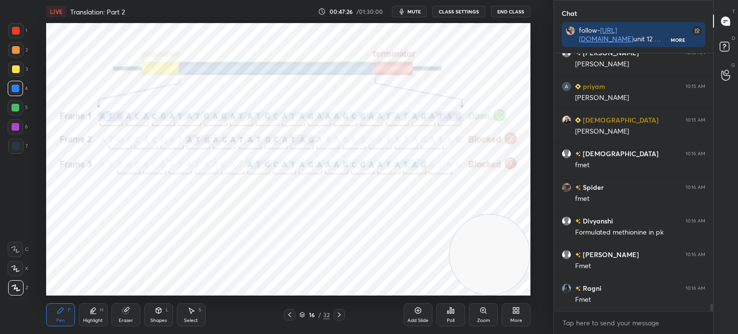
click at [407, 311] on div "Add Slide" at bounding box center [417, 314] width 29 height 23
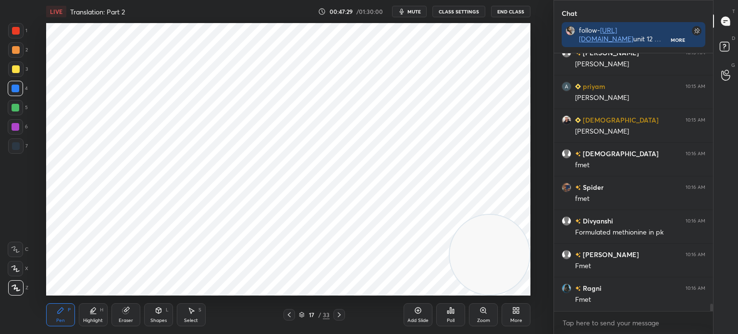
click at [19, 152] on div at bounding box center [15, 145] width 15 height 15
click at [96, 312] on icon at bounding box center [93, 310] width 8 height 8
click at [14, 125] on div at bounding box center [16, 127] width 8 height 8
click at [63, 315] on div "Pen P" at bounding box center [60, 314] width 29 height 23
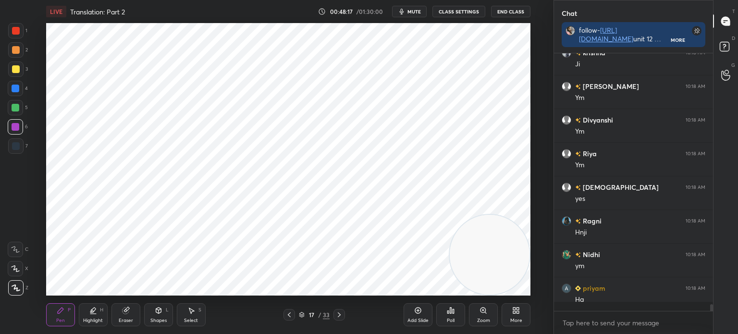
scroll to position [9400, 0]
click at [14, 30] on div at bounding box center [16, 31] width 8 height 8
click at [125, 315] on div "Eraser" at bounding box center [125, 314] width 29 height 23
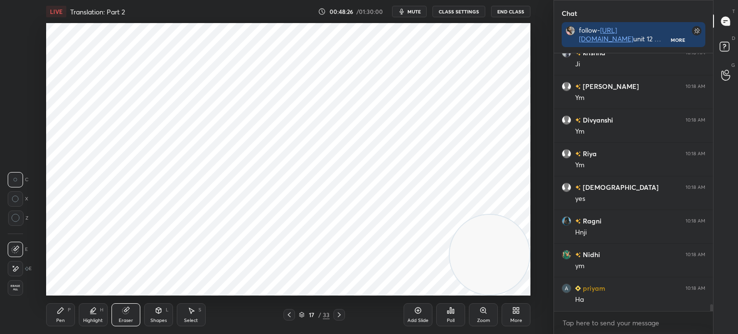
click at [59, 307] on icon at bounding box center [61, 310] width 8 height 8
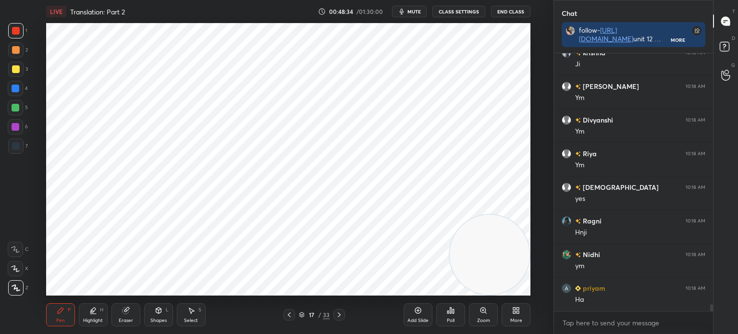
click at [20, 149] on div at bounding box center [15, 145] width 15 height 15
click at [194, 318] on div "Select" at bounding box center [191, 320] width 14 height 5
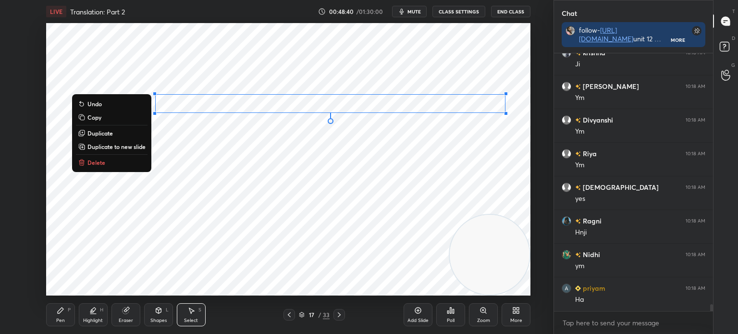
scroll to position [9434, 0]
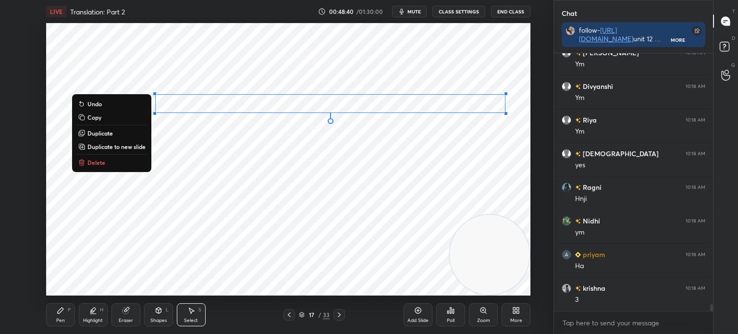
click at [115, 134] on button "Duplicate" at bounding box center [112, 133] width 72 height 12
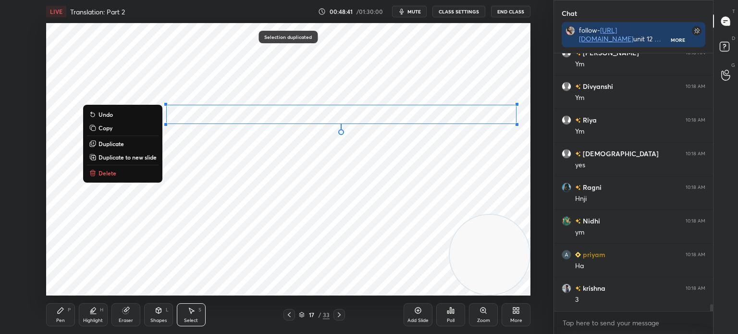
scroll to position [9468, 0]
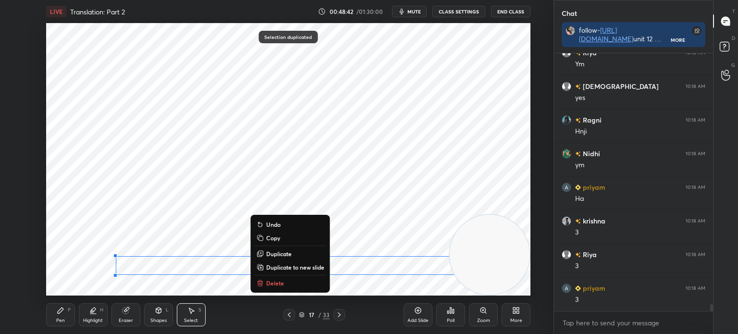
click at [143, 211] on div "0 ° Undo Copy Duplicate Duplicate to new slide Delete" at bounding box center [288, 159] width 484 height 272
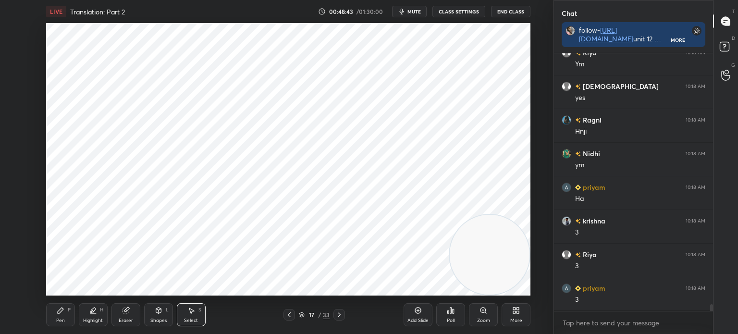
click at [73, 313] on div "Pen P" at bounding box center [60, 314] width 29 height 23
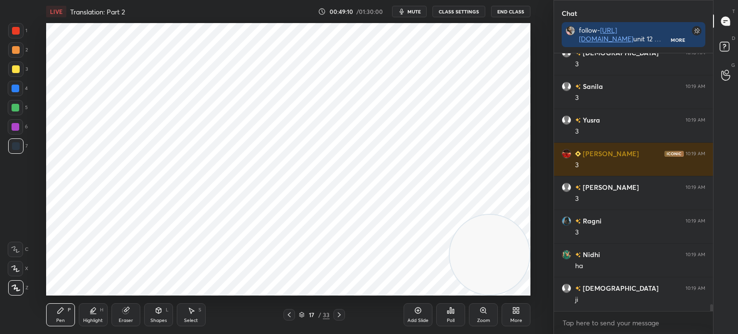
scroll to position [9837, 0]
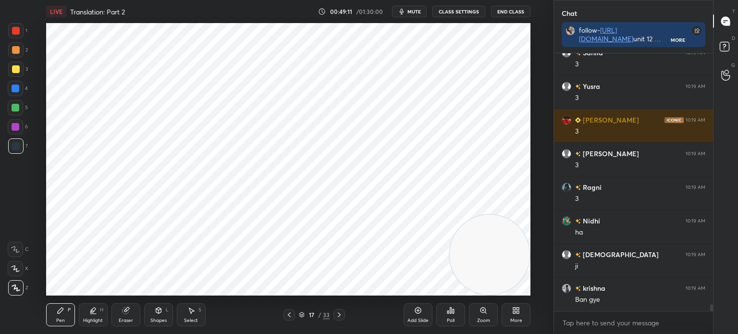
click at [195, 311] on div "Select S" at bounding box center [191, 314] width 29 height 23
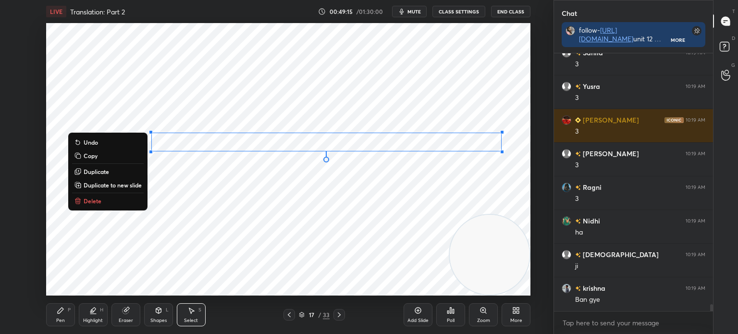
click at [227, 265] on div "0 ° Undo Copy Duplicate Duplicate to new slide Delete" at bounding box center [288, 159] width 484 height 272
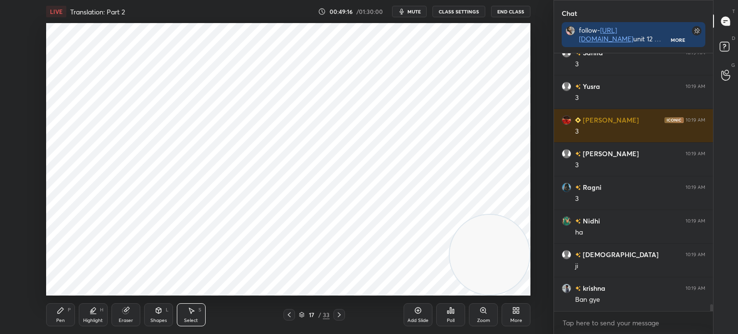
click at [57, 306] on icon at bounding box center [61, 310] width 8 height 8
click at [195, 315] on div "Select S" at bounding box center [191, 314] width 29 height 23
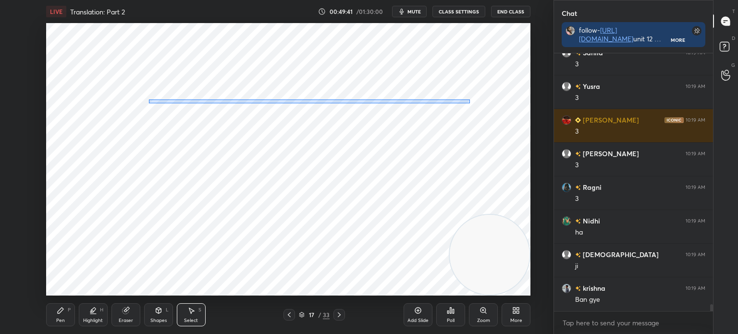
scroll to position [9871, 0]
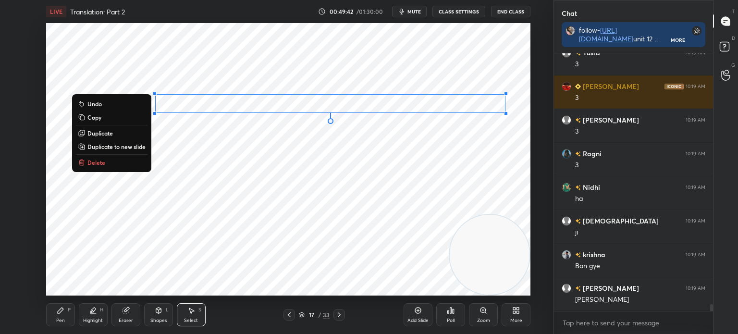
click at [126, 135] on button "Duplicate" at bounding box center [112, 133] width 72 height 12
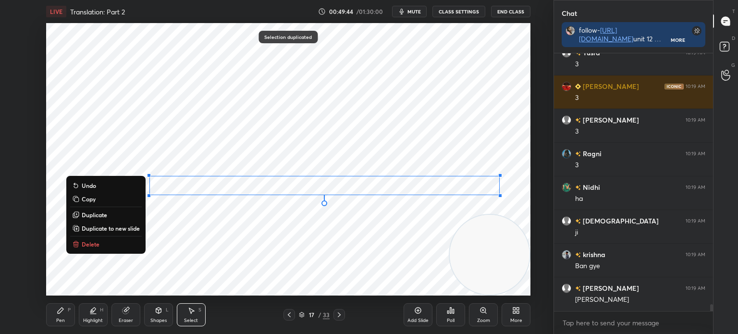
click at [121, 259] on div "0 ° Undo Copy Duplicate Duplicate to new slide Delete" at bounding box center [288, 159] width 484 height 272
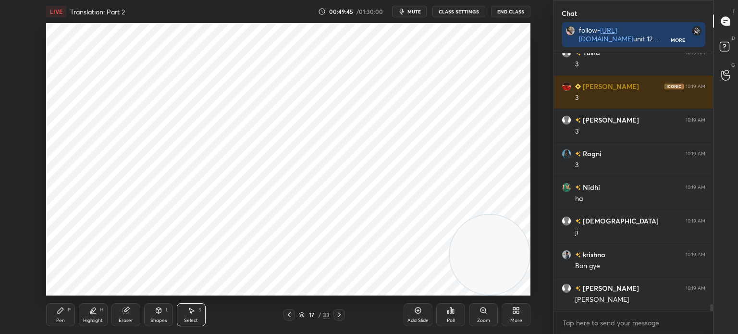
click at [49, 312] on div "Pen P" at bounding box center [60, 314] width 29 height 23
click at [194, 314] on icon at bounding box center [191, 310] width 8 height 8
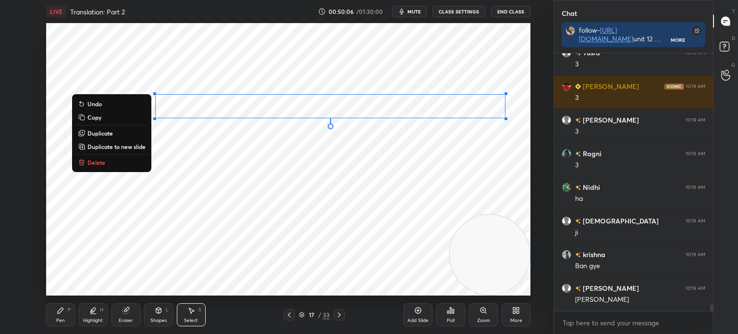
click at [132, 134] on button "Duplicate" at bounding box center [112, 133] width 72 height 12
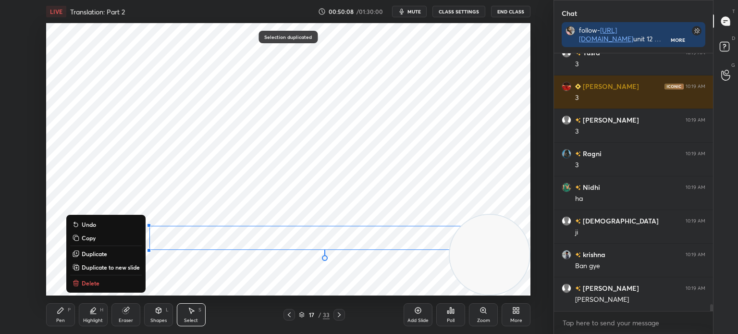
click at [42, 293] on div "0 ° Undo Copy Duplicate Duplicate to new slide Delete Selection duplicated Sett…" at bounding box center [288, 159] width 515 height 272
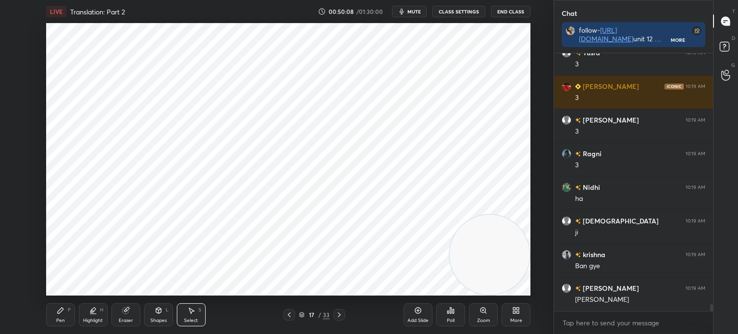
click at [55, 311] on div "Pen P" at bounding box center [60, 314] width 29 height 23
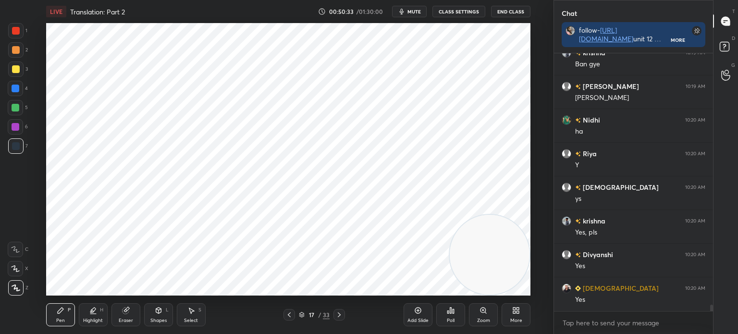
scroll to position [10106, 0]
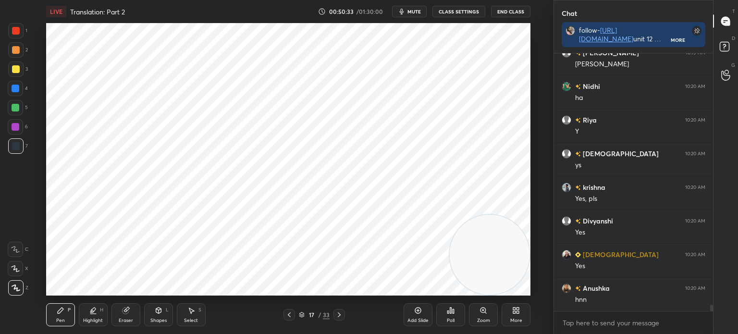
click at [455, 262] on video at bounding box center [490, 255] width 80 height 80
click at [454, 264] on video at bounding box center [490, 254] width 80 height 80
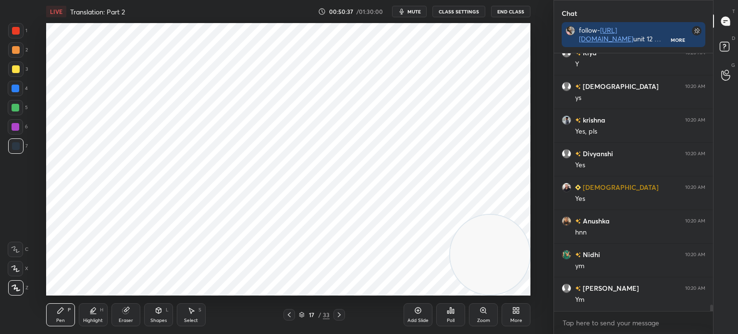
scroll to position [10207, 0]
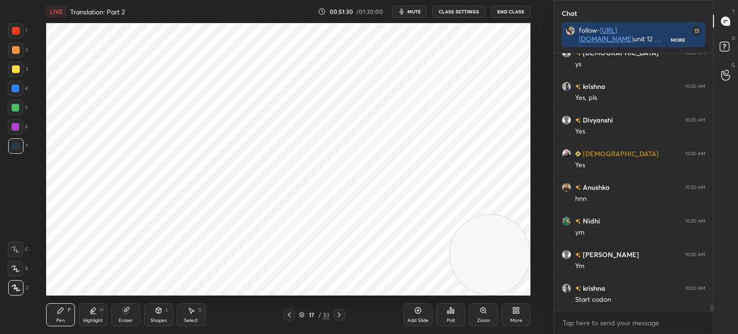
click at [288, 312] on icon at bounding box center [289, 315] width 8 height 8
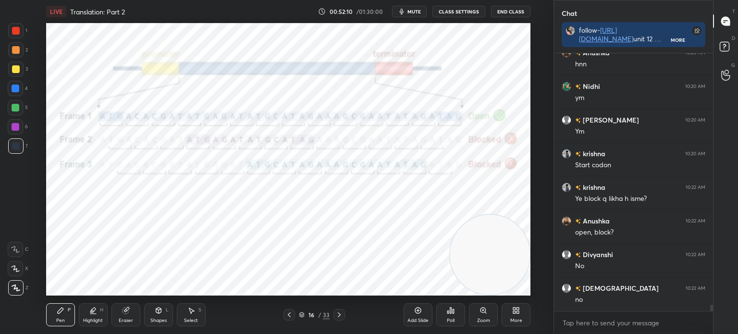
scroll to position [10375, 0]
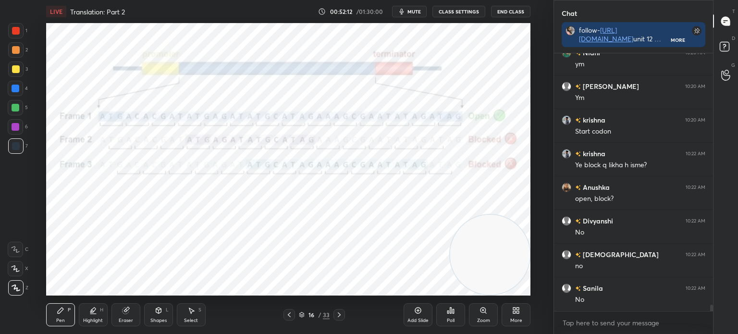
click at [196, 303] on div "Pen P Highlight H Eraser Shapes L Select S 16 / 33 Add Slide Poll Zoom More" at bounding box center [288, 314] width 484 height 38
click at [127, 315] on div "Eraser" at bounding box center [125, 314] width 29 height 23
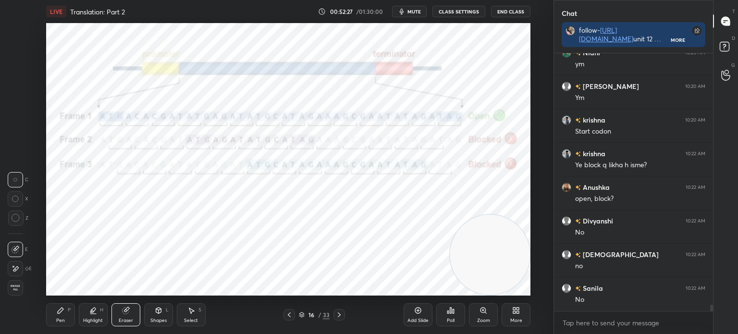
click at [61, 305] on div "Pen P" at bounding box center [60, 314] width 29 height 23
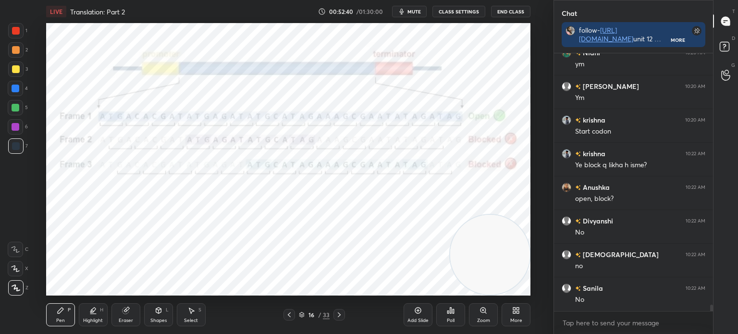
click at [397, 313] on div "16 / 33" at bounding box center [314, 315] width 179 height 12
click at [339, 313] on icon at bounding box center [339, 315] width 8 height 8
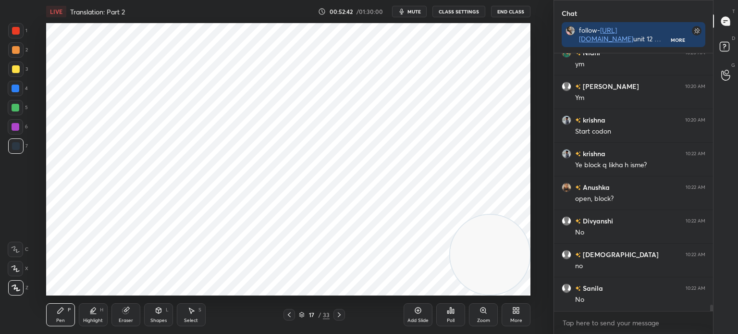
scroll to position [10409, 0]
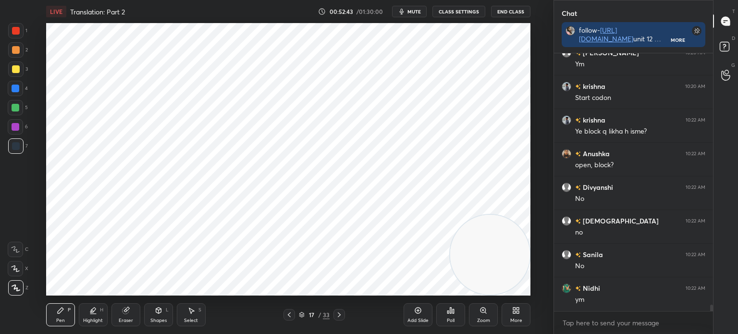
click at [427, 314] on div "Add Slide" at bounding box center [417, 314] width 29 height 23
click at [24, 37] on div "1" at bounding box center [17, 30] width 19 height 15
click at [14, 142] on div at bounding box center [15, 145] width 15 height 15
click at [12, 128] on div at bounding box center [16, 127] width 8 height 8
click at [11, 86] on div at bounding box center [15, 88] width 15 height 15
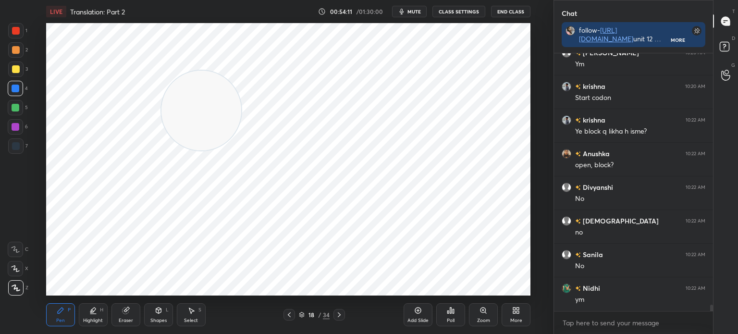
scroll to position [10443, 0]
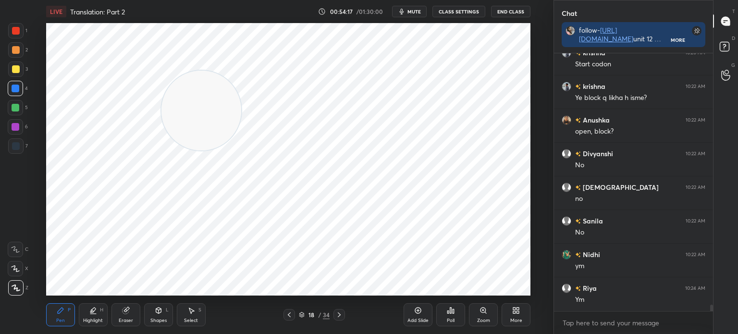
click at [140, 311] on div "Pen P Highlight H Eraser Shapes L Select S" at bounding box center [135, 314] width 179 height 23
click at [136, 315] on div "Eraser" at bounding box center [125, 314] width 29 height 23
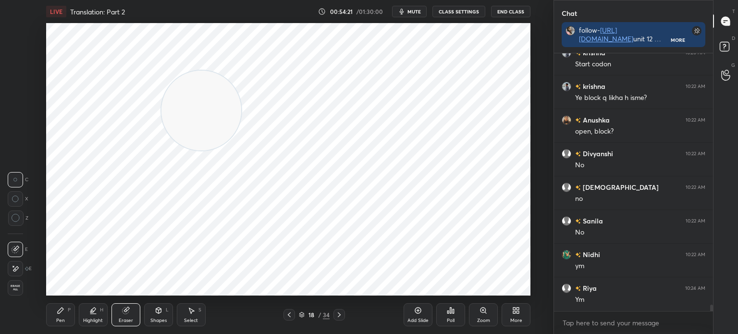
scroll to position [10476, 0]
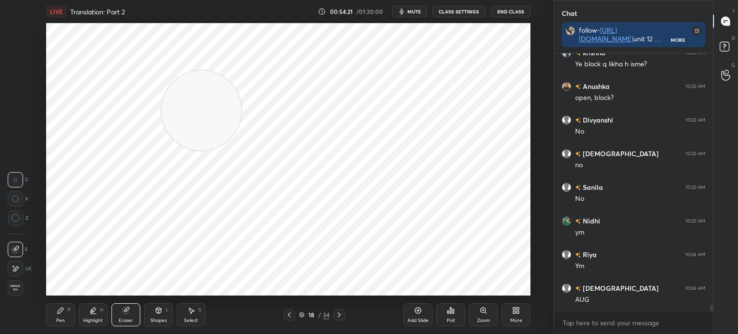
click at [98, 312] on div "Highlight H" at bounding box center [93, 314] width 29 height 23
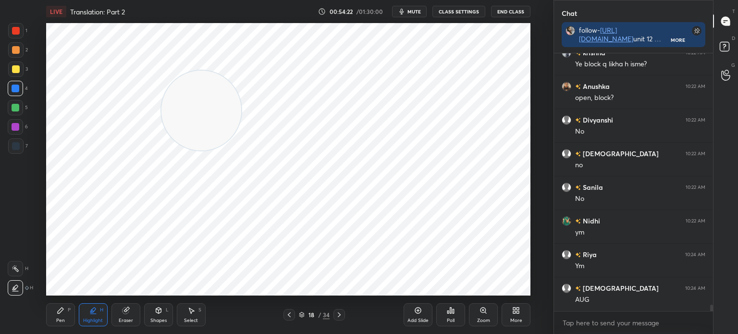
click at [66, 310] on div "Pen P" at bounding box center [60, 314] width 29 height 23
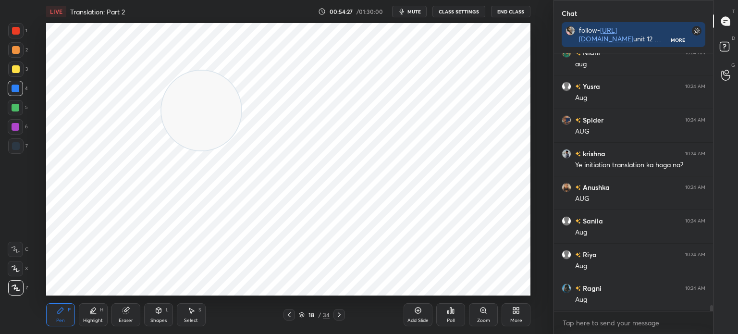
scroll to position [10812, 0]
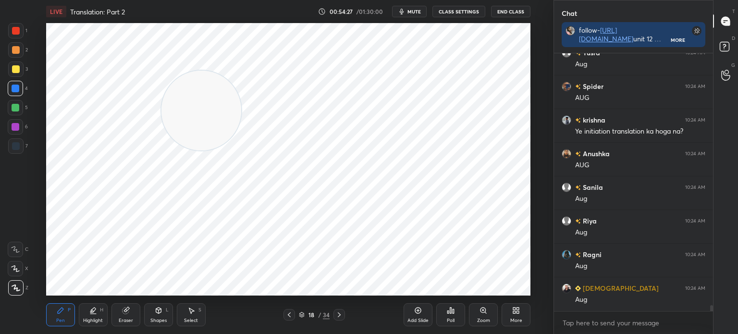
click at [15, 146] on div at bounding box center [16, 146] width 8 height 8
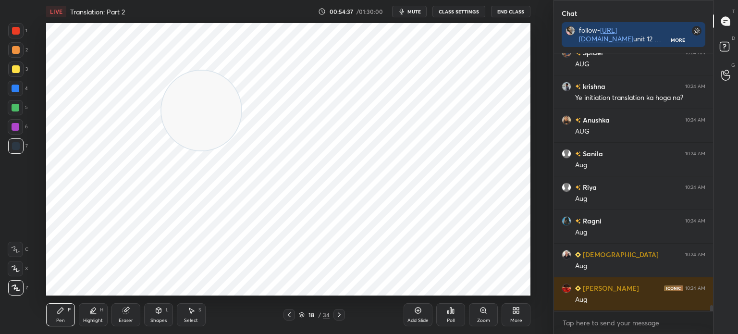
click at [18, 101] on div at bounding box center [15, 107] width 15 height 15
click at [196, 316] on div "Select S" at bounding box center [191, 314] width 29 height 23
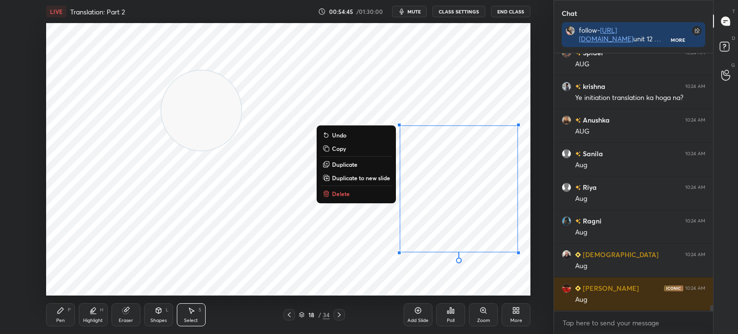
click at [361, 274] on div "0 ° Undo Copy Duplicate Duplicate to new slide Delete" at bounding box center [288, 159] width 484 height 272
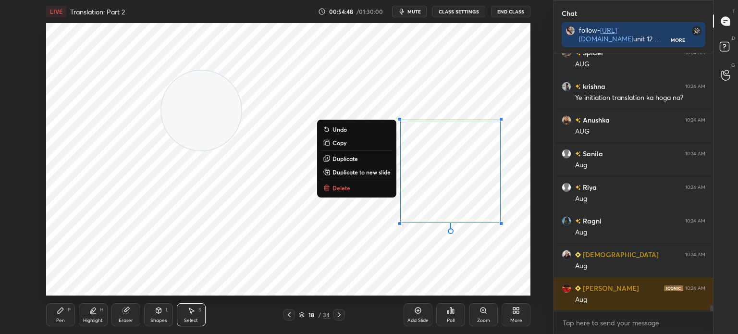
click at [267, 270] on div "0 ° Undo Copy Duplicate Duplicate to new slide Delete" at bounding box center [288, 159] width 484 height 272
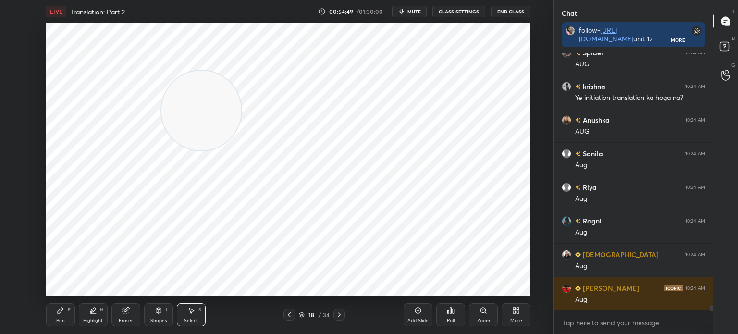
scroll to position [10880, 0]
click at [65, 319] on div "Pen P" at bounding box center [60, 314] width 29 height 23
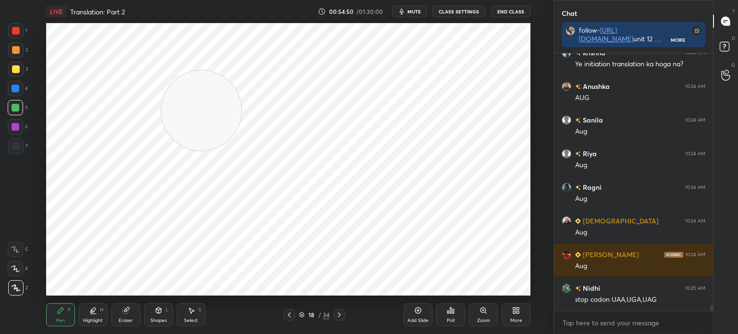
scroll to position [10913, 0]
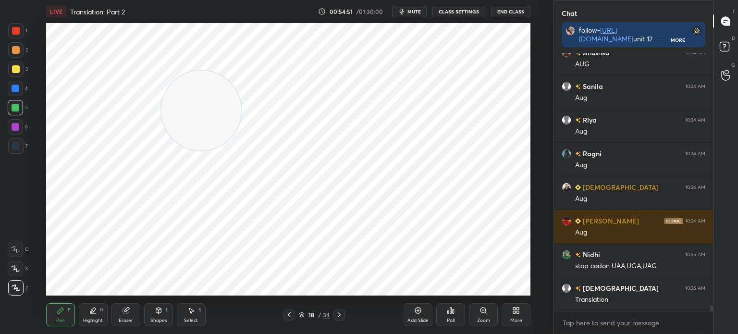
click at [19, 151] on div at bounding box center [15, 145] width 15 height 15
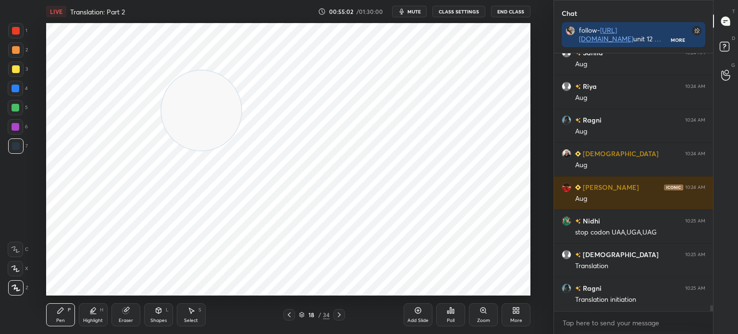
click at [13, 26] on div at bounding box center [15, 30] width 15 height 15
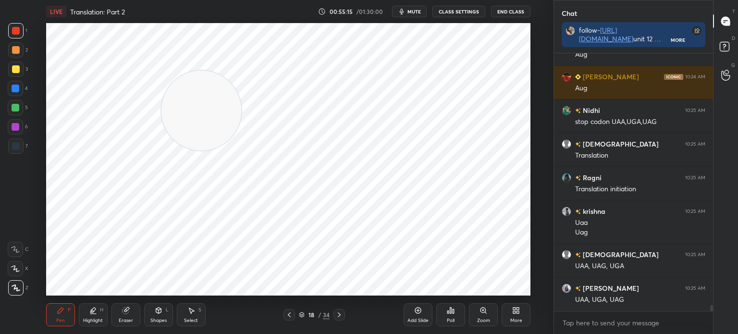
scroll to position [11091, 0]
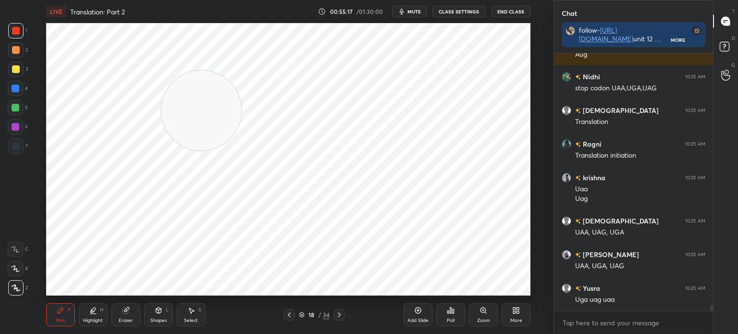
click at [343, 314] on div at bounding box center [339, 315] width 12 height 12
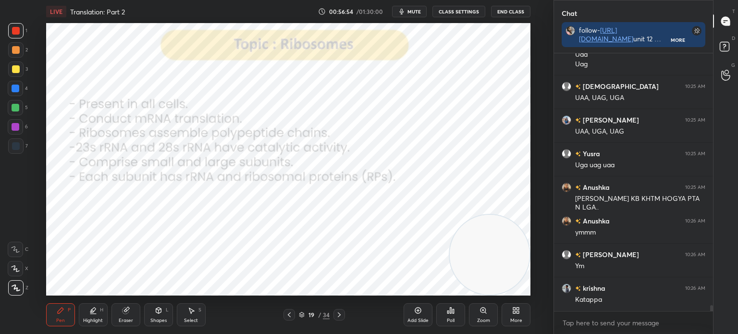
scroll to position [11259, 0]
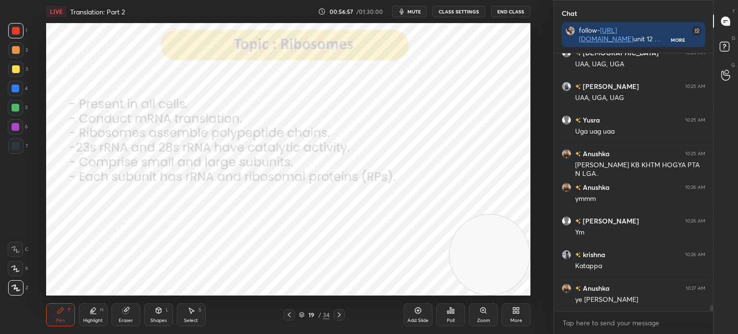
click at [15, 151] on div at bounding box center [15, 145] width 15 height 15
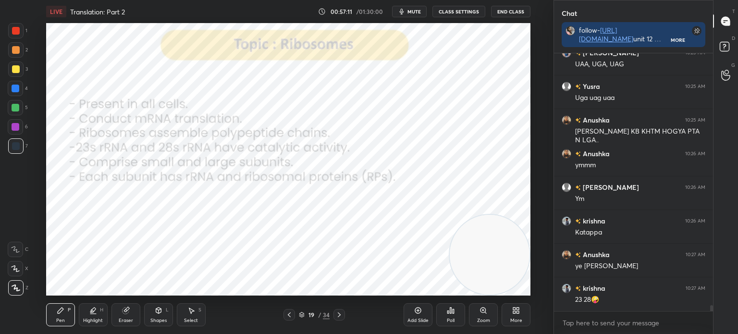
click at [409, 313] on div "Add Slide" at bounding box center [417, 314] width 29 height 23
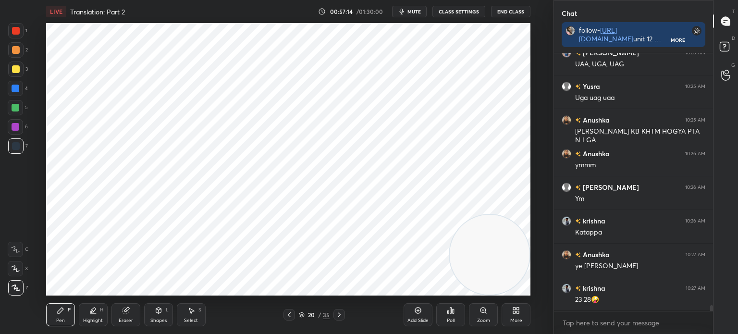
click at [19, 28] on div at bounding box center [16, 31] width 8 height 8
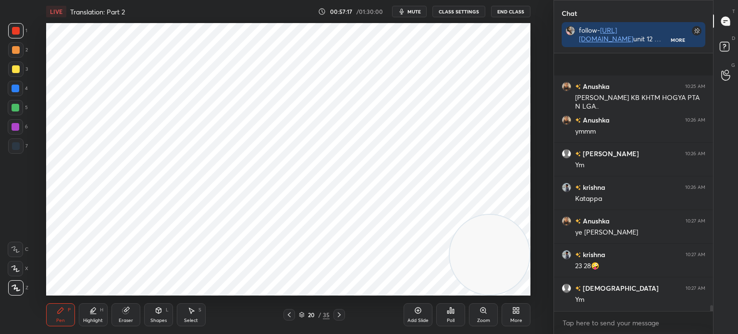
scroll to position [11394, 0]
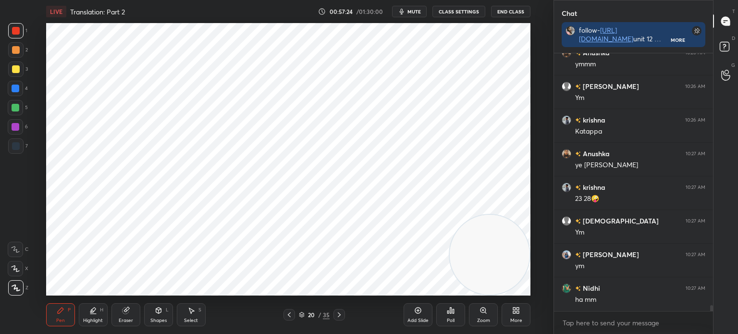
click at [21, 147] on div at bounding box center [15, 145] width 15 height 15
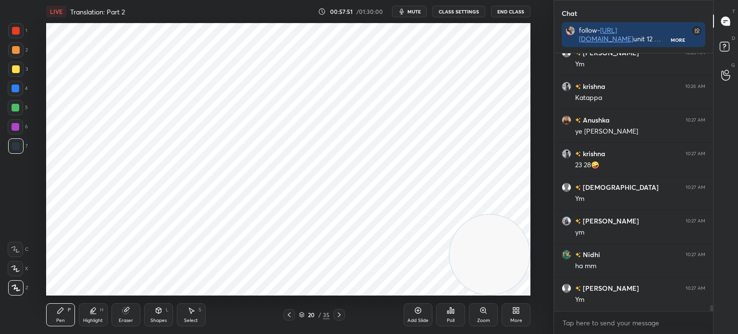
click at [16, 123] on div at bounding box center [16, 127] width 8 height 8
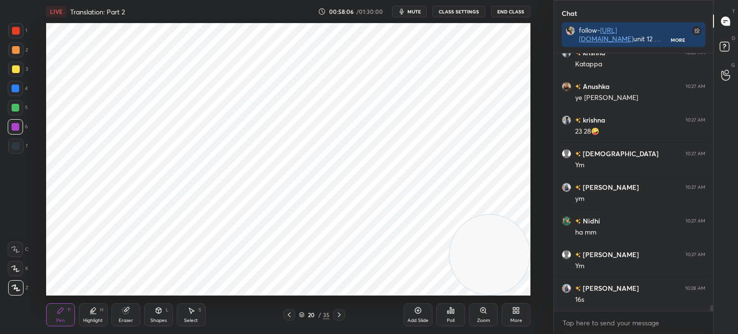
click at [23, 142] on div "7" at bounding box center [18, 145] width 20 height 15
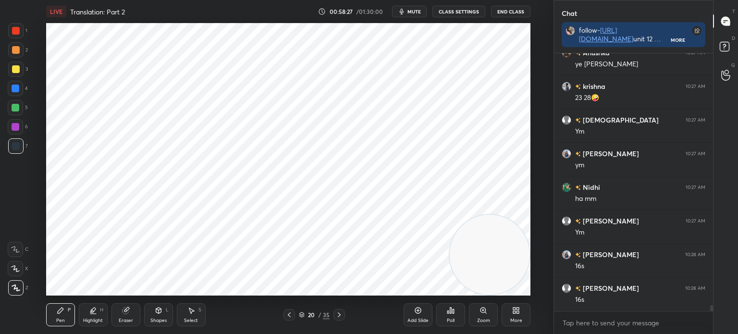
scroll to position [10170, 0]
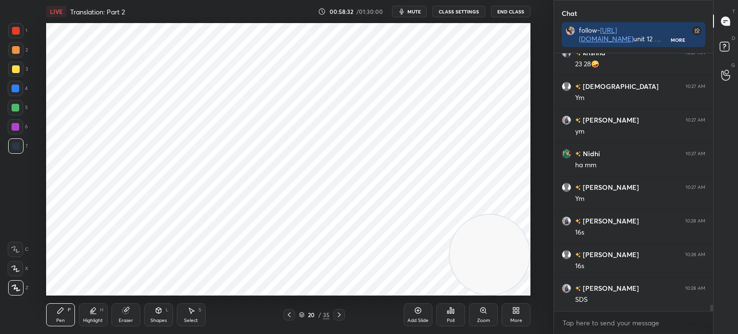
click at [196, 317] on div "Select S" at bounding box center [191, 314] width 29 height 23
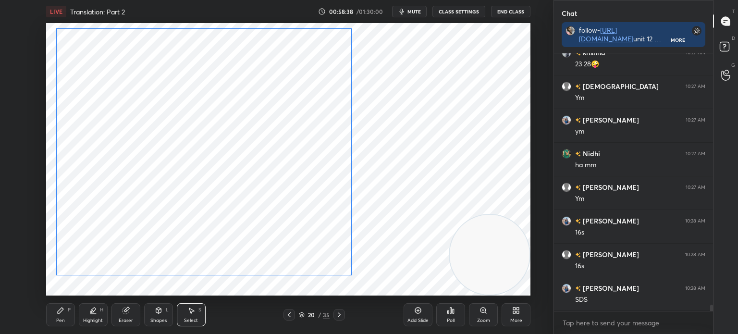
click at [106, 240] on div "0 ° Undo Copy Duplicate Duplicate to new slide Delete" at bounding box center [288, 159] width 484 height 272
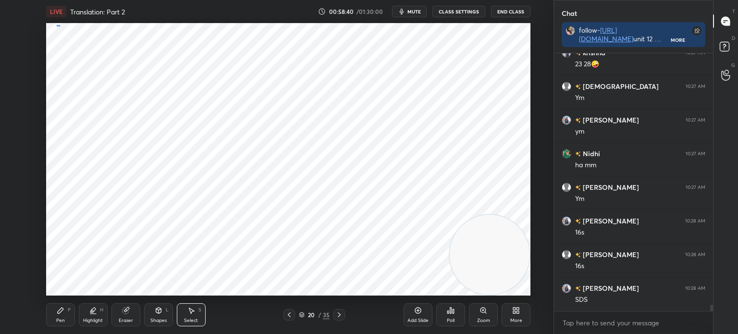
click at [59, 26] on div "0 ° Undo Copy Duplicate Duplicate to new slide Delete" at bounding box center [288, 159] width 484 height 272
click at [57, 24] on div "0 ° Undo Copy Duplicate Duplicate to new slide Delete" at bounding box center [288, 159] width 484 height 272
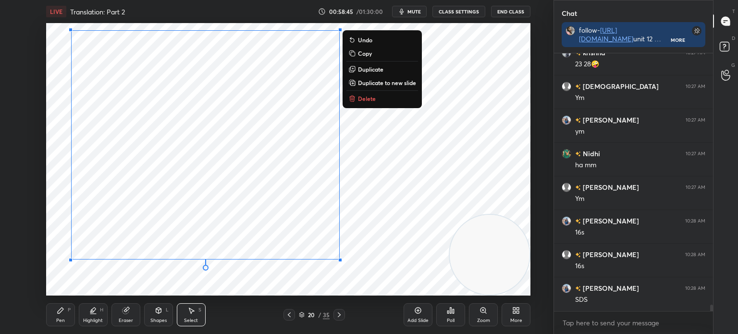
click at [77, 282] on div "0 ° Undo Copy Duplicate Duplicate to new slide Delete" at bounding box center [288, 159] width 484 height 272
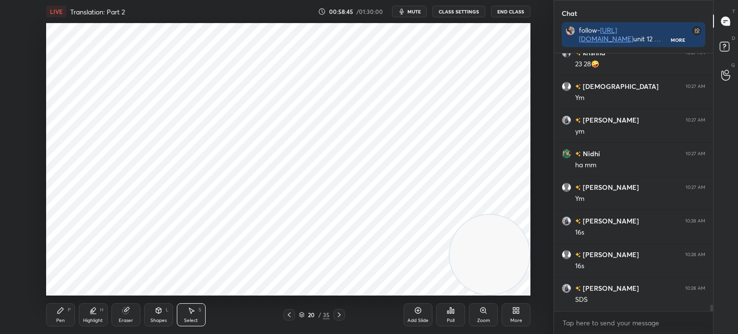
click at [59, 314] on icon at bounding box center [61, 310] width 8 height 8
click at [154, 316] on div "Shapes L" at bounding box center [158, 314] width 29 height 23
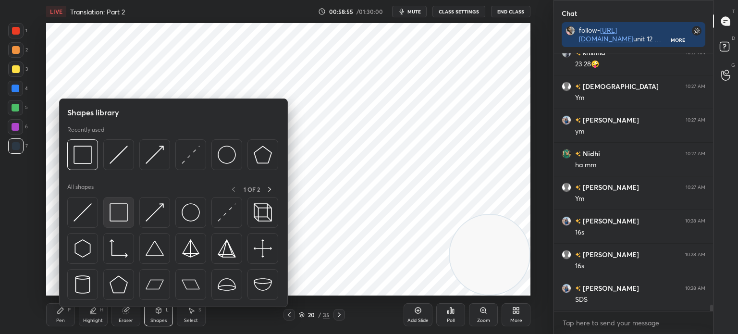
click at [120, 215] on img at bounding box center [119, 212] width 18 height 18
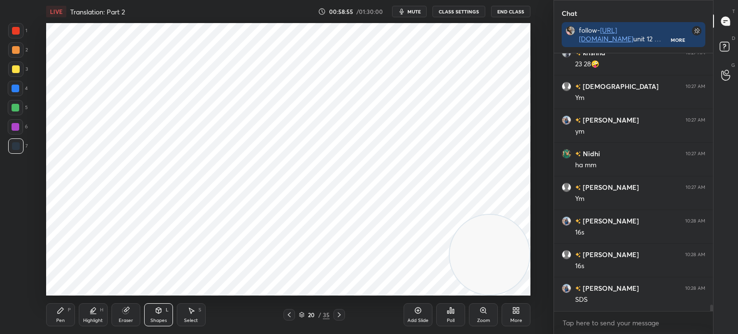
click at [19, 24] on div at bounding box center [15, 30] width 15 height 15
click at [192, 313] on icon at bounding box center [191, 310] width 8 height 8
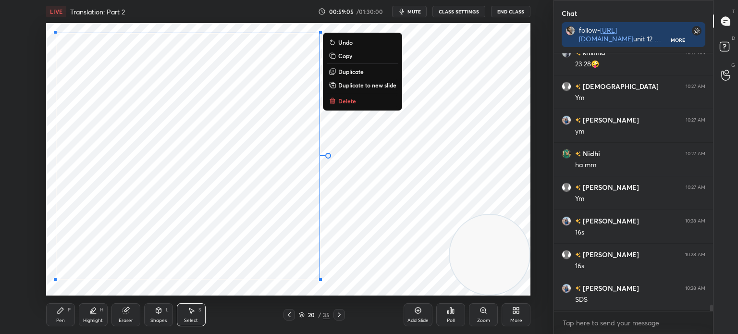
click at [377, 274] on div "0 ° Undo Copy Duplicate Duplicate to new slide Delete" at bounding box center [288, 159] width 484 height 272
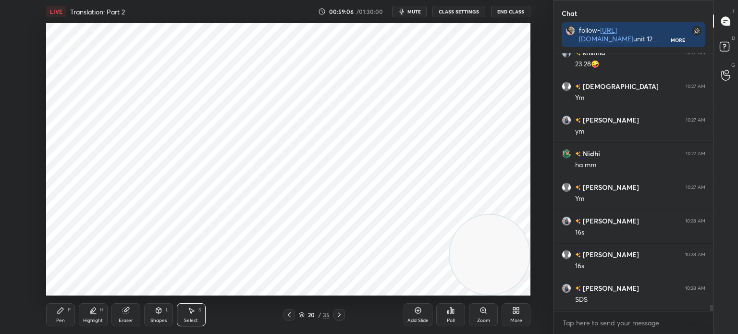
click at [158, 315] on div "Shapes L" at bounding box center [158, 314] width 29 height 23
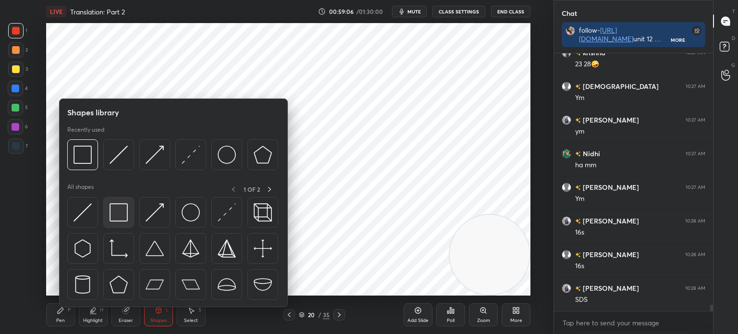
click at [115, 215] on img at bounding box center [119, 212] width 18 height 18
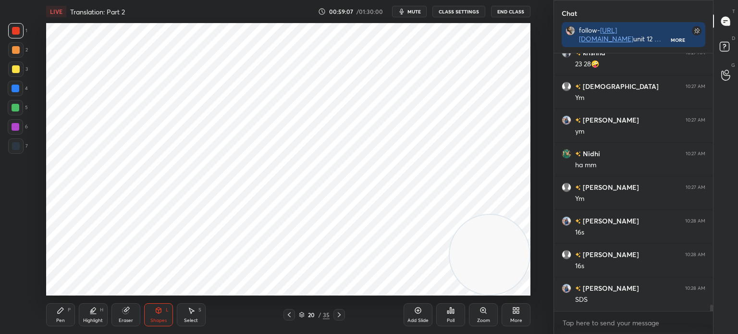
click at [21, 125] on div at bounding box center [15, 126] width 15 height 15
click at [59, 317] on div "Pen P" at bounding box center [60, 314] width 29 height 23
click at [184, 320] on div "Select" at bounding box center [191, 320] width 14 height 5
click at [384, 126] on div "0 ° Undo Copy Duplicate Duplicate to new slide Delete" at bounding box center [288, 159] width 484 height 272
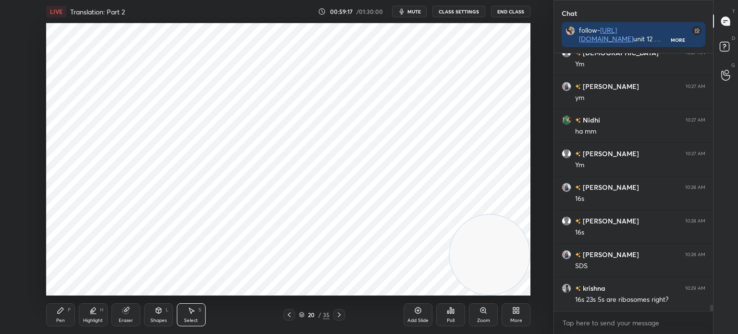
click at [67, 317] on div "Pen P" at bounding box center [60, 314] width 29 height 23
click at [21, 31] on div at bounding box center [15, 30] width 15 height 15
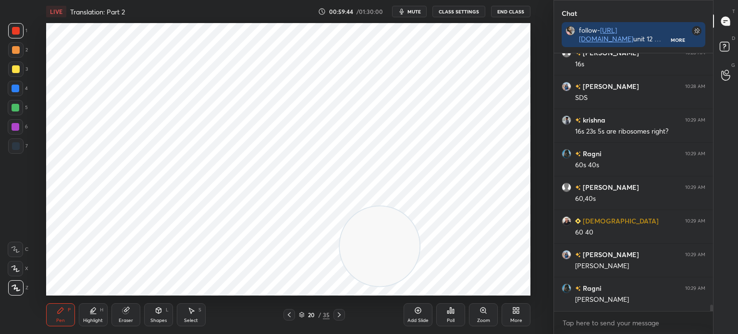
scroll to position [10405, 0]
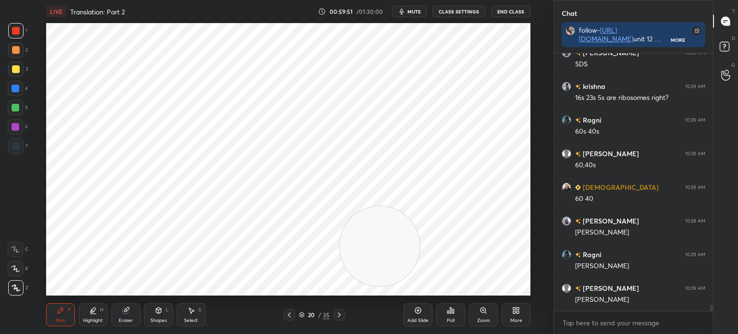
click at [20, 124] on div at bounding box center [15, 126] width 15 height 15
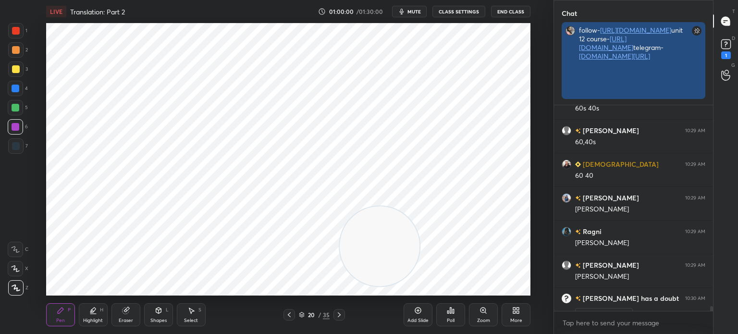
scroll to position [2, 3]
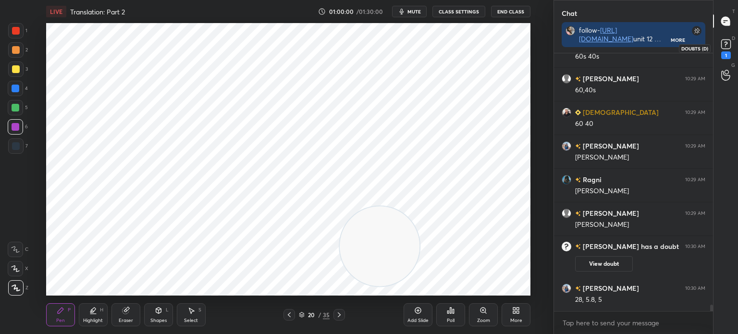
click at [728, 46] on rect at bounding box center [725, 44] width 9 height 9
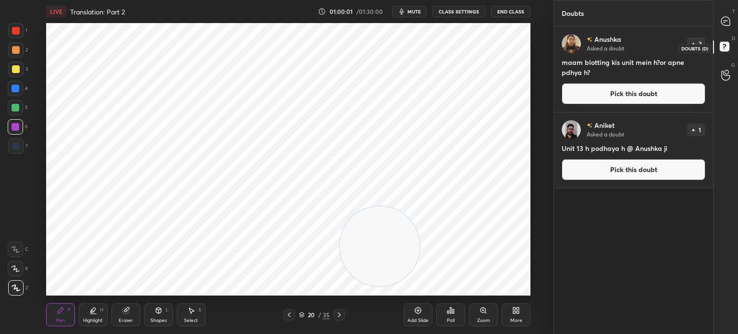
scroll to position [305, 156]
click at [731, 24] on div at bounding box center [725, 20] width 19 height 17
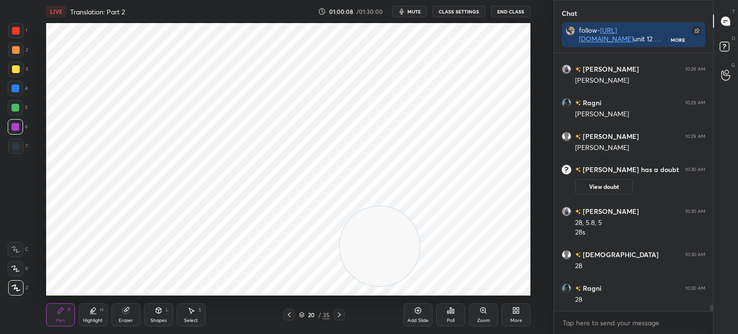
scroll to position [10651, 0]
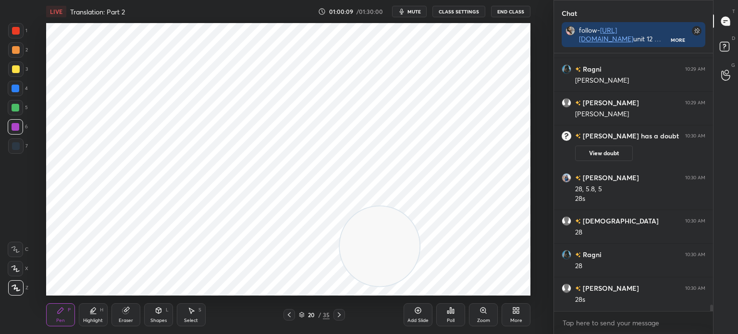
click at [10, 30] on div at bounding box center [15, 30] width 15 height 15
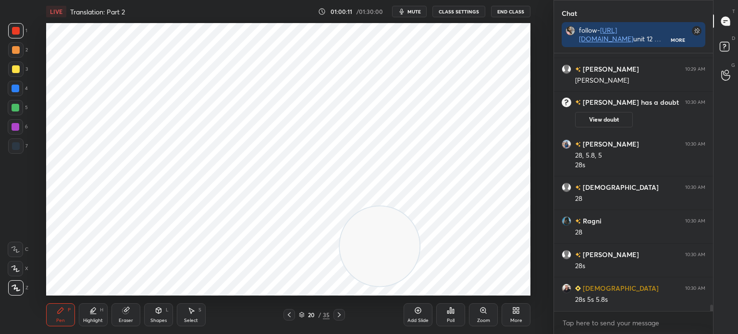
click at [23, 146] on div at bounding box center [15, 145] width 15 height 15
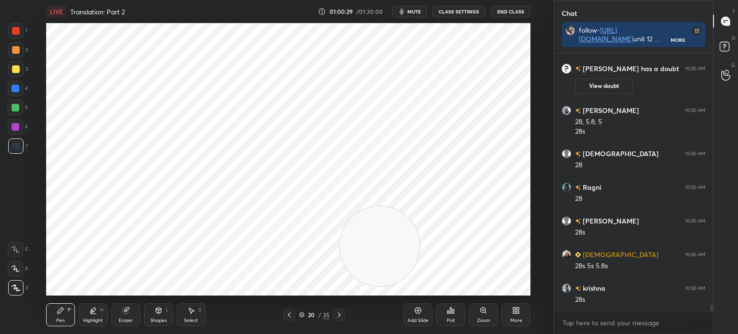
click at [407, 315] on div "Add Slide" at bounding box center [417, 314] width 29 height 23
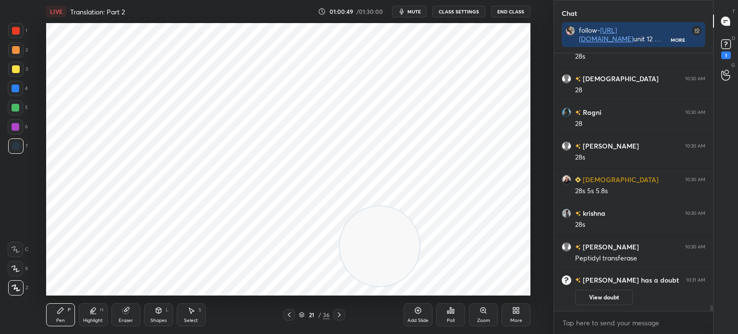
scroll to position [10583, 0]
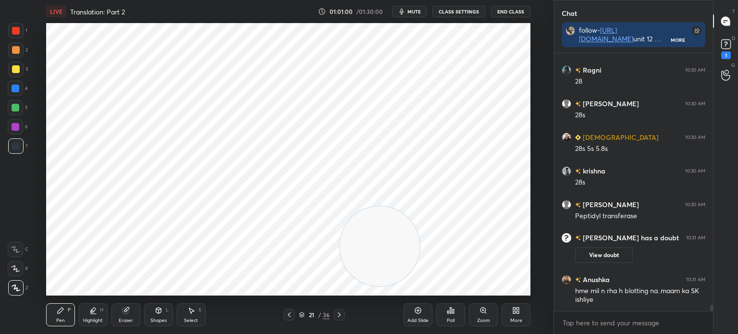
click at [17, 28] on div at bounding box center [16, 31] width 8 height 8
click at [17, 147] on div at bounding box center [16, 146] width 8 height 8
click at [17, 92] on div at bounding box center [16, 89] width 8 height 8
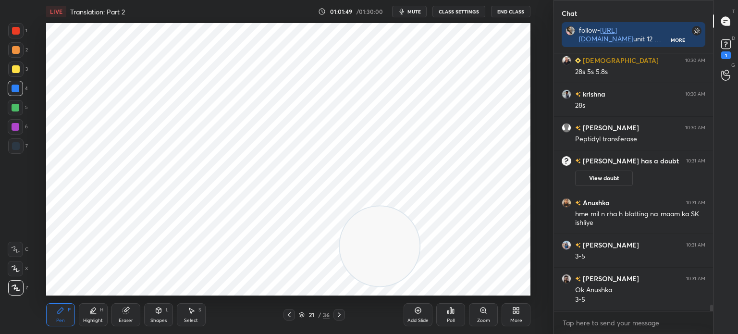
scroll to position [10693, 0]
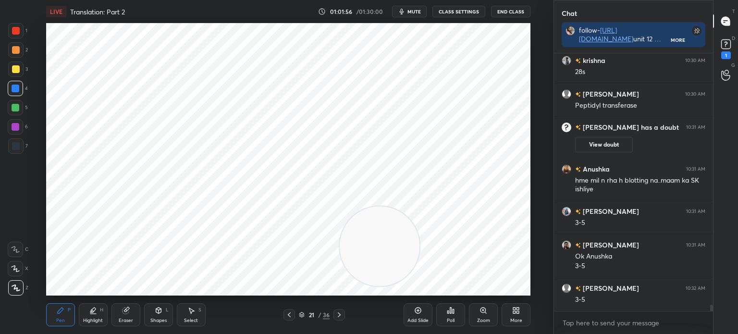
click at [19, 127] on div at bounding box center [16, 127] width 8 height 8
click at [20, 90] on div at bounding box center [15, 88] width 15 height 15
click at [14, 126] on div at bounding box center [16, 127] width 8 height 8
click at [20, 32] on div at bounding box center [15, 30] width 15 height 15
click at [20, 138] on div "6" at bounding box center [18, 128] width 20 height 19
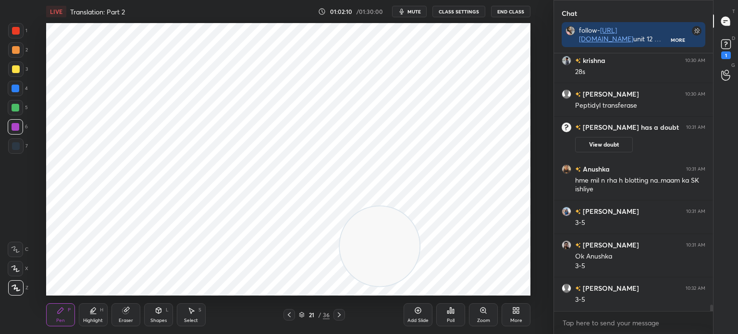
click at [16, 145] on div at bounding box center [16, 146] width 8 height 8
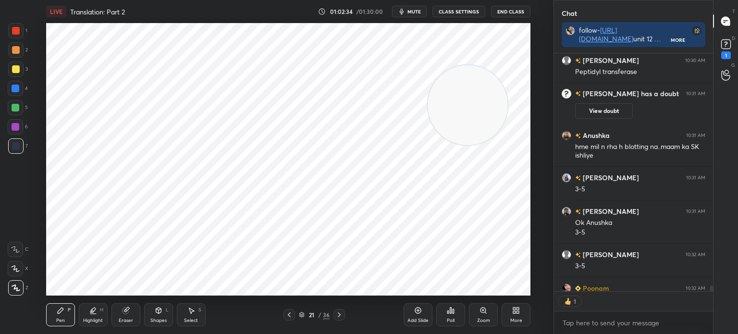
scroll to position [3, 3]
click at [729, 54] on div "1" at bounding box center [726, 55] width 10 height 8
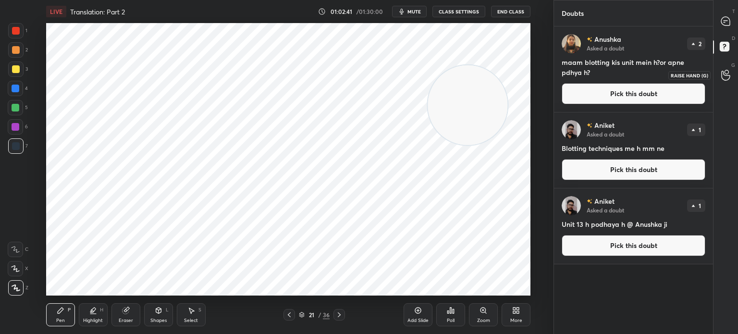
scroll to position [305, 156]
click at [727, 24] on icon at bounding box center [725, 21] width 9 height 9
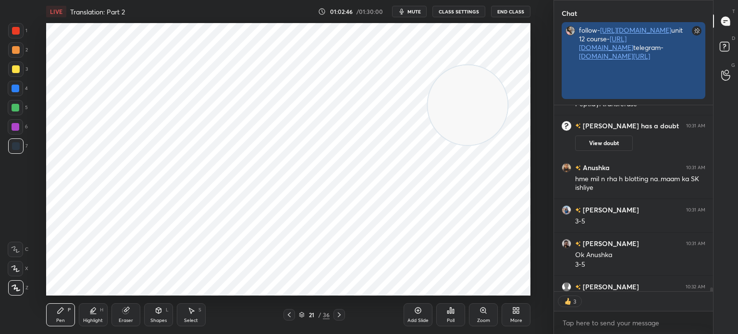
scroll to position [3, 3]
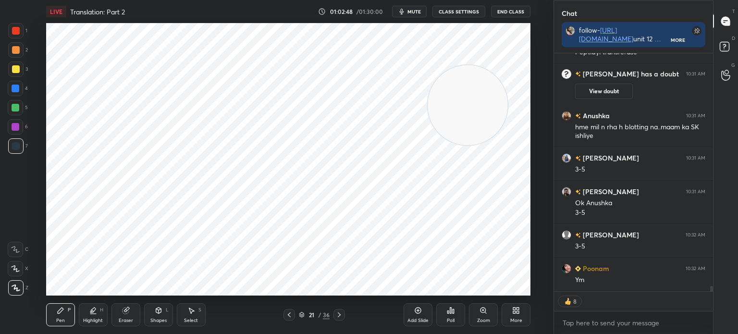
click at [392, 311] on div "21 / 36" at bounding box center [314, 315] width 179 height 12
click at [303, 314] on icon at bounding box center [301, 313] width 5 height 2
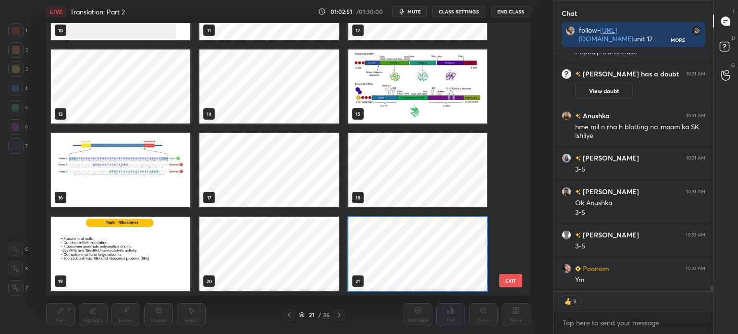
scroll to position [10966, 0]
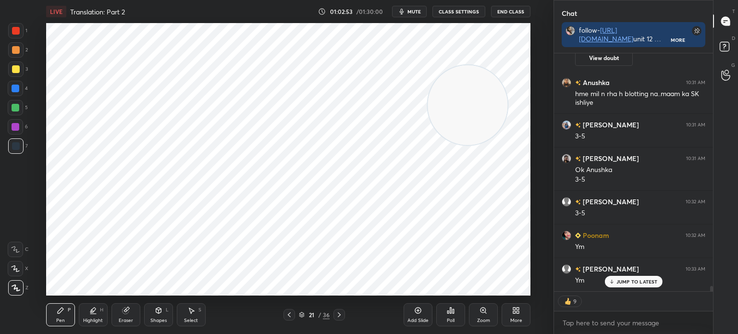
click at [420, 310] on icon at bounding box center [418, 310] width 8 height 8
click at [159, 308] on icon at bounding box center [158, 310] width 5 height 6
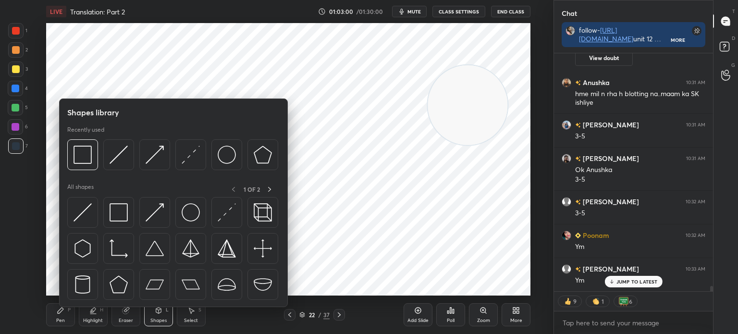
click at [120, 216] on img at bounding box center [119, 212] width 18 height 18
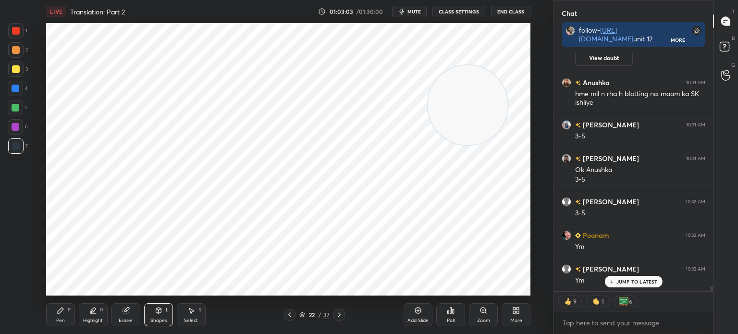
click at [62, 319] on div "Pen" at bounding box center [60, 320] width 9 height 5
click at [21, 35] on div at bounding box center [15, 30] width 15 height 15
click at [160, 323] on div "Shapes" at bounding box center [158, 320] width 16 height 5
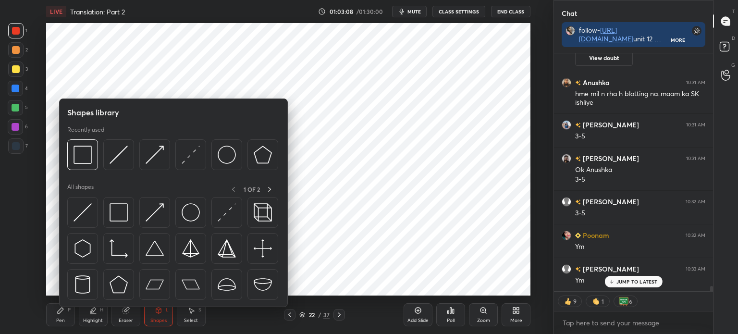
click at [194, 219] on img at bounding box center [191, 212] width 18 height 18
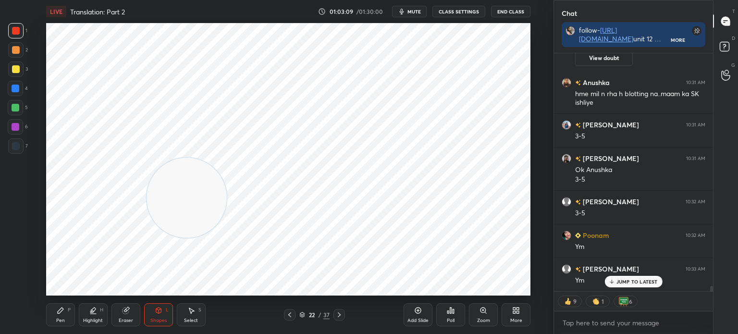
scroll to position [255, 156]
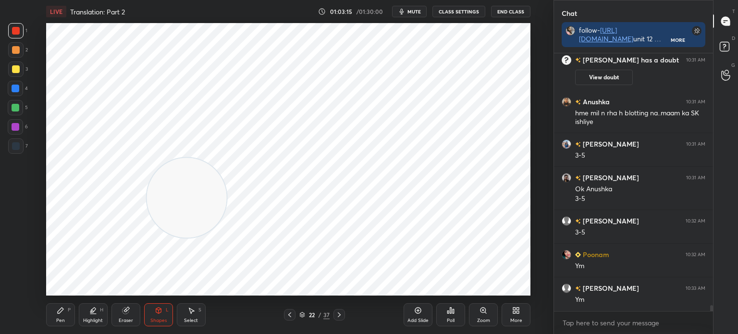
click at [52, 319] on div "Pen P" at bounding box center [60, 314] width 29 height 23
click at [158, 316] on div "Shapes L" at bounding box center [158, 314] width 29 height 23
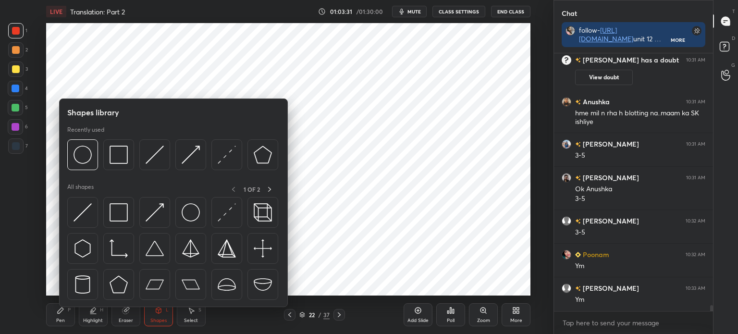
click at [117, 209] on img at bounding box center [119, 212] width 18 height 18
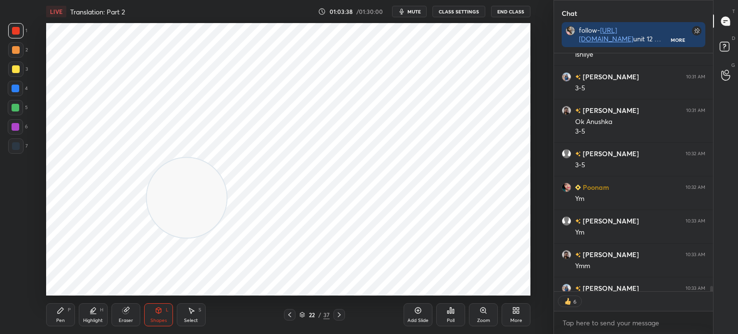
click at [158, 316] on div "Shapes L" at bounding box center [158, 314] width 29 height 23
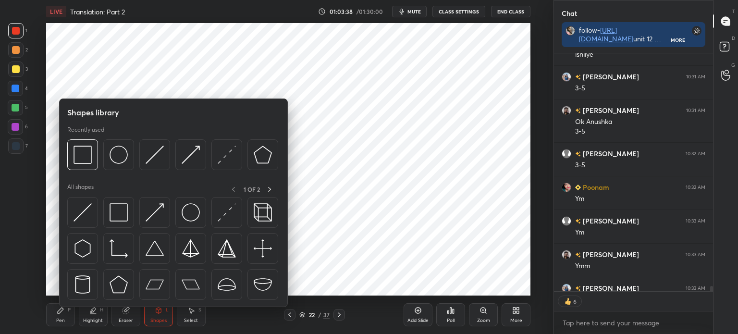
click at [119, 206] on img at bounding box center [119, 212] width 18 height 18
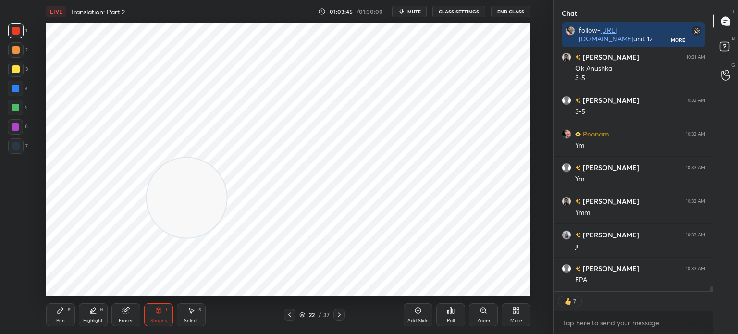
click at [12, 145] on div at bounding box center [16, 146] width 8 height 8
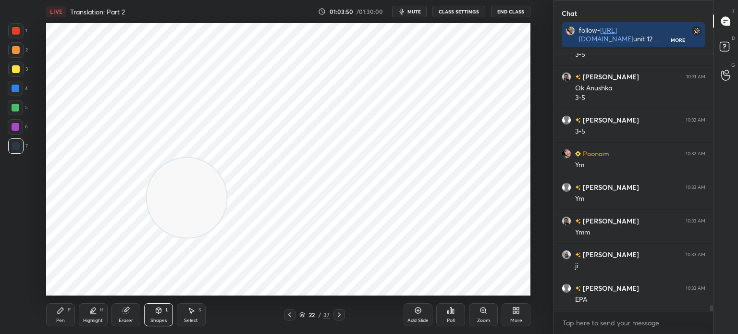
scroll to position [11081, 0]
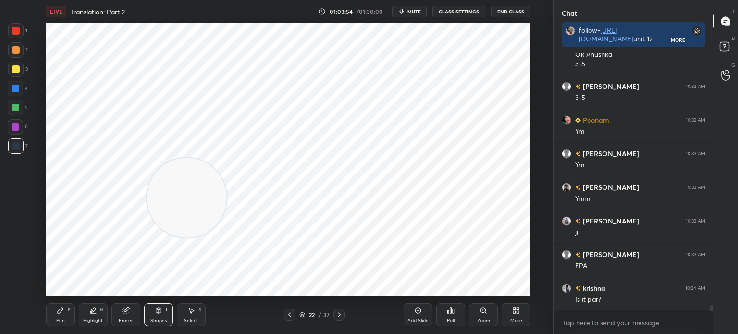
click at [71, 305] on div "Pen P" at bounding box center [60, 314] width 29 height 23
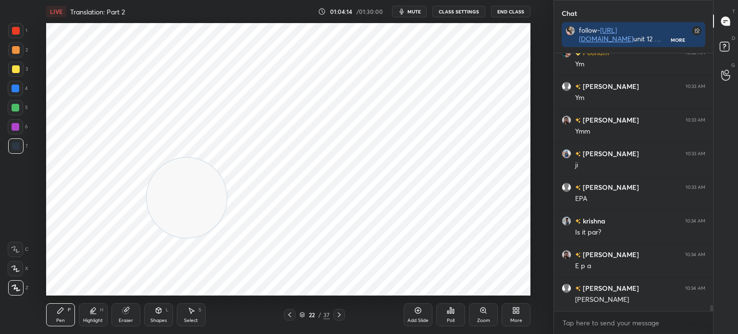
scroll to position [11182, 0]
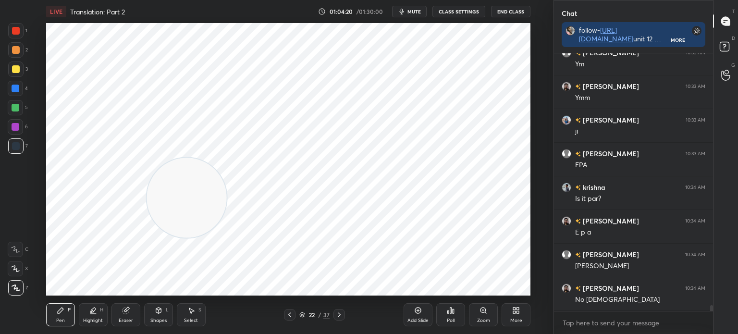
click at [17, 126] on div at bounding box center [16, 127] width 8 height 8
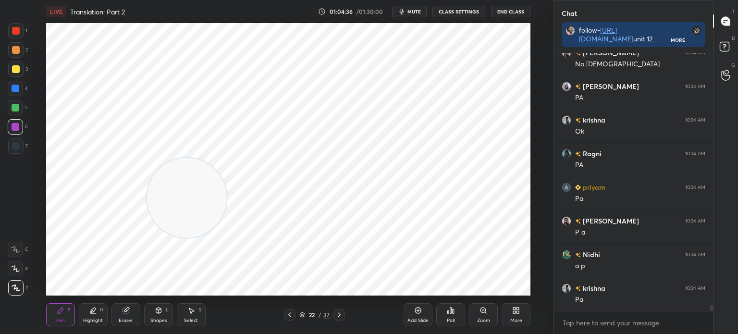
scroll to position [11451, 0]
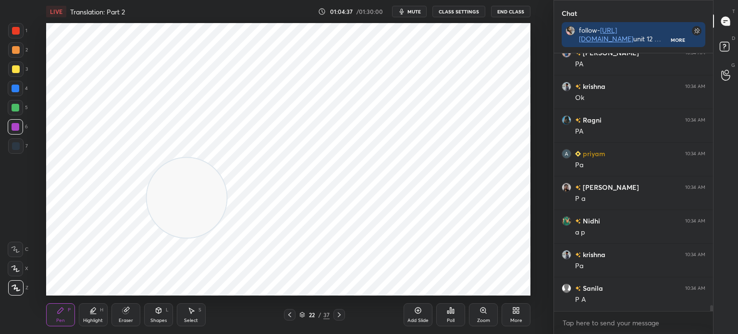
click at [13, 147] on div at bounding box center [16, 146] width 8 height 8
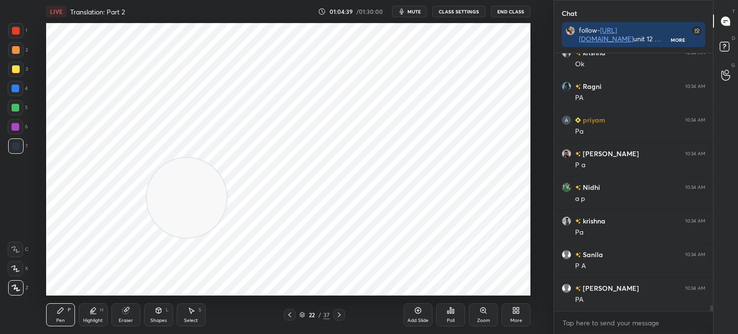
scroll to position [11518, 0]
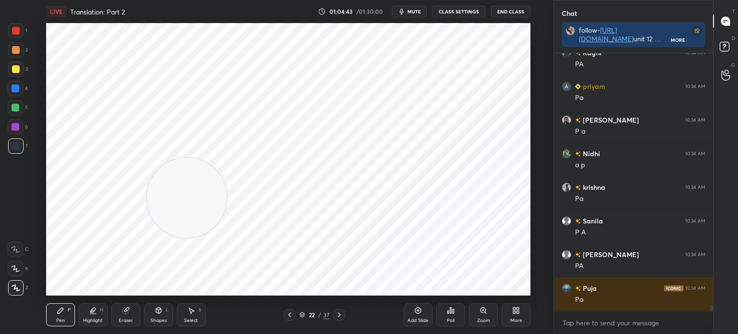
click at [19, 88] on div at bounding box center [15, 88] width 15 height 15
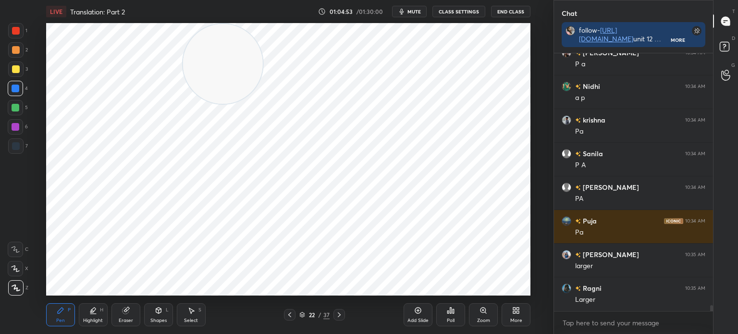
scroll to position [11619, 0]
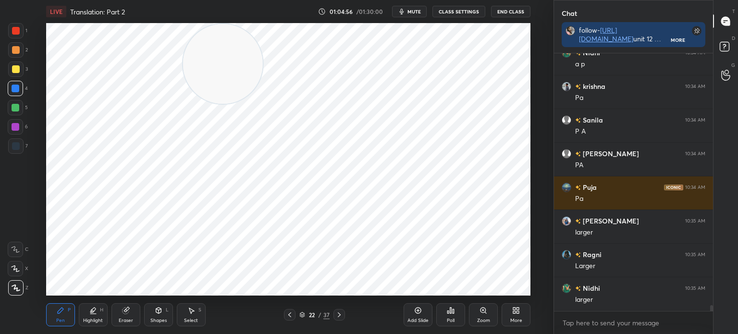
click at [19, 151] on div at bounding box center [15, 145] width 15 height 15
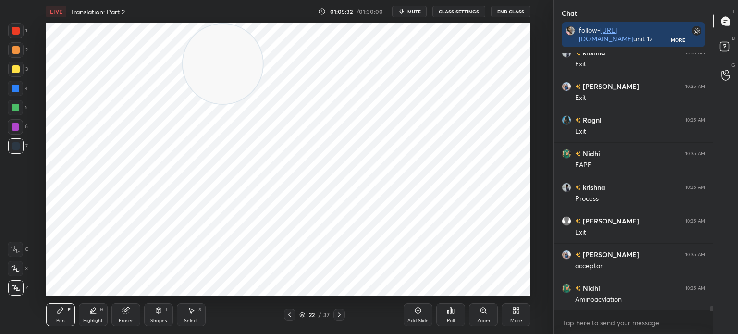
scroll to position [11964, 0]
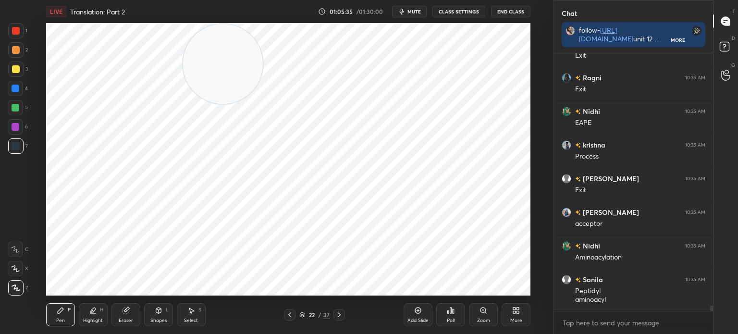
click at [289, 315] on icon at bounding box center [289, 314] width 3 height 5
click at [290, 316] on icon at bounding box center [290, 315] width 8 height 8
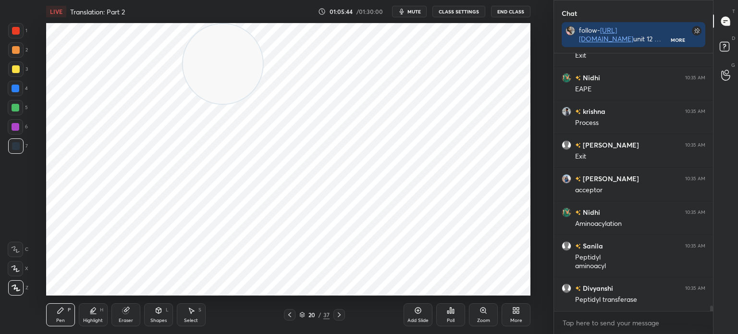
click at [337, 312] on icon at bounding box center [339, 315] width 8 height 8
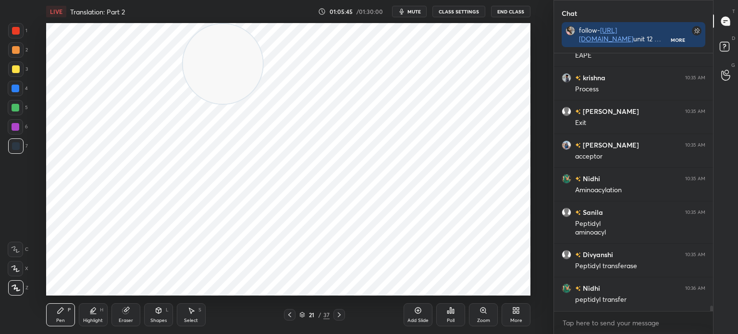
click at [338, 309] on div at bounding box center [339, 315] width 12 height 12
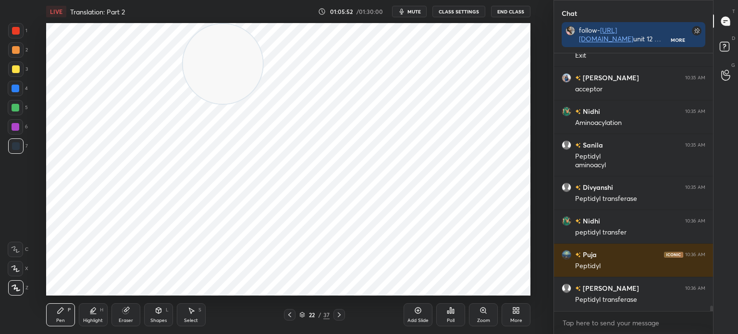
scroll to position [12132, 0]
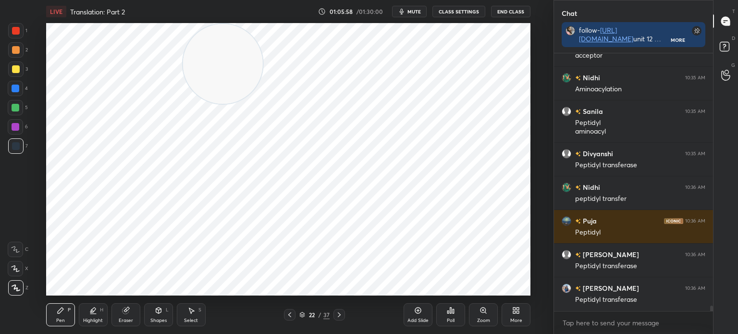
click at [401, 314] on div "22 / 37" at bounding box center [314, 315] width 179 height 12
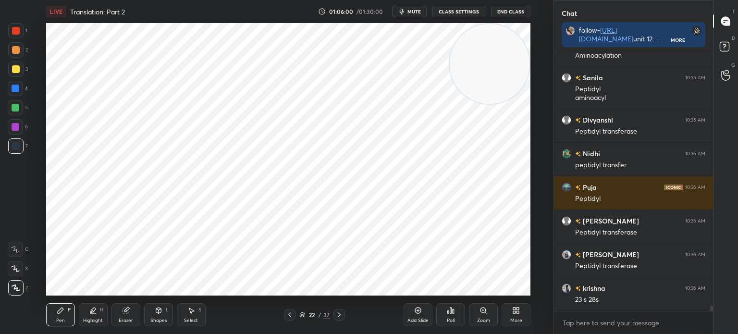
click at [415, 315] on div "Add Slide" at bounding box center [417, 314] width 29 height 23
click at [163, 312] on div "Shapes L" at bounding box center [158, 314] width 29 height 23
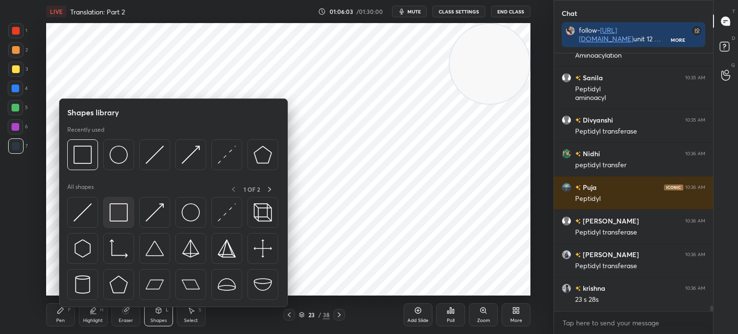
click at [120, 213] on img at bounding box center [119, 212] width 18 height 18
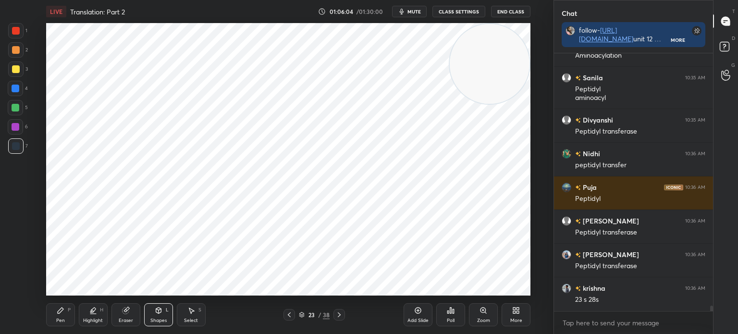
scroll to position [12200, 0]
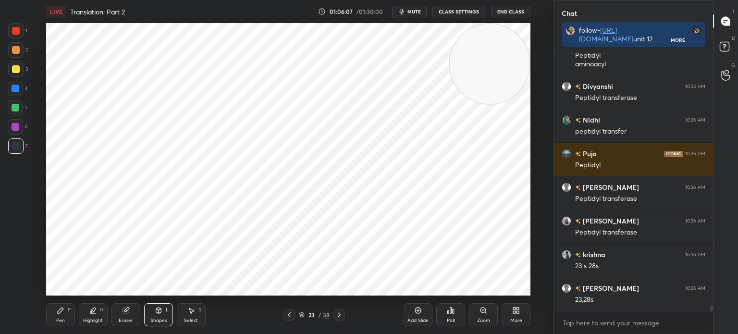
click at [157, 317] on div "Shapes L" at bounding box center [158, 314] width 29 height 23
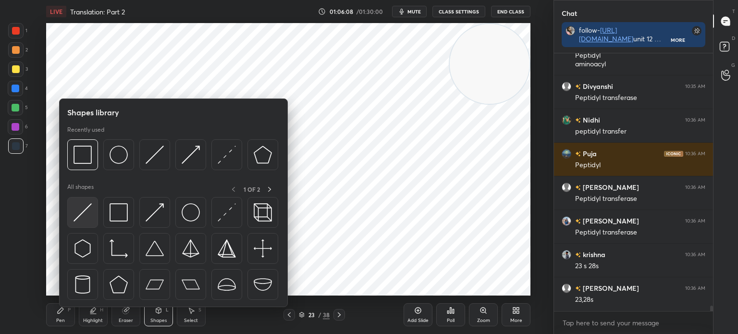
click at [92, 215] on div at bounding box center [82, 212] width 31 height 31
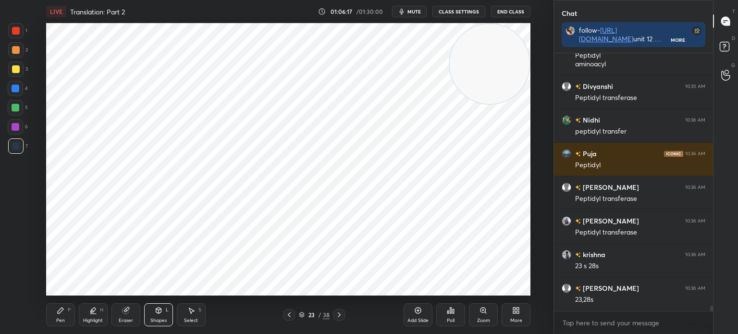
click at [195, 312] on div "Select S" at bounding box center [191, 314] width 29 height 23
click at [377, 180] on div "0 ° Undo Copy Duplicate Duplicate to new slide Delete" at bounding box center [288, 159] width 484 height 272
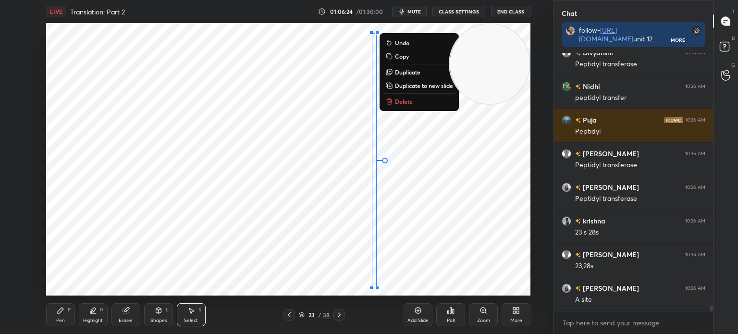
scroll to position [12267, 0]
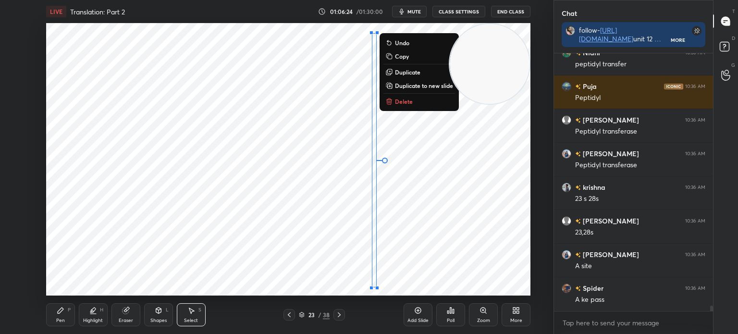
click at [165, 315] on div "Shapes L" at bounding box center [158, 314] width 29 height 23
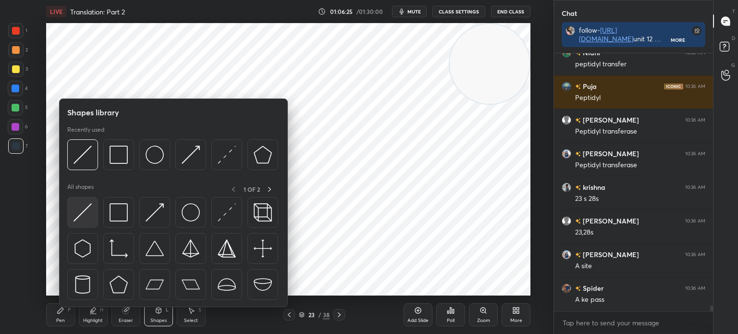
click at [89, 221] on img at bounding box center [82, 212] width 18 height 18
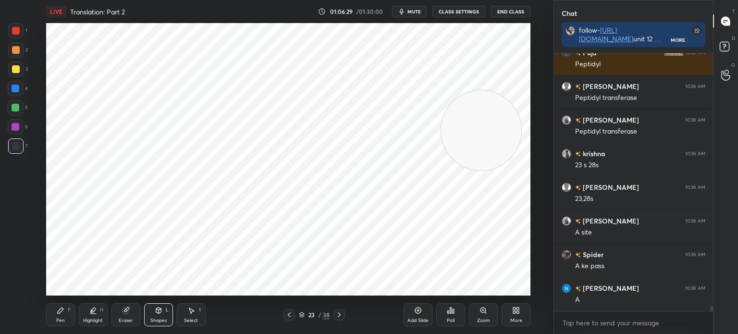
scroll to position [12334, 0]
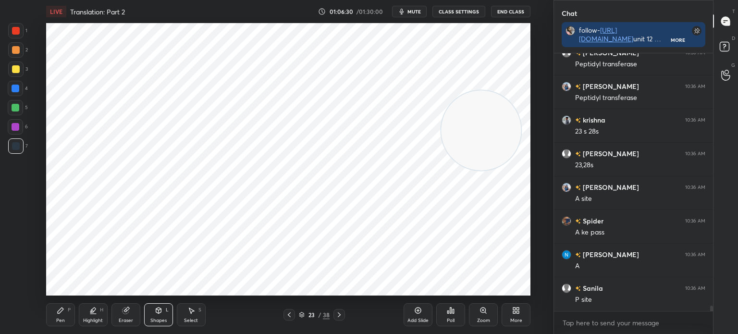
click at [63, 320] on div "Pen" at bounding box center [60, 320] width 9 height 5
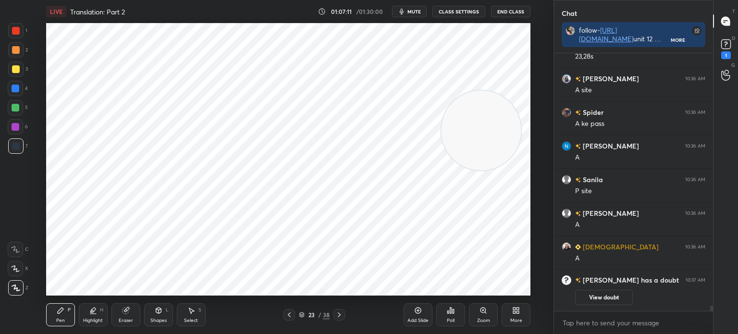
scroll to position [11746, 0]
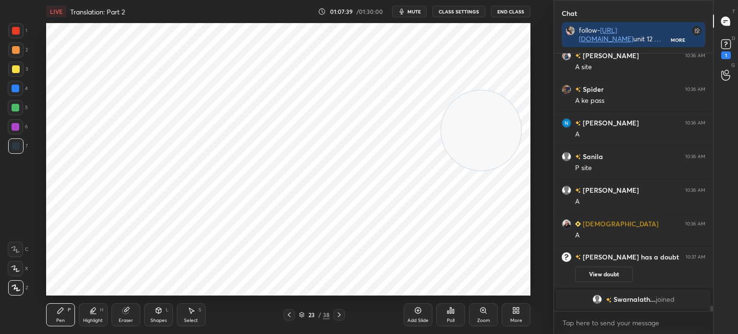
click at [21, 33] on div at bounding box center [15, 30] width 15 height 15
click at [19, 146] on div at bounding box center [16, 146] width 8 height 8
click at [16, 90] on div at bounding box center [16, 89] width 8 height 8
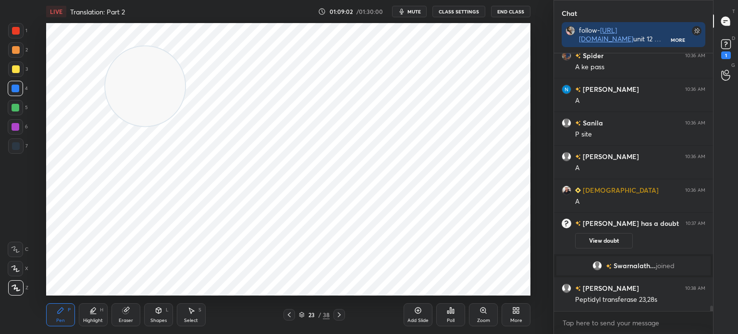
scroll to position [11804, 0]
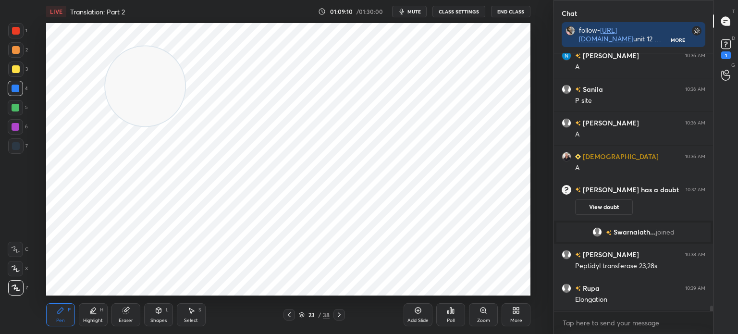
click at [19, 140] on div at bounding box center [15, 145] width 15 height 15
click at [16, 124] on div at bounding box center [16, 127] width 8 height 8
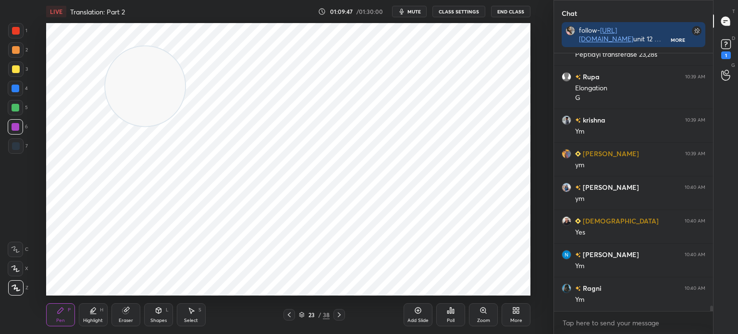
scroll to position [12049, 0]
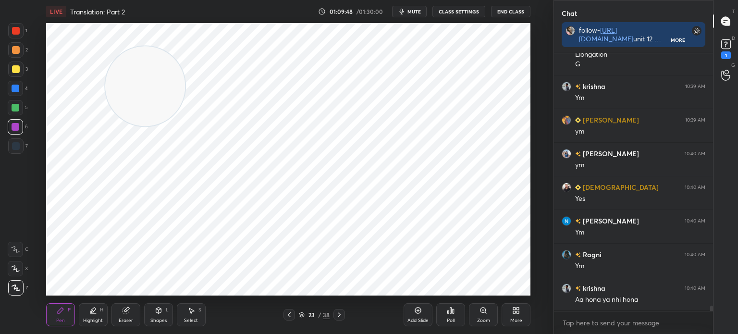
click at [340, 312] on icon at bounding box center [339, 315] width 8 height 8
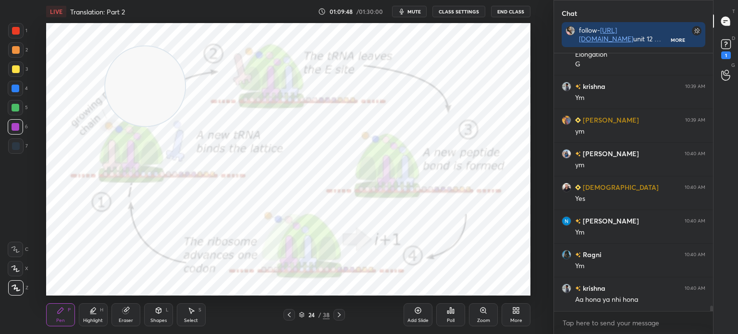
click at [341, 316] on icon at bounding box center [339, 315] width 8 height 8
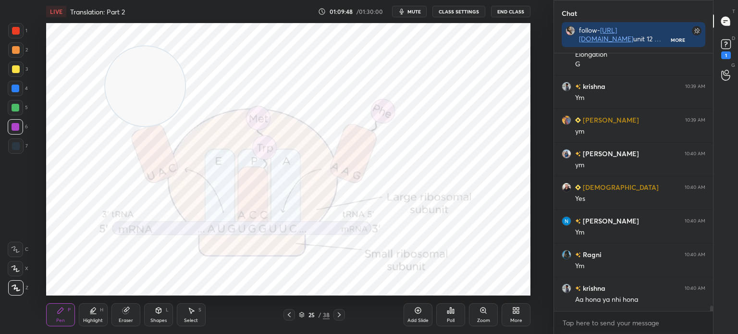
scroll to position [12082, 0]
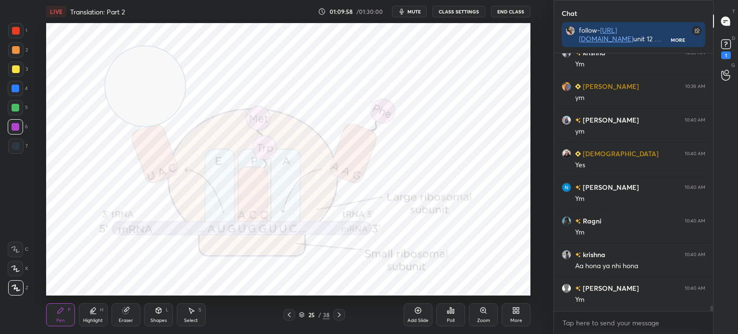
click at [20, 145] on div at bounding box center [15, 145] width 15 height 15
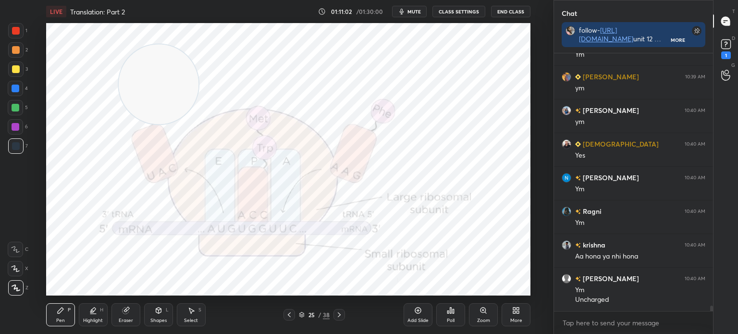
click at [192, 124] on video at bounding box center [159, 84] width 80 height 80
click at [280, 306] on div "Pen P Highlight H Eraser Shapes L Select S 25 / 38 Add Slide Poll Zoom More" at bounding box center [288, 314] width 484 height 38
click at [295, 304] on div "Pen P Highlight H Eraser Shapes L Select S 25 / 38 Add Slide Poll Zoom More" at bounding box center [288, 314] width 484 height 38
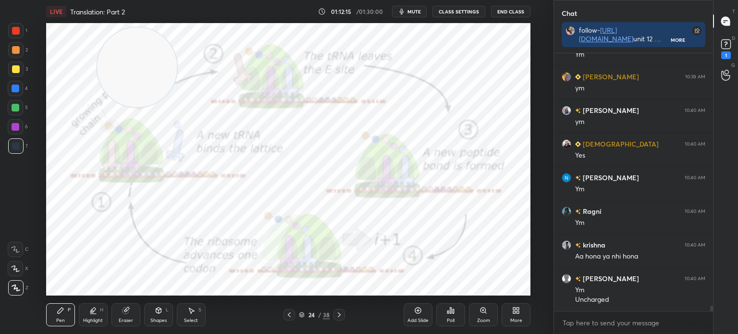
scroll to position [12126, 0]
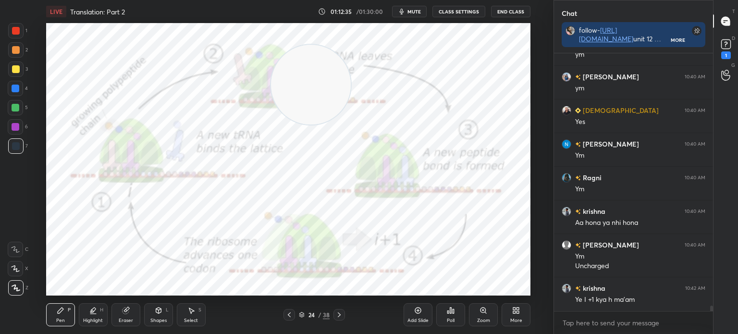
click at [737, 44] on div "D Doubts (D) 1" at bounding box center [725, 48] width 24 height 27
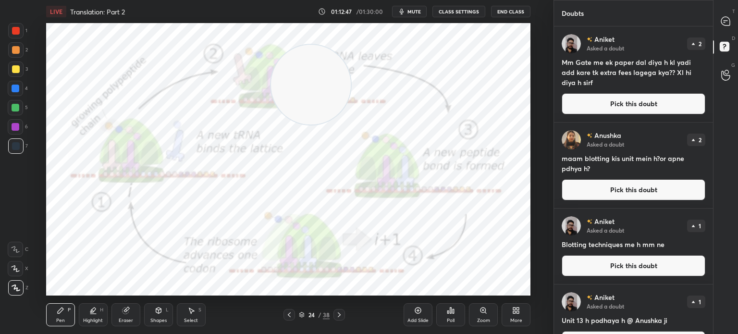
scroll to position [26, 0]
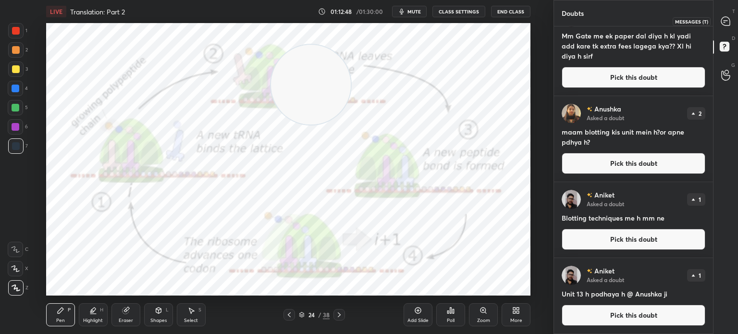
click at [720, 25] on icon at bounding box center [725, 21] width 10 height 10
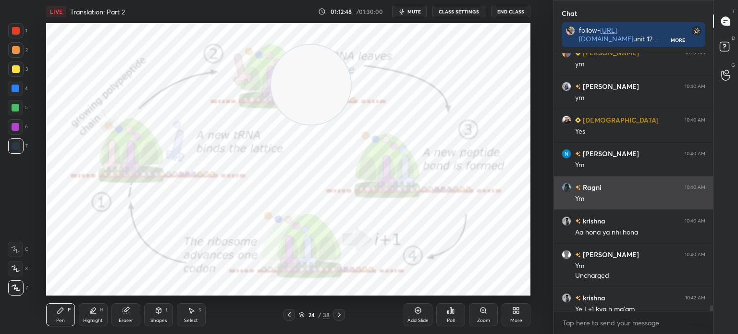
scroll to position [12321, 0]
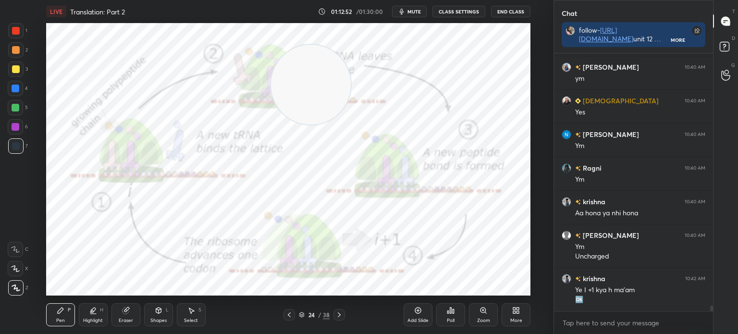
click at [342, 315] on icon at bounding box center [339, 315] width 8 height 8
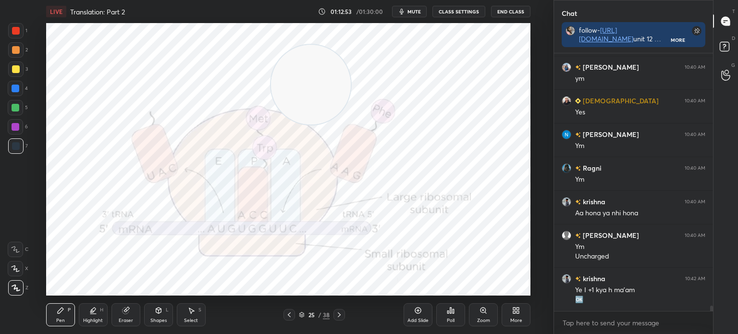
click at [343, 313] on div at bounding box center [339, 315] width 12 height 12
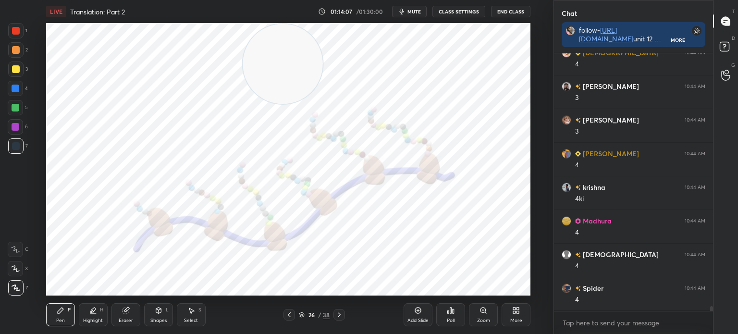
scroll to position [13228, 0]
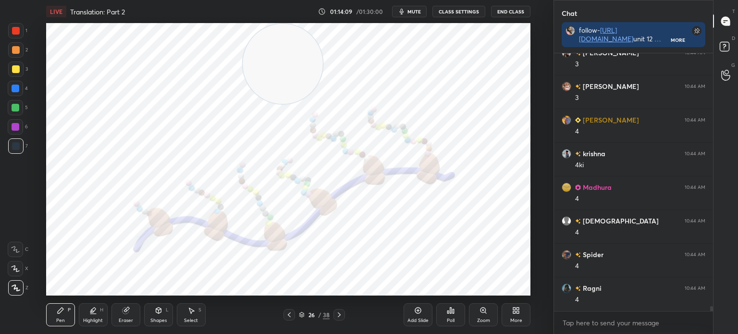
click at [340, 311] on icon at bounding box center [339, 315] width 8 height 8
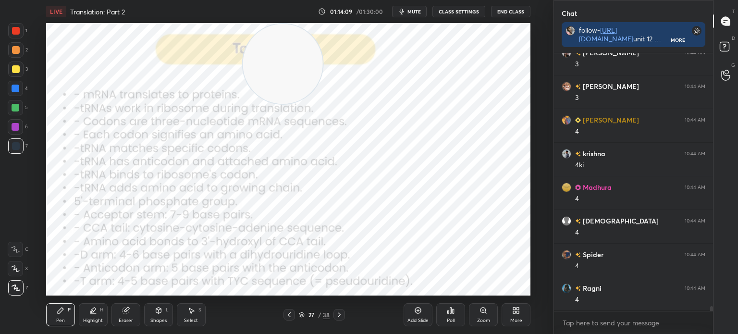
click at [309, 313] on div "27" at bounding box center [311, 315] width 10 height 6
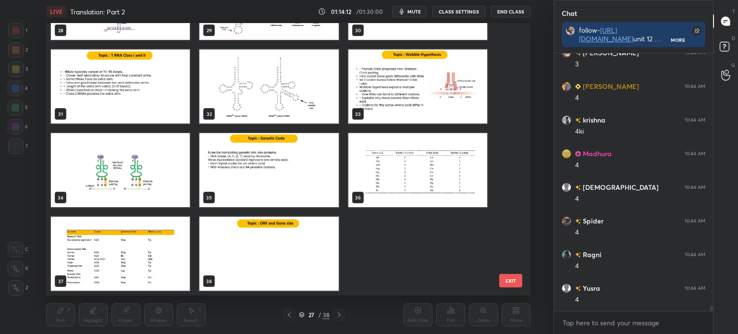
scroll to position [13296, 0]
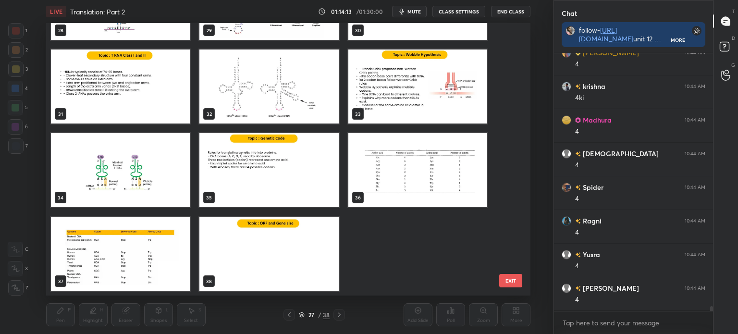
click at [309, 157] on img "grid" at bounding box center [268, 170] width 139 height 74
click at [308, 160] on img "grid" at bounding box center [268, 170] width 139 height 74
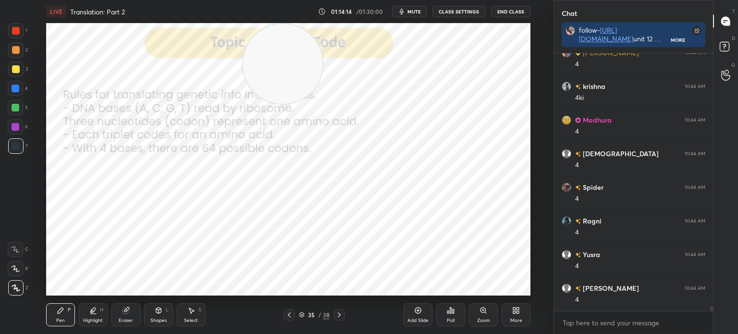
scroll to position [13329, 0]
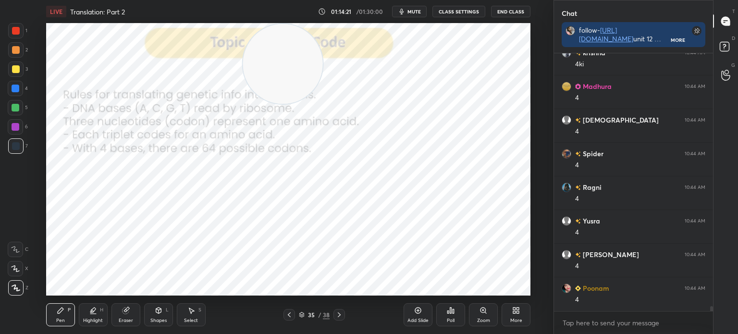
click at [414, 313] on icon at bounding box center [418, 310] width 8 height 8
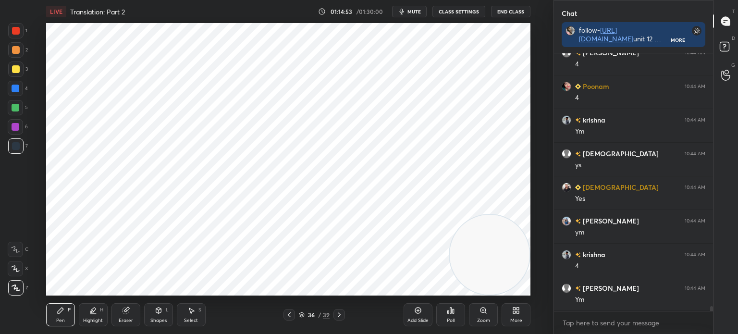
scroll to position [13565, 0]
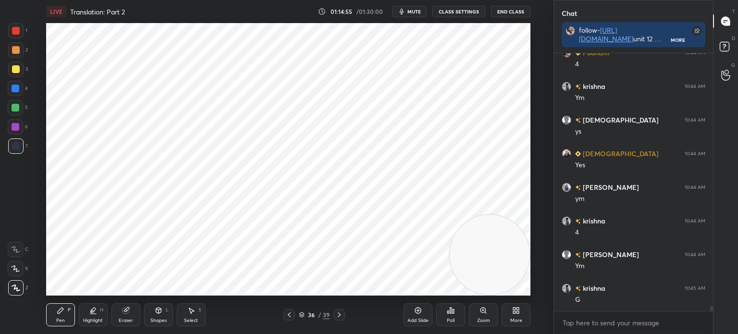
click at [16, 30] on div at bounding box center [16, 31] width 8 height 8
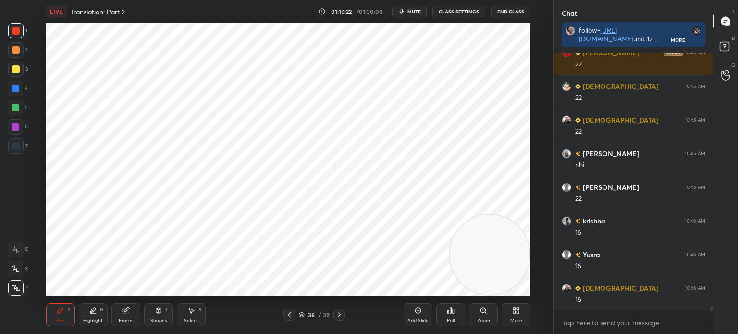
scroll to position [14178, 0]
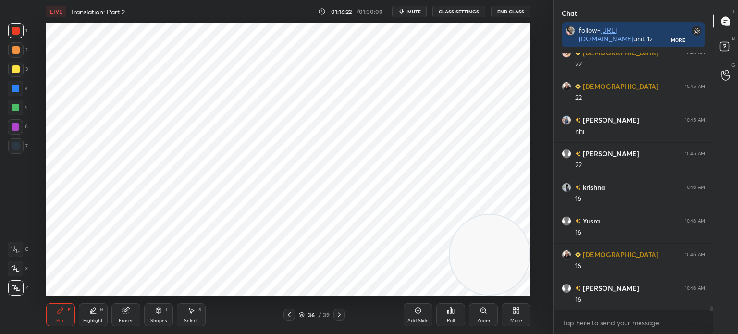
click at [157, 312] on icon at bounding box center [158, 310] width 5 height 6
click at [134, 311] on div "Eraser" at bounding box center [125, 314] width 29 height 23
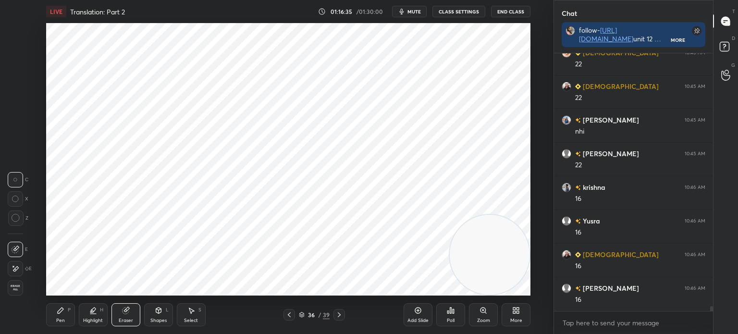
scroll to position [14212, 0]
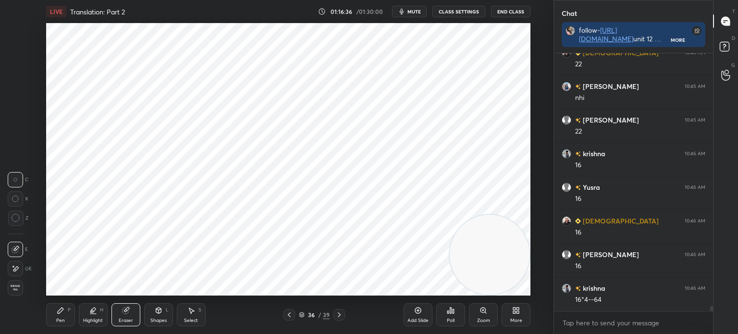
click at [121, 318] on div "Eraser" at bounding box center [126, 320] width 14 height 5
click at [60, 316] on div "Pen P" at bounding box center [60, 314] width 29 height 23
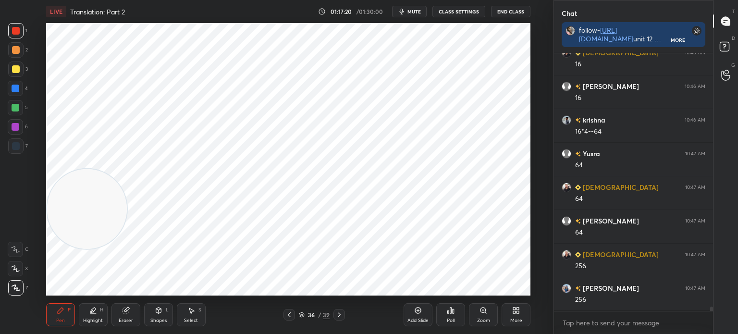
scroll to position [14414, 0]
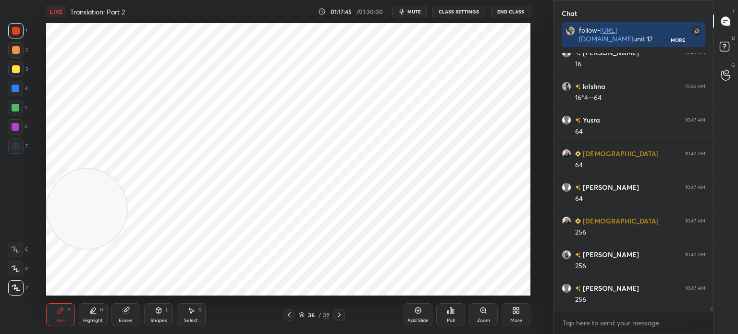
click at [15, 140] on div at bounding box center [15, 145] width 15 height 15
click at [297, 314] on div "36 / 39" at bounding box center [313, 315] width 61 height 12
click at [288, 315] on icon at bounding box center [289, 315] width 8 height 8
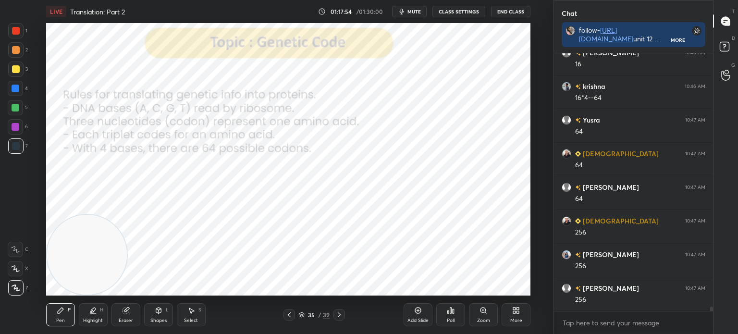
scroll to position [14447, 0]
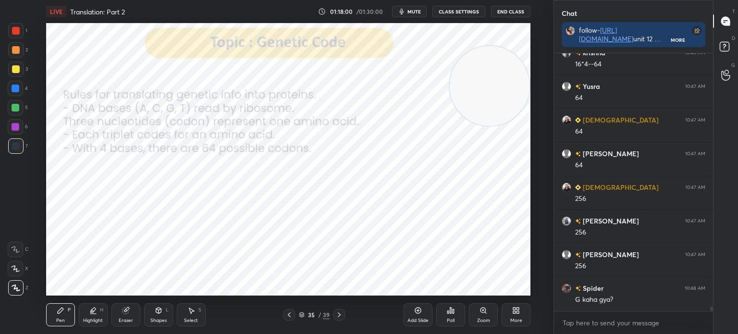
click at [301, 311] on div "35 / 39" at bounding box center [314, 314] width 31 height 9
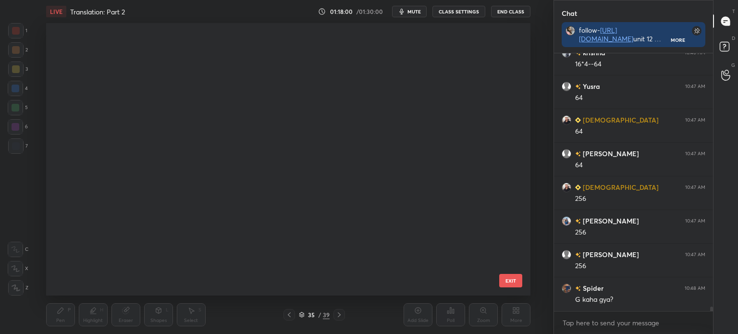
scroll to position [269, 480]
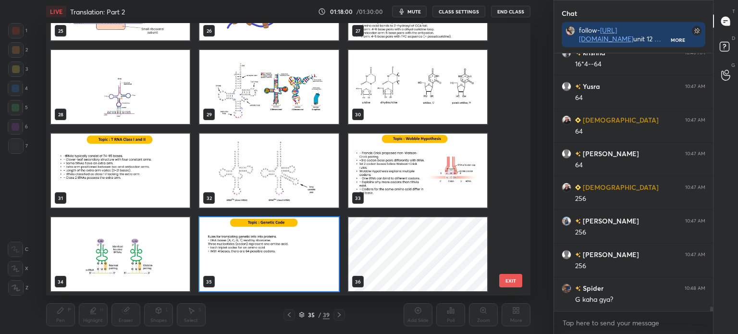
click at [342, 311] on div at bounding box center [339, 315] width 12 height 12
click at [337, 314] on div at bounding box center [339, 315] width 12 height 12
click at [338, 313] on div at bounding box center [339, 315] width 12 height 12
click at [337, 314] on div at bounding box center [339, 315] width 12 height 12
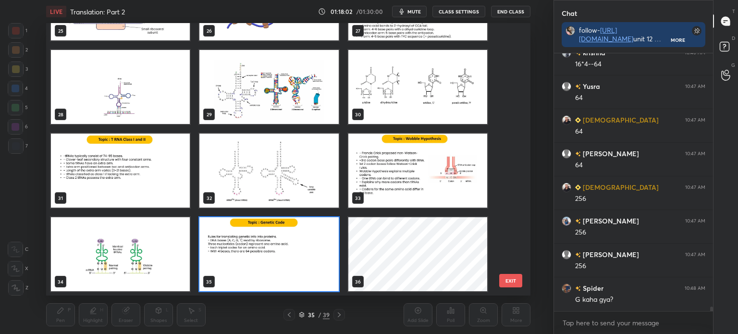
click at [340, 317] on div at bounding box center [339, 315] width 12 height 12
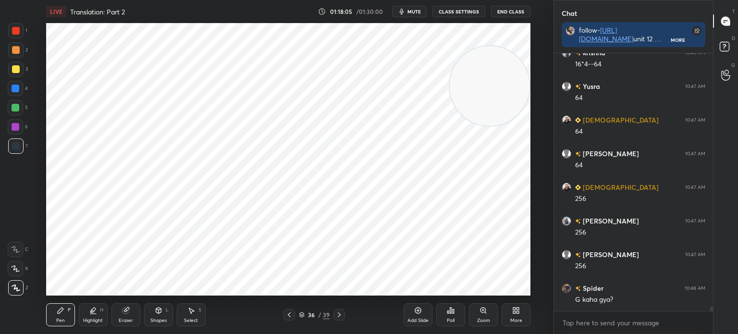
click at [124, 312] on icon at bounding box center [125, 310] width 6 height 6
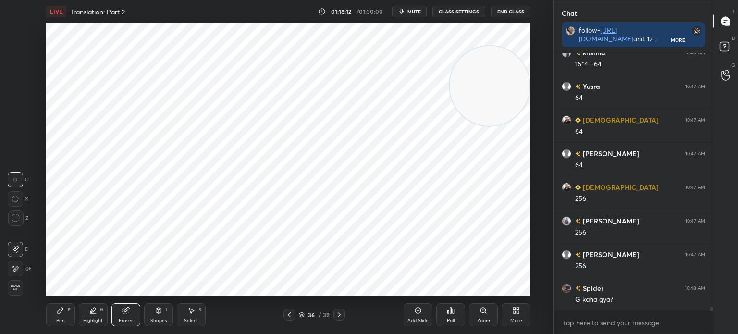
click at [62, 312] on icon at bounding box center [61, 310] width 8 height 8
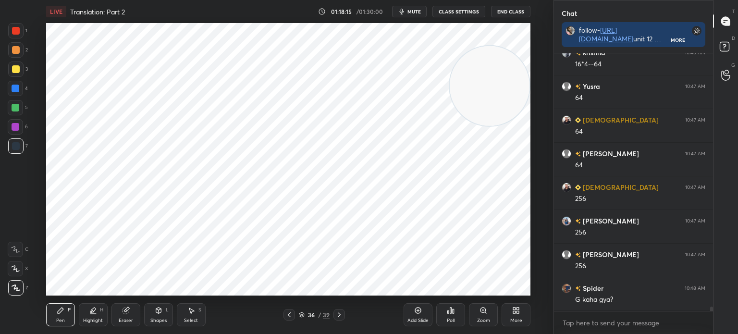
click at [12, 32] on div at bounding box center [16, 31] width 8 height 8
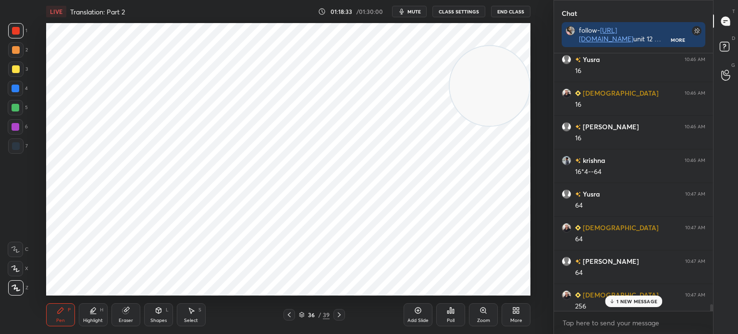
scroll to position [14515, 0]
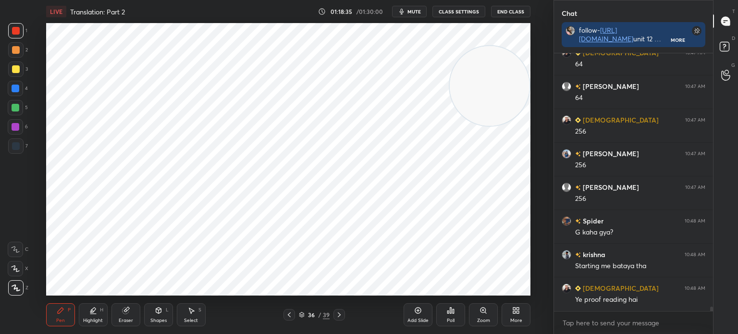
click at [283, 315] on div at bounding box center [289, 315] width 12 height 12
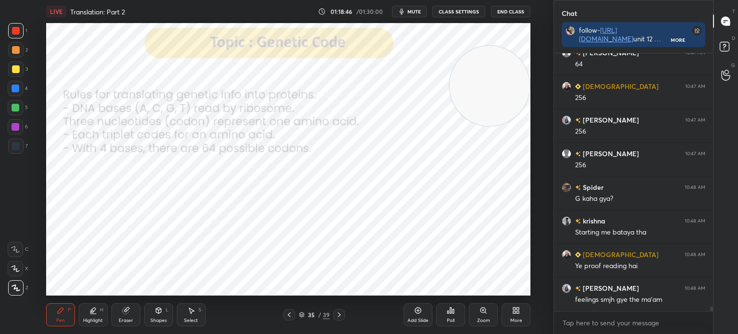
scroll to position [14582, 0]
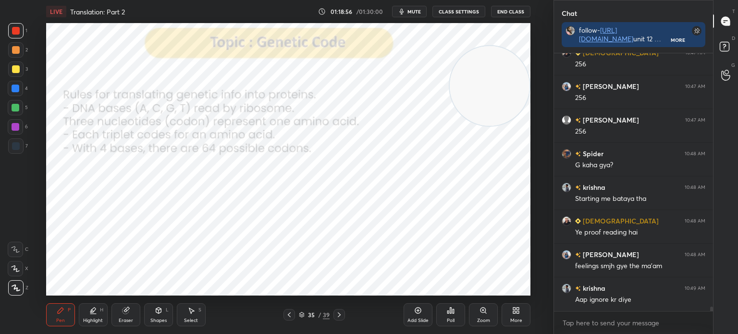
click at [19, 146] on div at bounding box center [16, 146] width 8 height 8
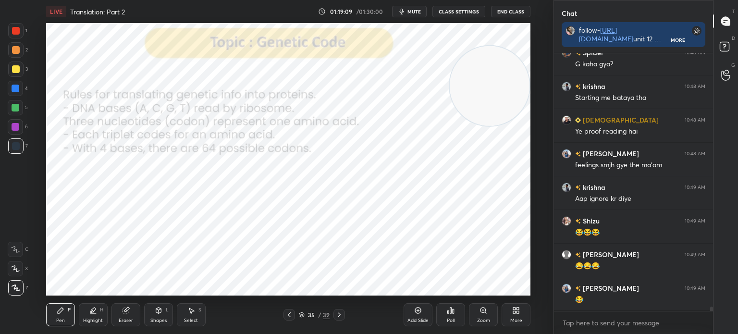
scroll to position [14716, 0]
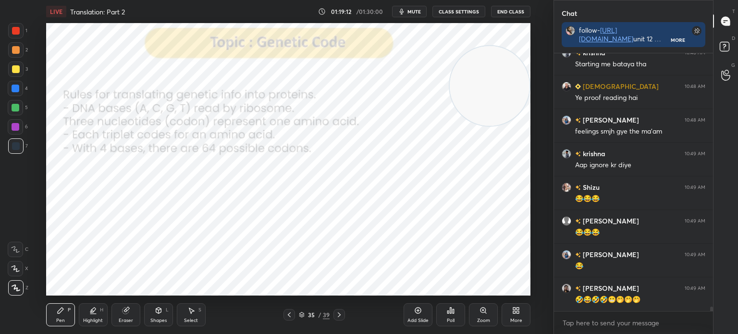
click at [15, 24] on div at bounding box center [15, 30] width 15 height 15
click at [125, 320] on div "Eraser" at bounding box center [126, 320] width 14 height 5
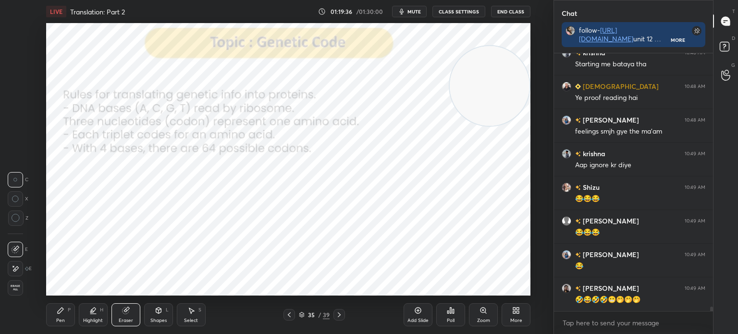
click at [65, 314] on div "Pen P" at bounding box center [60, 314] width 29 height 23
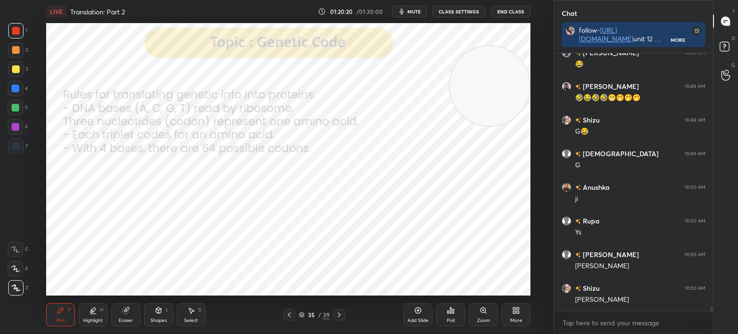
scroll to position [14952, 0]
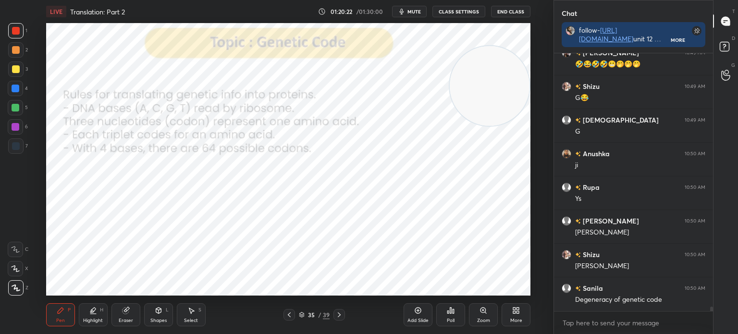
click at [341, 317] on icon at bounding box center [339, 315] width 8 height 8
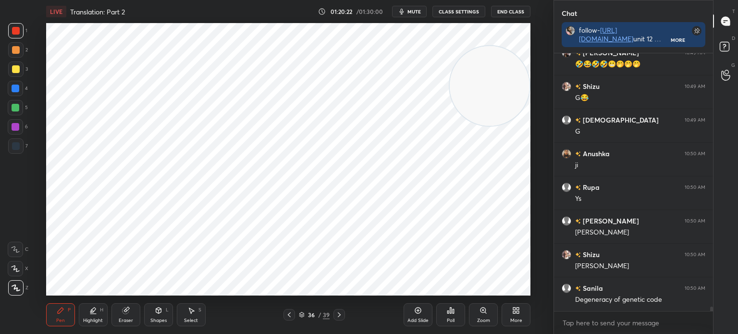
click at [421, 312] on icon at bounding box center [418, 310] width 8 height 8
click at [21, 134] on div at bounding box center [15, 126] width 15 height 15
click at [15, 143] on div at bounding box center [16, 146] width 8 height 8
click at [21, 34] on div at bounding box center [15, 30] width 15 height 15
click at [21, 130] on div at bounding box center [15, 126] width 15 height 15
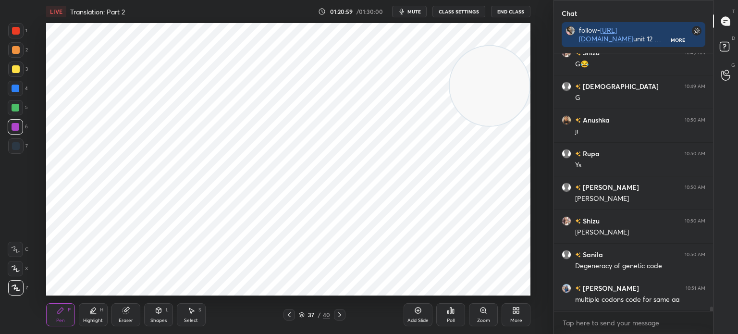
scroll to position [15019, 0]
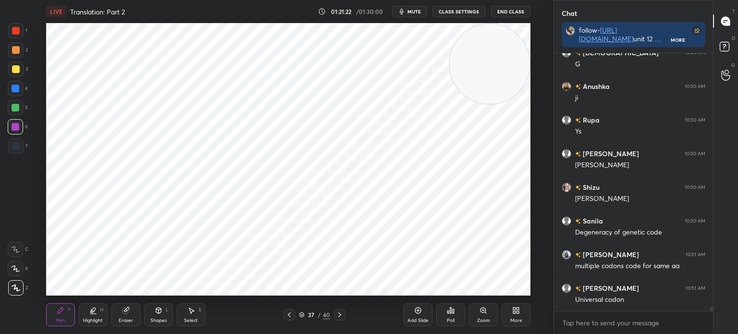
click at [15, 109] on div at bounding box center [16, 108] width 8 height 8
click at [23, 151] on div "7" at bounding box center [18, 145] width 20 height 15
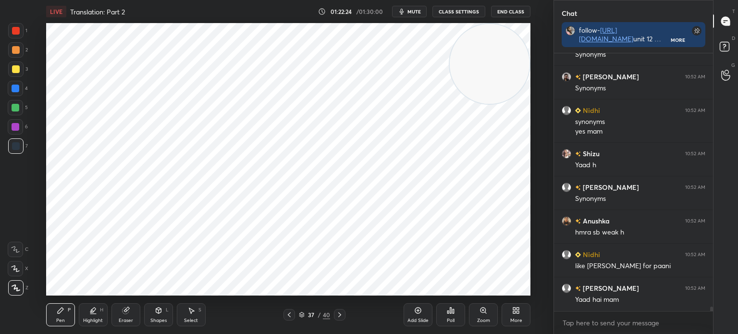
scroll to position [15466, 0]
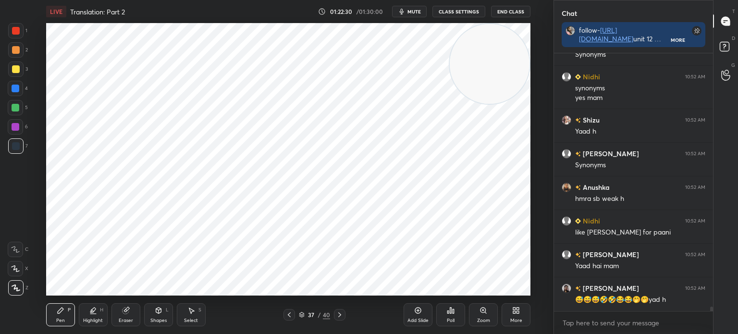
click at [342, 316] on icon at bounding box center [340, 315] width 8 height 8
click at [288, 310] on div at bounding box center [289, 315] width 12 height 12
click at [405, 311] on div "Add Slide" at bounding box center [417, 314] width 29 height 23
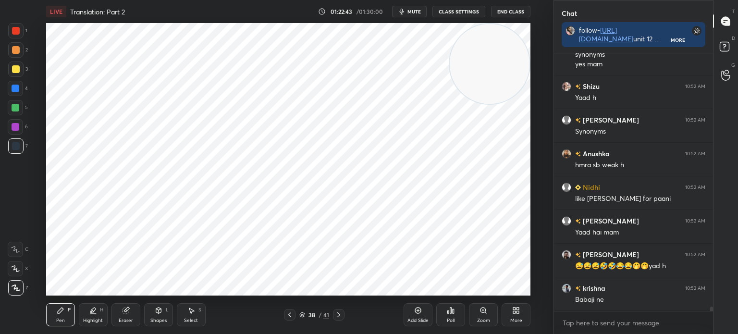
click at [17, 137] on div "6" at bounding box center [18, 128] width 20 height 19
click at [16, 92] on div at bounding box center [15, 88] width 15 height 15
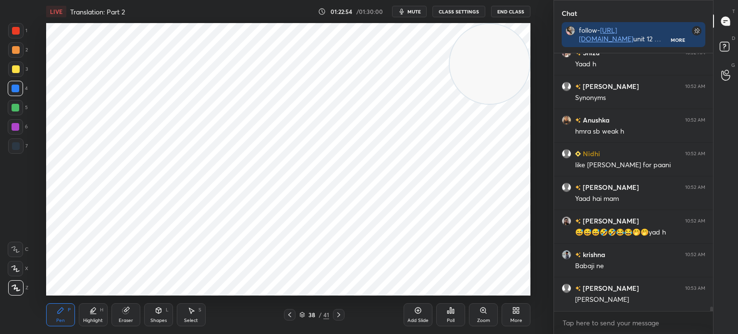
scroll to position [15566, 0]
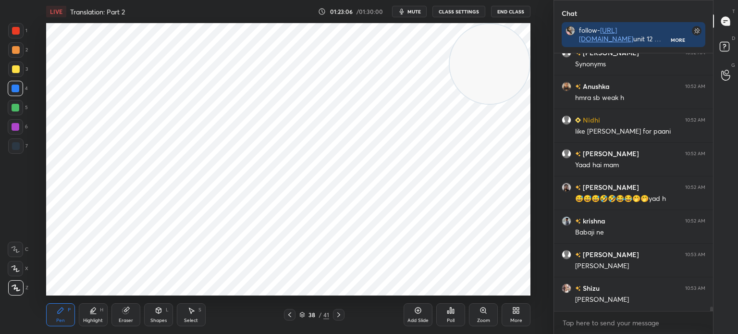
click at [12, 146] on div at bounding box center [16, 146] width 8 height 8
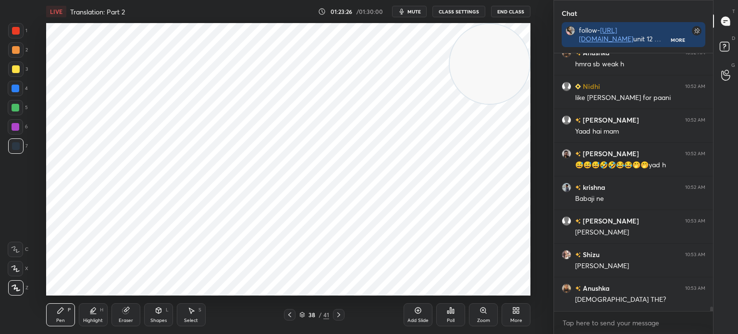
scroll to position [15634, 0]
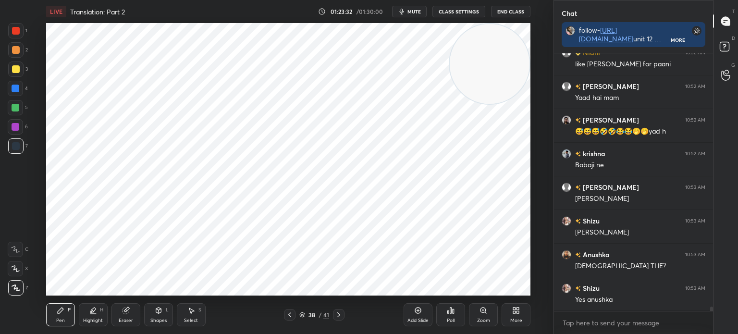
click at [18, 122] on div at bounding box center [15, 126] width 15 height 15
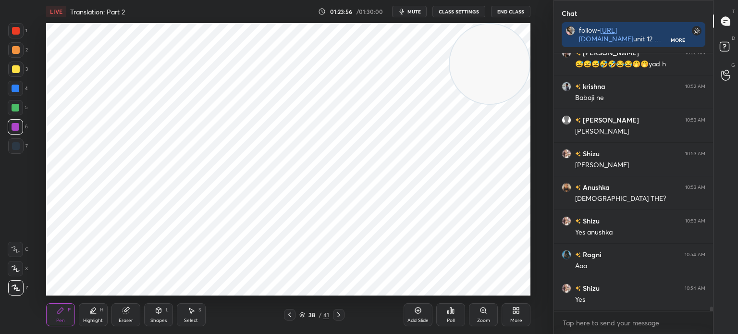
scroll to position [15734, 0]
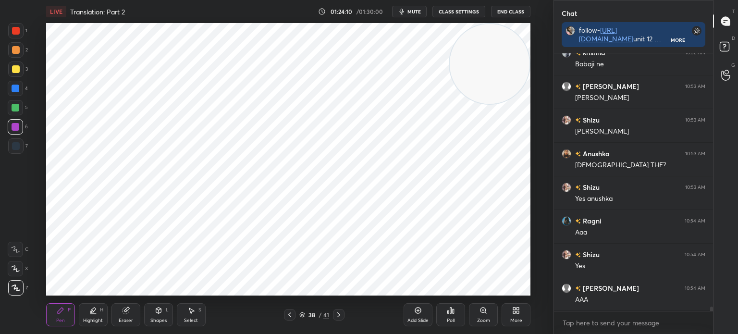
click at [419, 315] on div "Add Slide" at bounding box center [417, 314] width 29 height 23
click at [21, 147] on div at bounding box center [15, 145] width 15 height 15
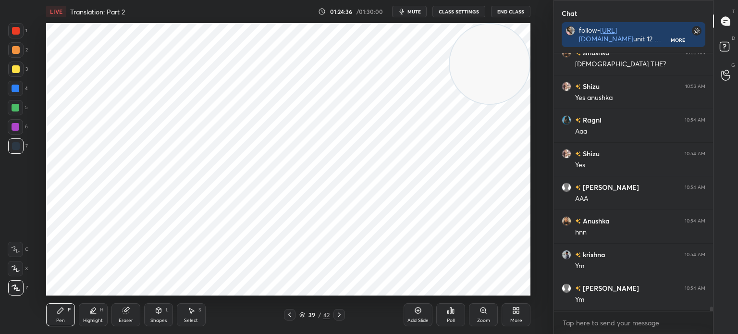
scroll to position [15869, 0]
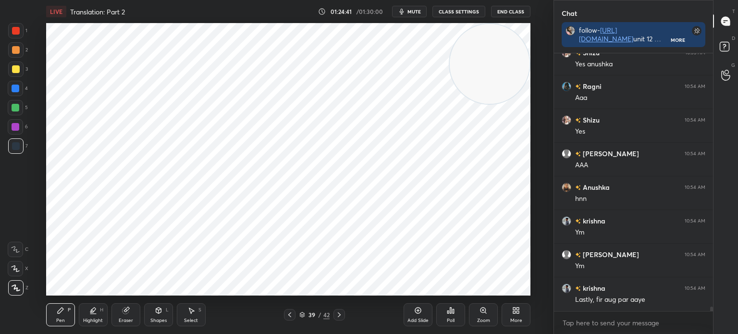
click at [290, 315] on icon at bounding box center [290, 315] width 8 height 8
click at [341, 316] on icon at bounding box center [339, 315] width 8 height 8
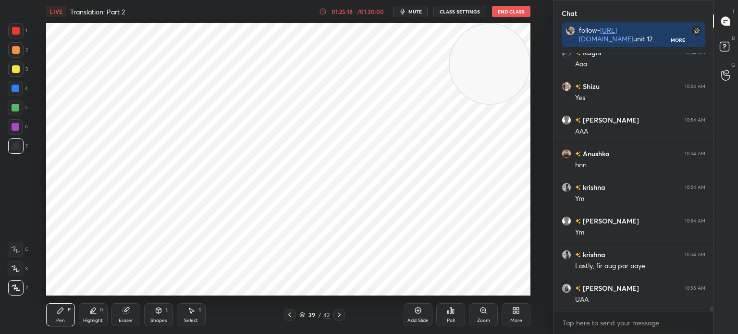
scroll to position [15936, 0]
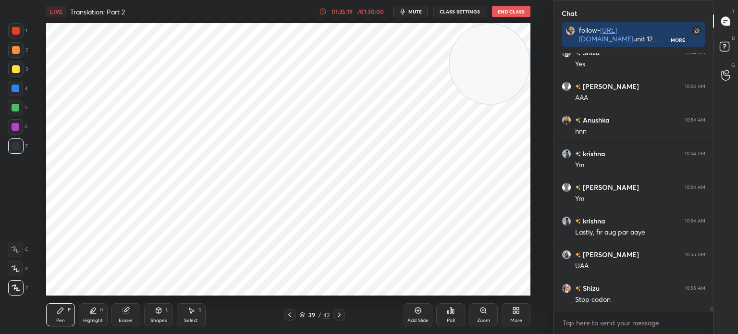
click at [11, 126] on div at bounding box center [15, 126] width 15 height 15
click at [343, 316] on div at bounding box center [339, 315] width 12 height 12
click at [131, 311] on div "Eraser" at bounding box center [125, 314] width 29 height 23
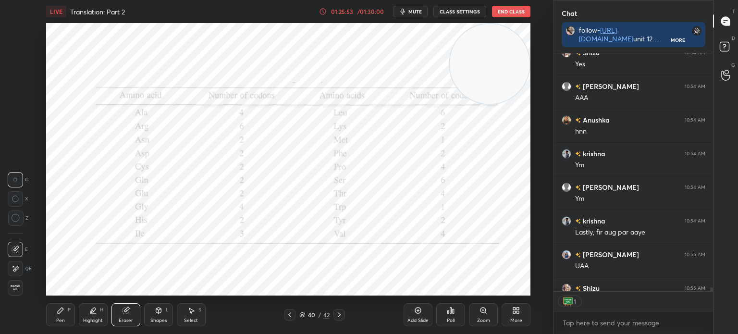
scroll to position [15990, 0]
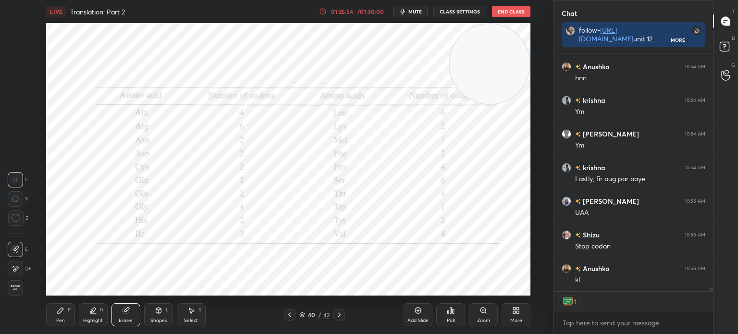
click at [61, 313] on icon at bounding box center [61, 310] width 8 height 8
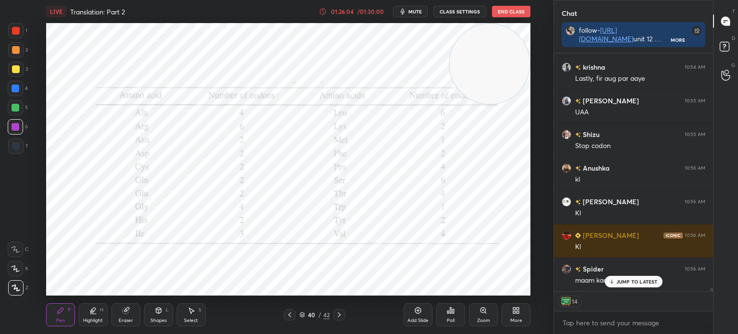
scroll to position [16124, 0]
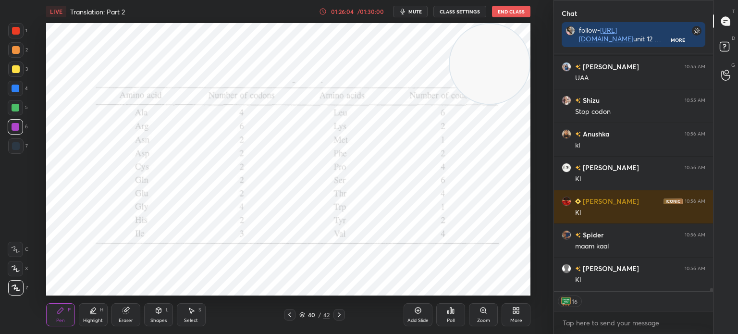
click at [290, 318] on icon at bounding box center [290, 315] width 8 height 8
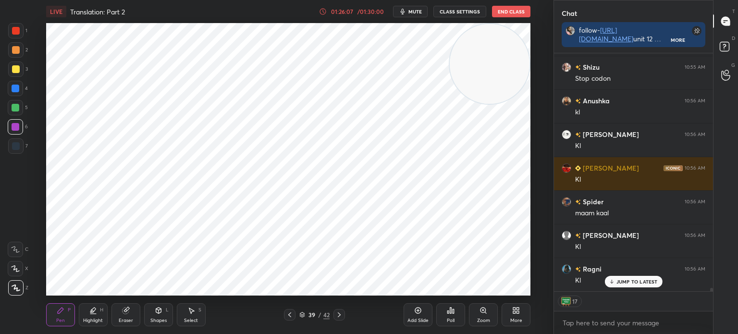
click at [289, 314] on icon at bounding box center [289, 314] width 3 height 5
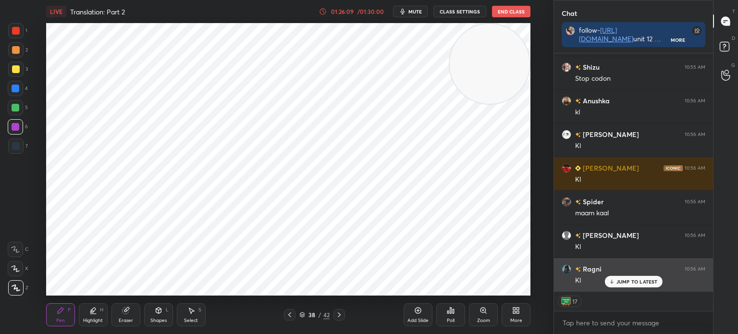
click at [622, 283] on p "JUMP TO LATEST" at bounding box center [636, 282] width 41 height 6
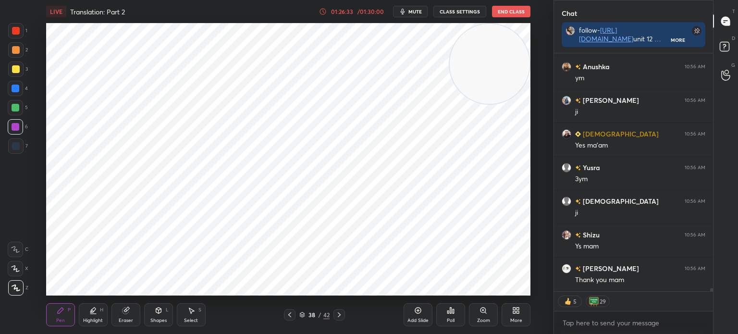
scroll to position [16426, 0]
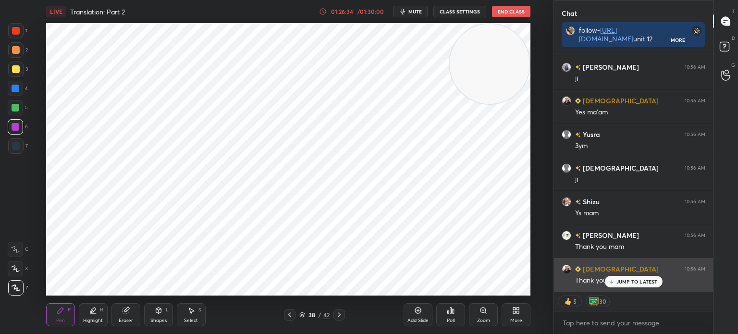
click at [623, 284] on p "JUMP TO LATEST" at bounding box center [636, 282] width 41 height 6
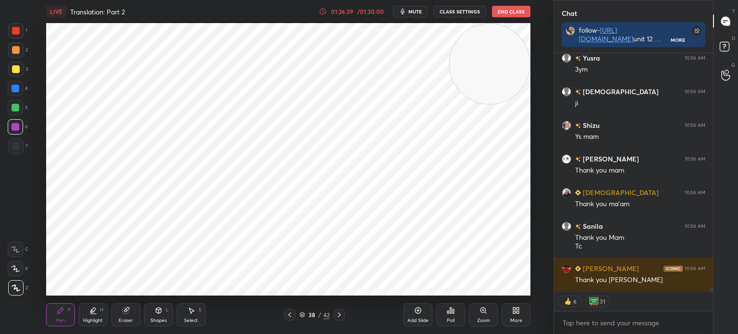
scroll to position [16536, 0]
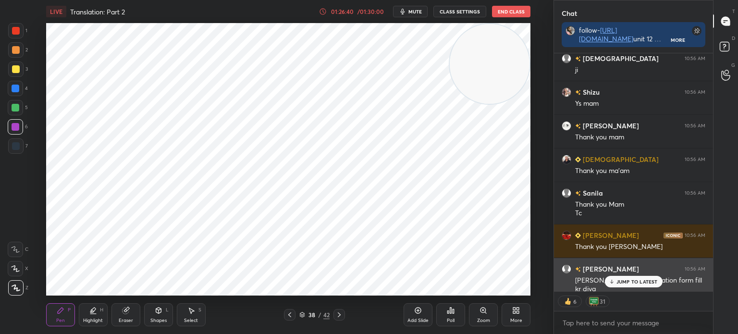
click at [619, 282] on p "JUMP TO LATEST" at bounding box center [636, 282] width 41 height 6
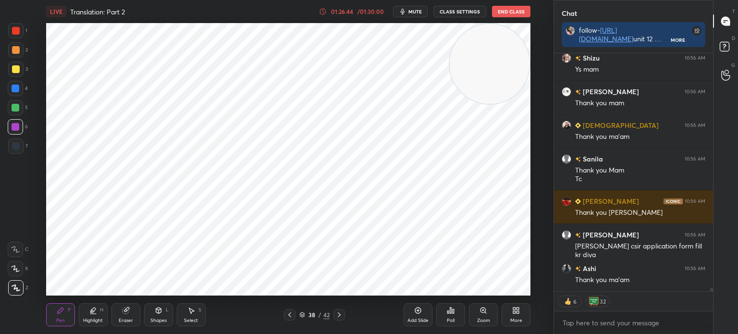
scroll to position [16603, 0]
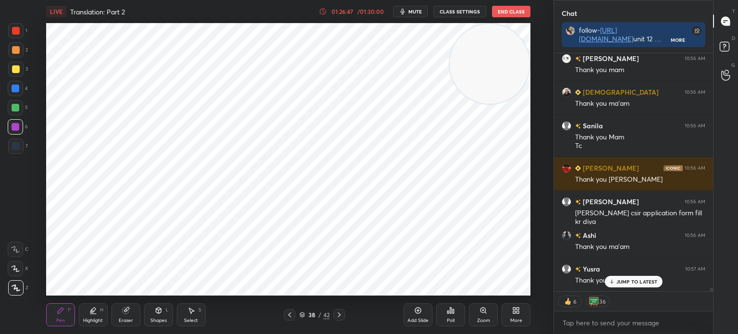
click at [303, 314] on icon at bounding box center [302, 315] width 6 height 6
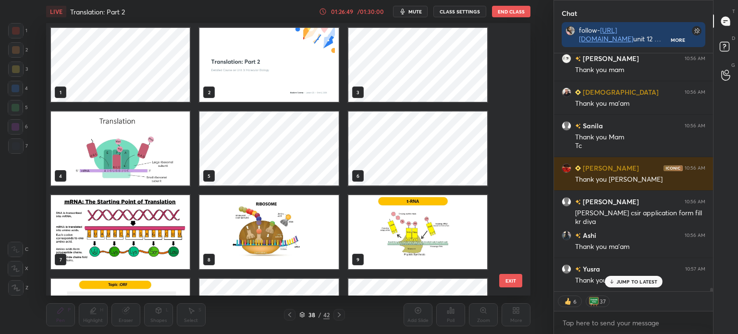
scroll to position [16645, 0]
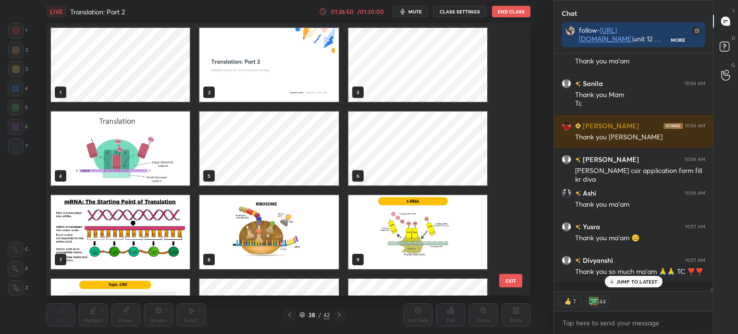
click at [264, 73] on img "grid" at bounding box center [268, 65] width 139 height 74
click at [269, 70] on img "grid" at bounding box center [268, 65] width 139 height 74
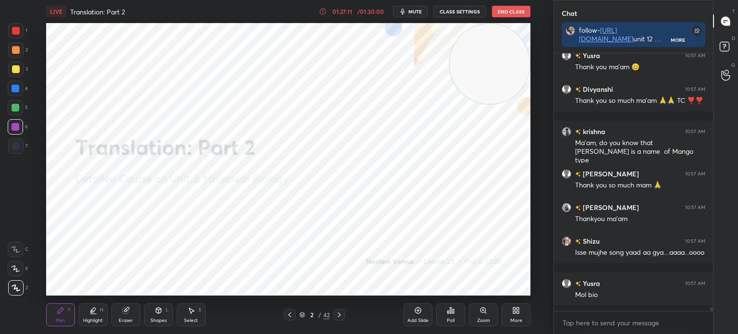
scroll to position [2, 3]
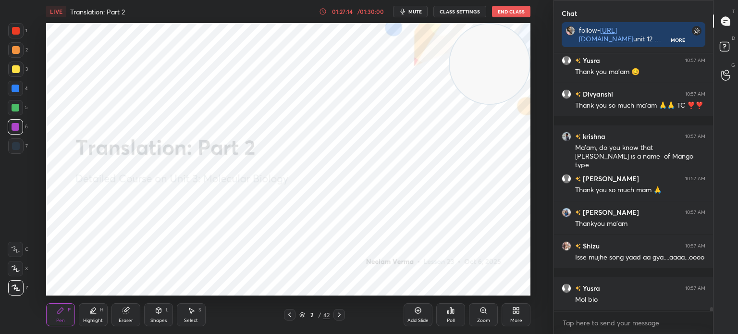
click at [130, 320] on div "Eraser" at bounding box center [126, 320] width 14 height 5
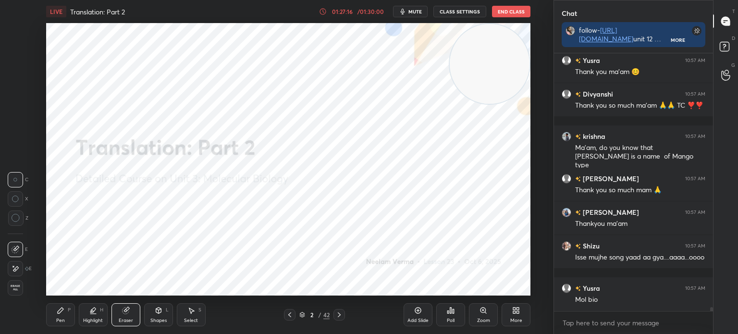
click at [63, 315] on div "Pen P" at bounding box center [60, 314] width 29 height 23
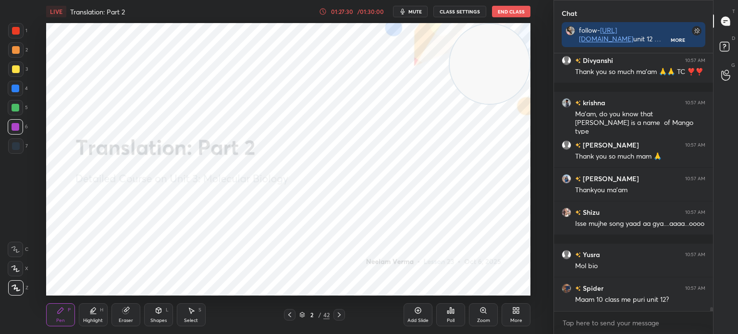
scroll to position [16879, 0]
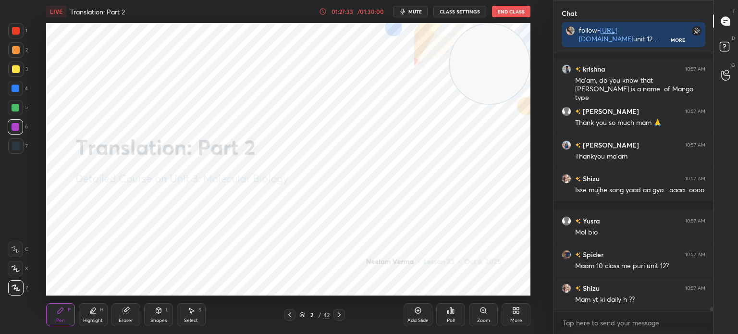
click at [17, 145] on div at bounding box center [16, 146] width 8 height 8
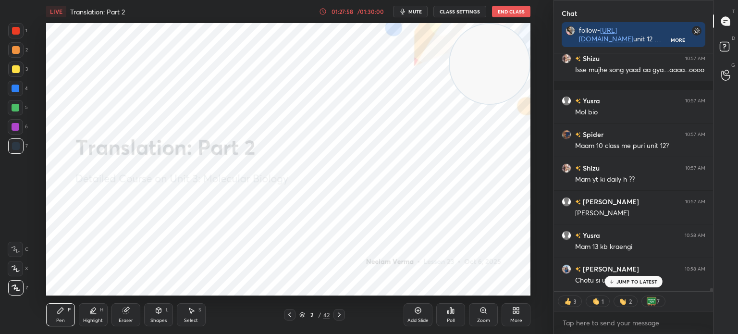
scroll to position [17041, 0]
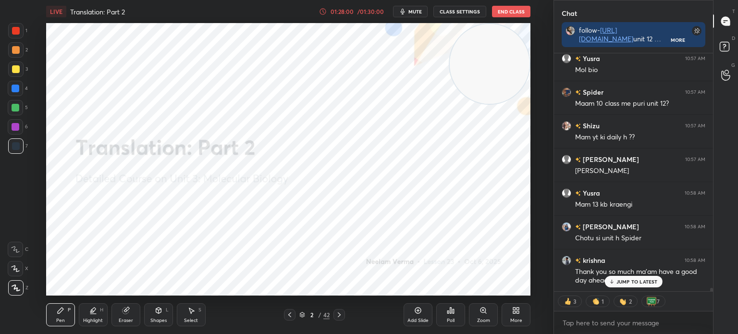
click at [618, 285] on div "JUMP TO LATEST" at bounding box center [633, 282] width 58 height 12
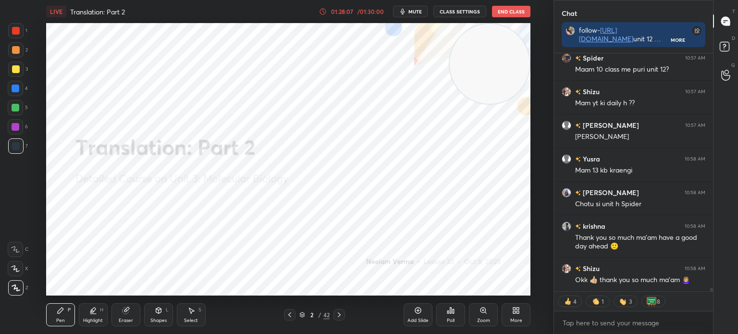
scroll to position [17108, 0]
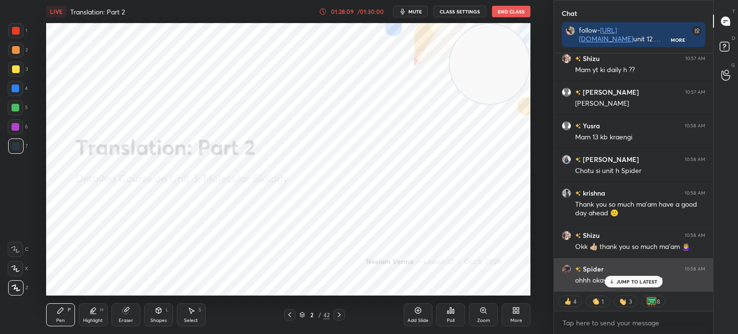
click at [617, 283] on p "JUMP TO LATEST" at bounding box center [636, 282] width 41 height 6
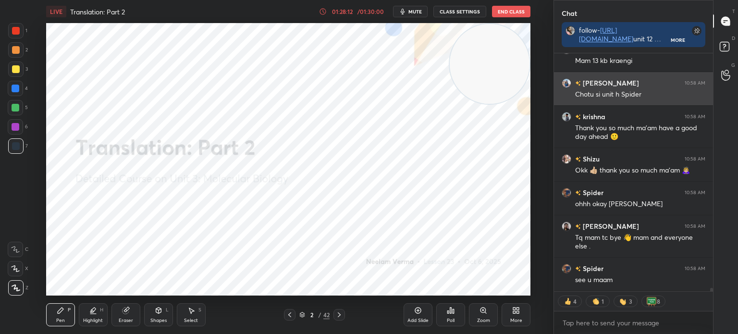
scroll to position [17218, 0]
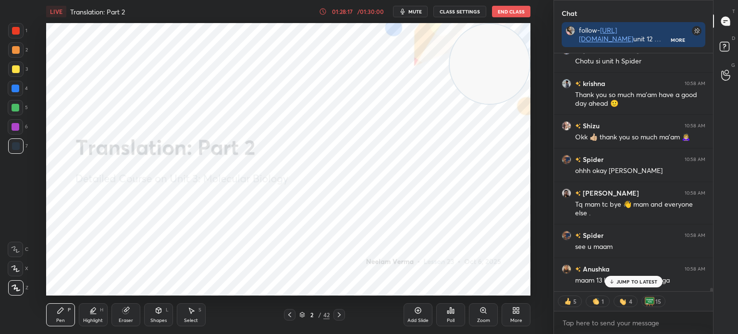
click at [636, 280] on p "JUMP TO LATEST" at bounding box center [636, 282] width 41 height 6
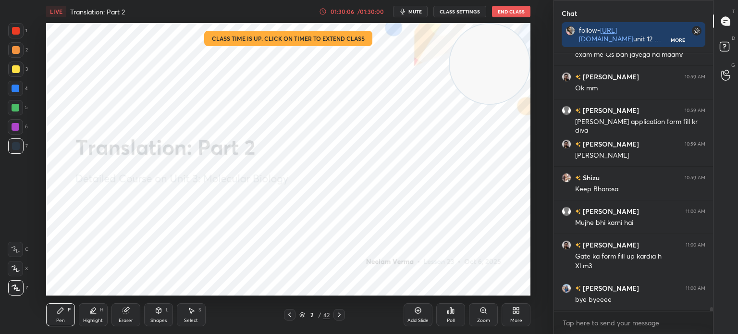
scroll to position [2, 3]
click at [524, 9] on button "End Class" at bounding box center [511, 12] width 38 height 12
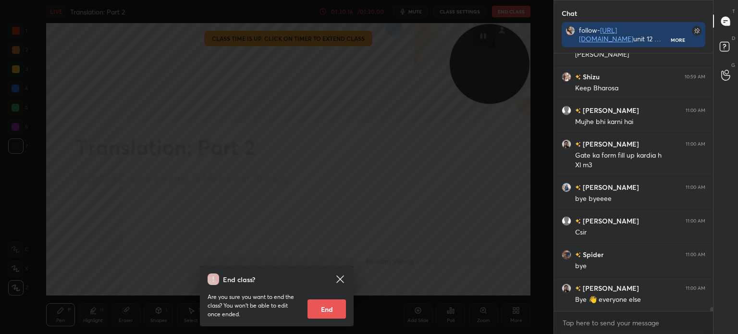
scroll to position [16242, 0]
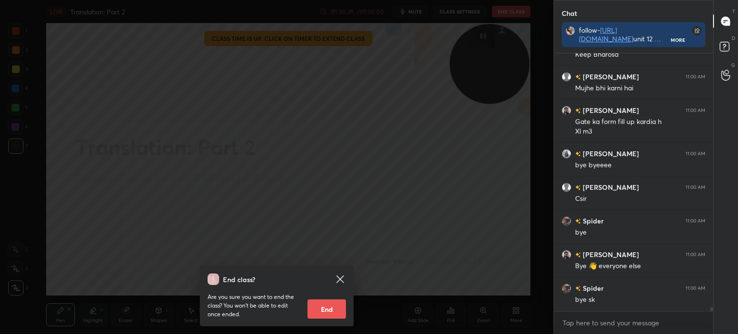
click at [328, 307] on button "End" at bounding box center [326, 308] width 38 height 19
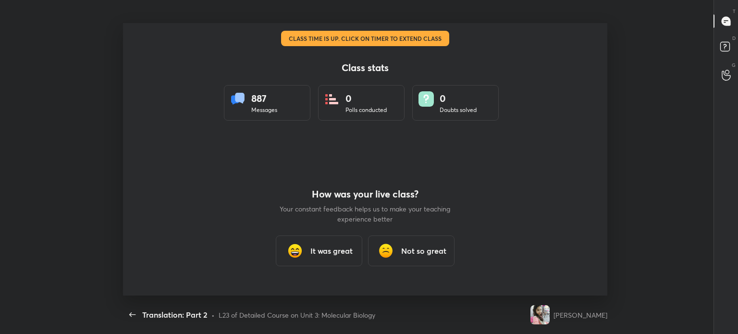
scroll to position [272, 638]
click at [336, 244] on div "It was great" at bounding box center [319, 250] width 86 height 31
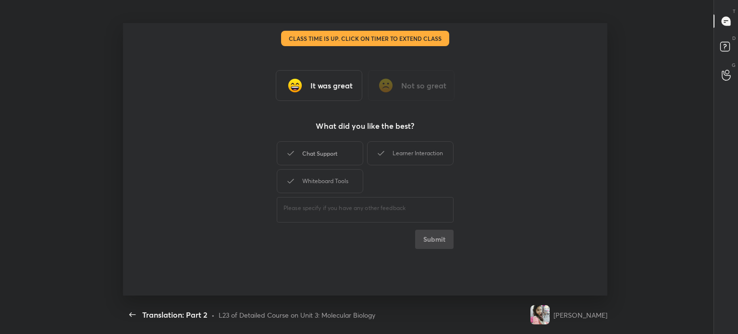
click at [336, 159] on div "Chat Support" at bounding box center [320, 153] width 86 height 24
click at [337, 181] on div "Whiteboard Tools" at bounding box center [320, 181] width 86 height 24
click at [421, 156] on div "Learner Interaction" at bounding box center [410, 153] width 86 height 24
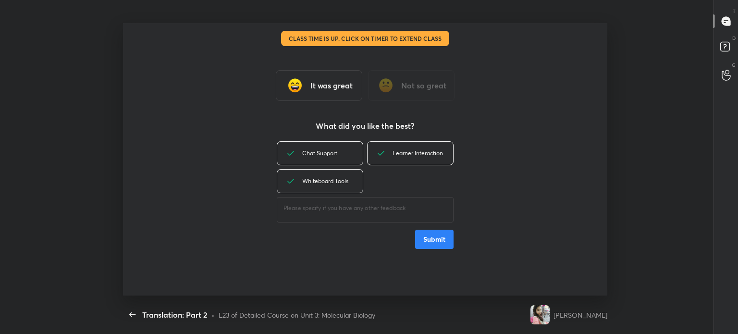
click at [430, 237] on button "Submit" at bounding box center [434, 239] width 38 height 19
